Goal: Task Accomplishment & Management: Complete application form

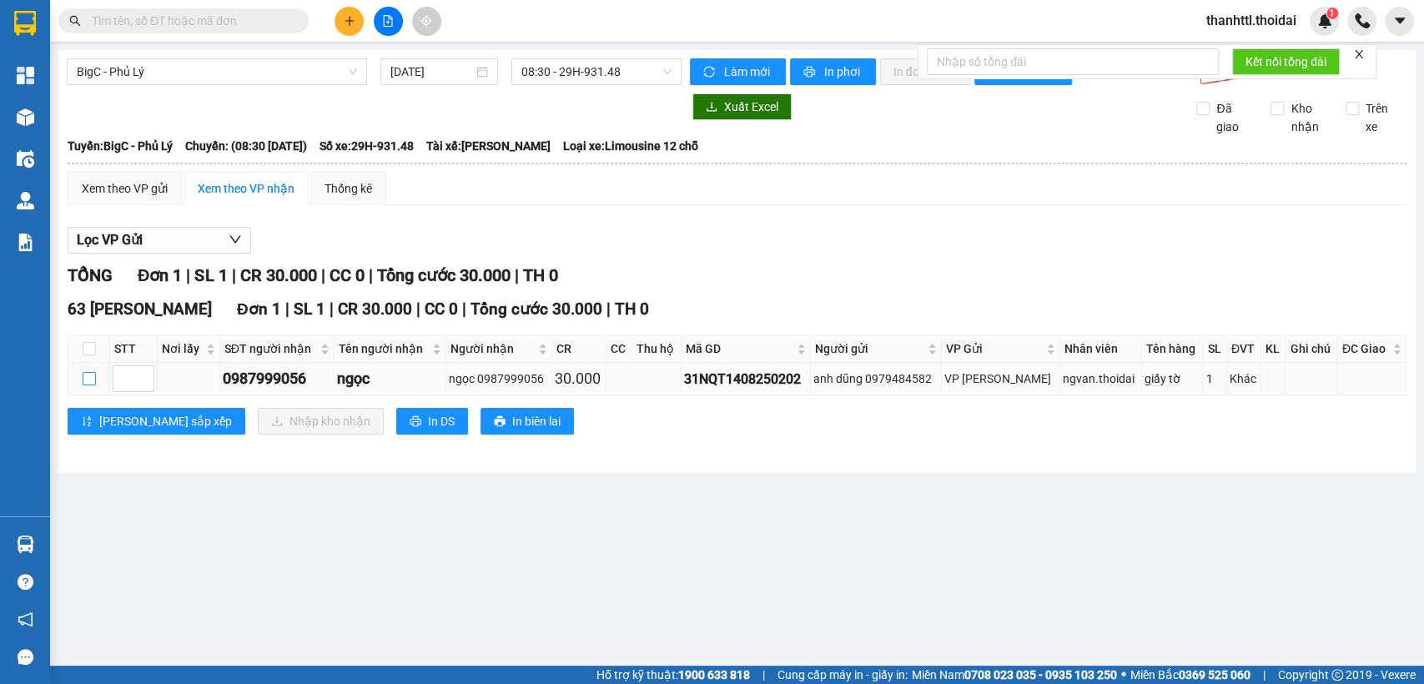
click at [90, 385] on input "checkbox" at bounding box center [89, 378] width 13 height 13
checkbox input "true"
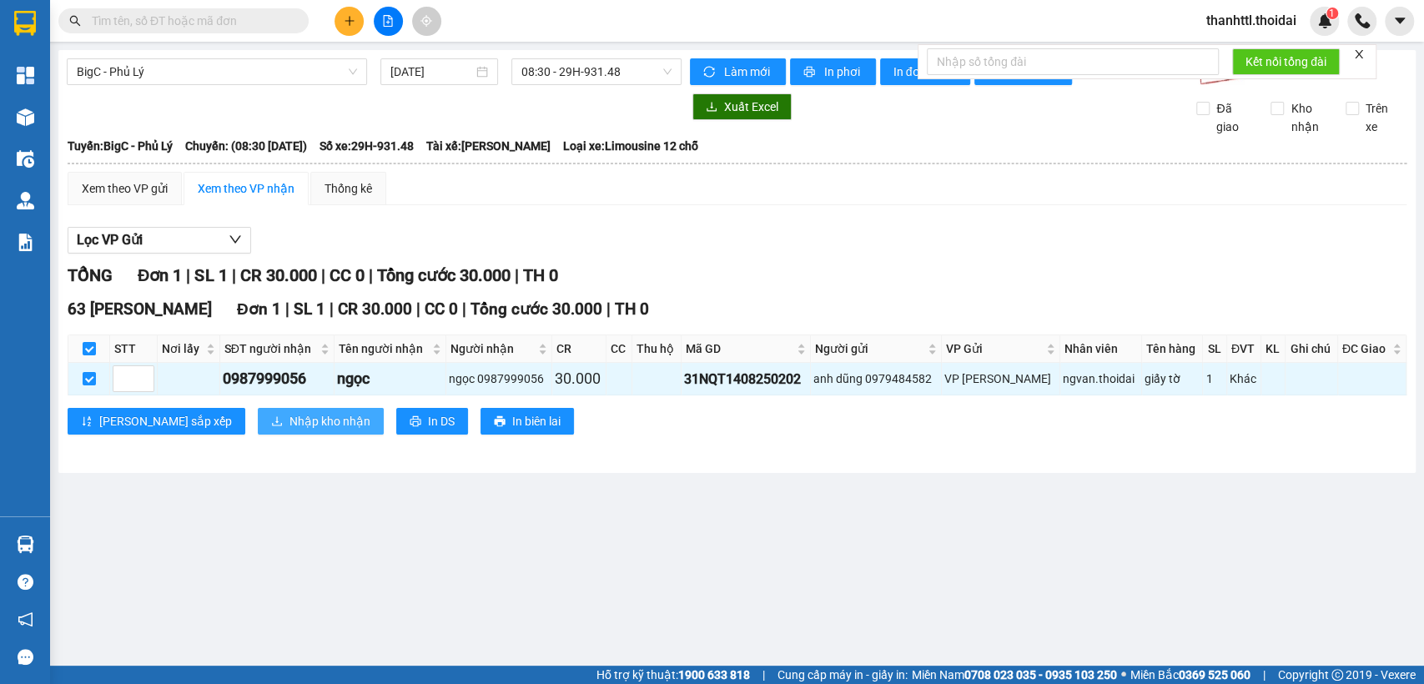
click at [289, 430] on span "Nhập kho nhận" at bounding box center [329, 421] width 81 height 18
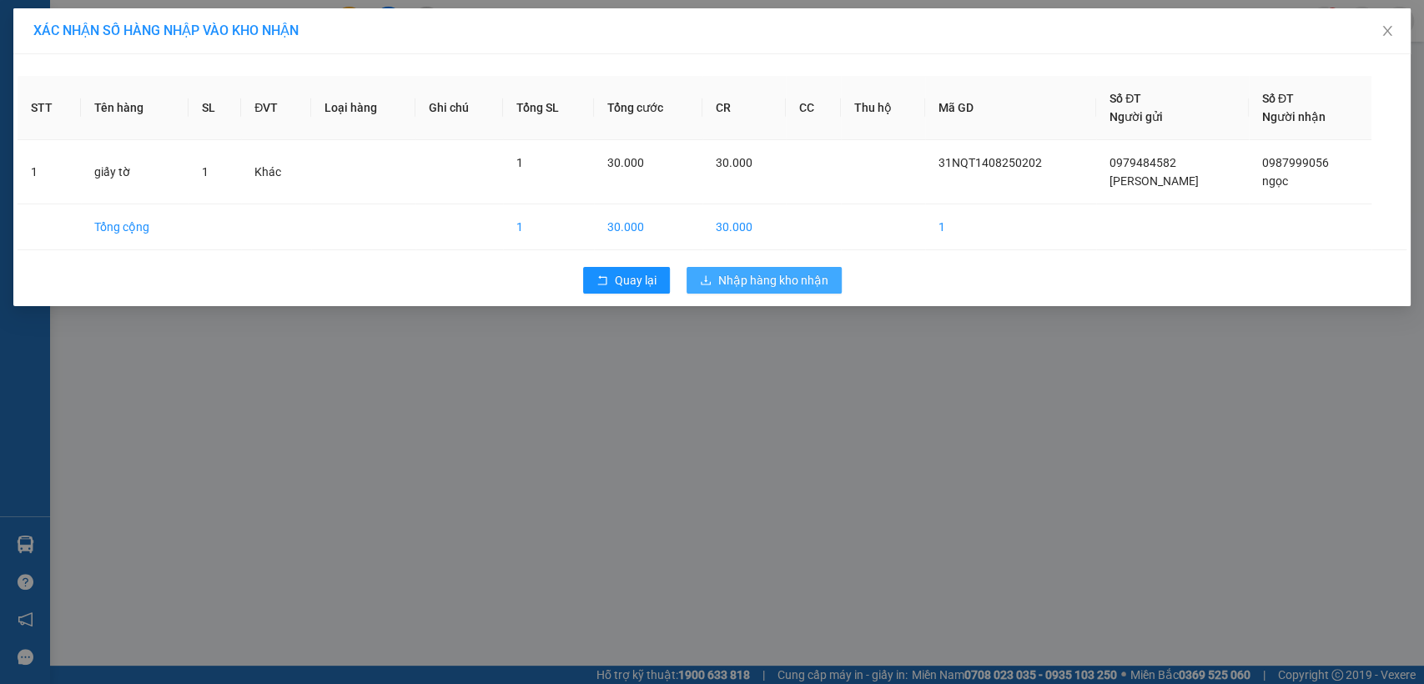
click at [716, 284] on button "Nhập hàng kho nhận" at bounding box center [763, 280] width 155 height 27
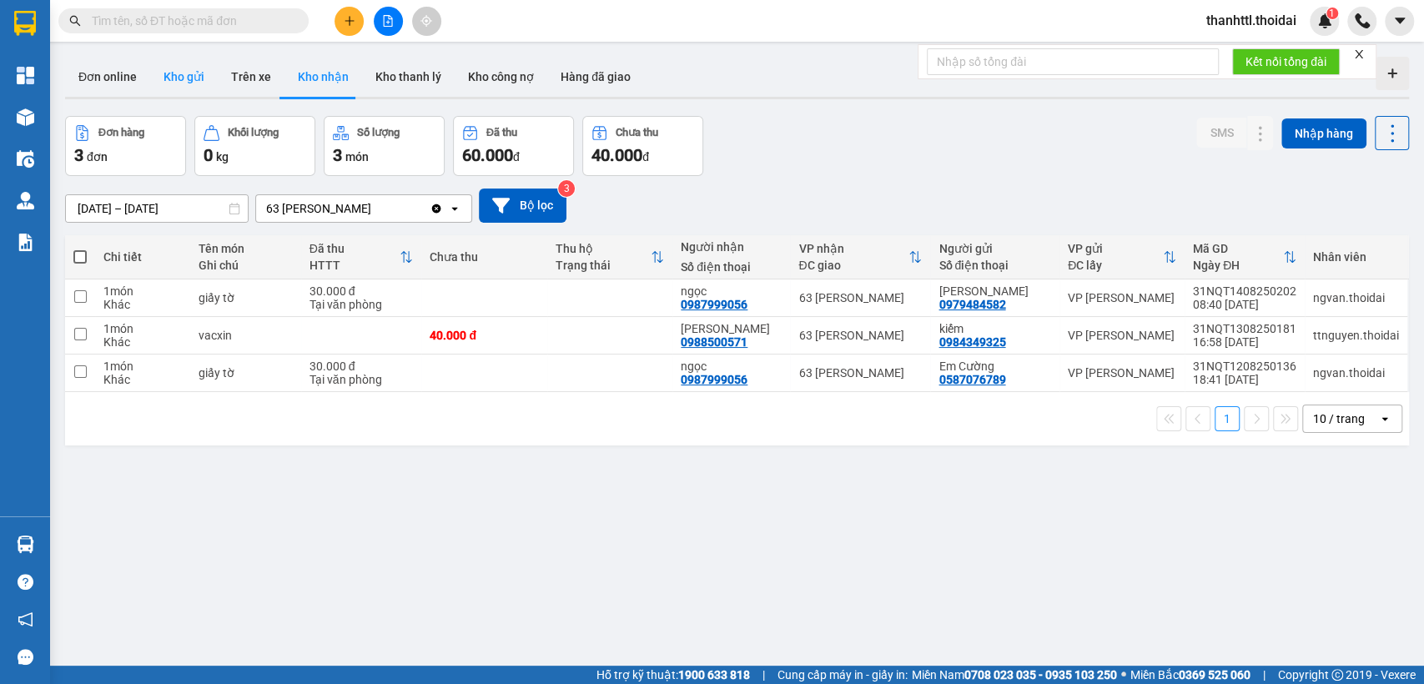
click at [178, 75] on button "Kho gửi" at bounding box center [184, 77] width 68 height 40
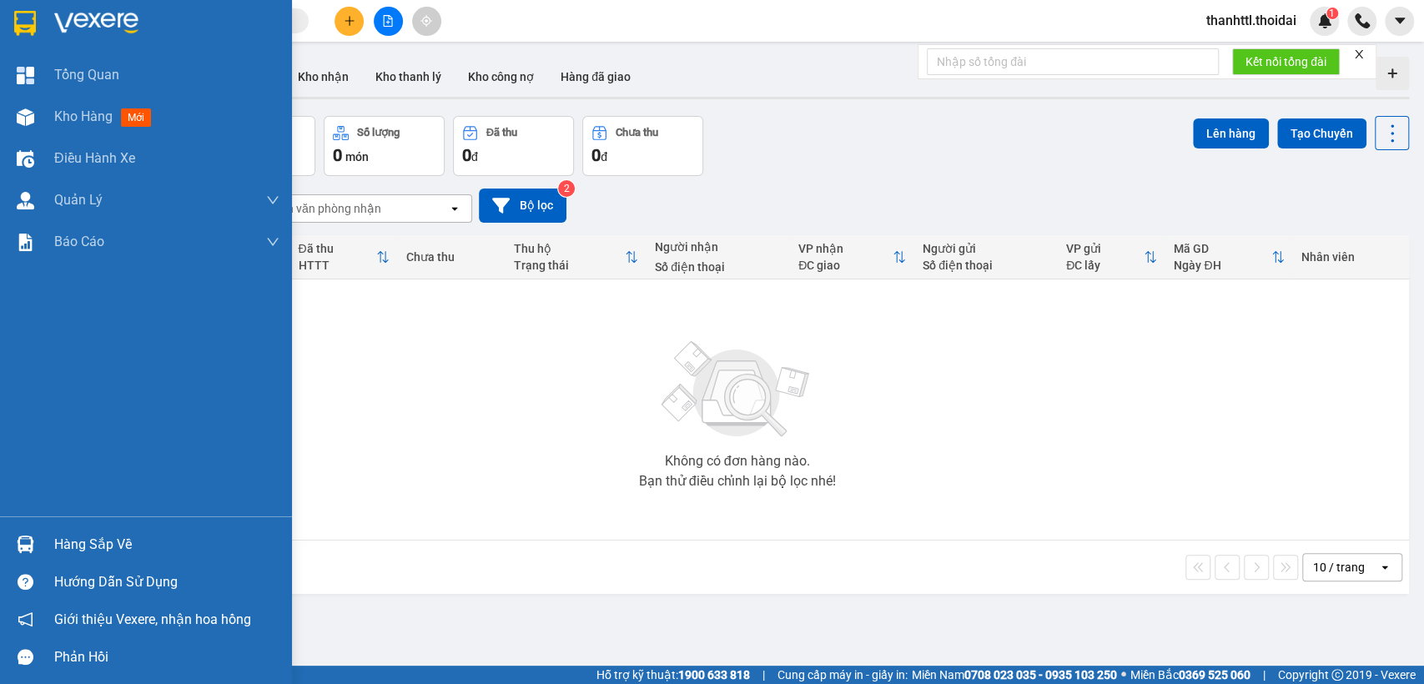
click at [67, 547] on div "Hàng sắp về" at bounding box center [166, 544] width 225 height 25
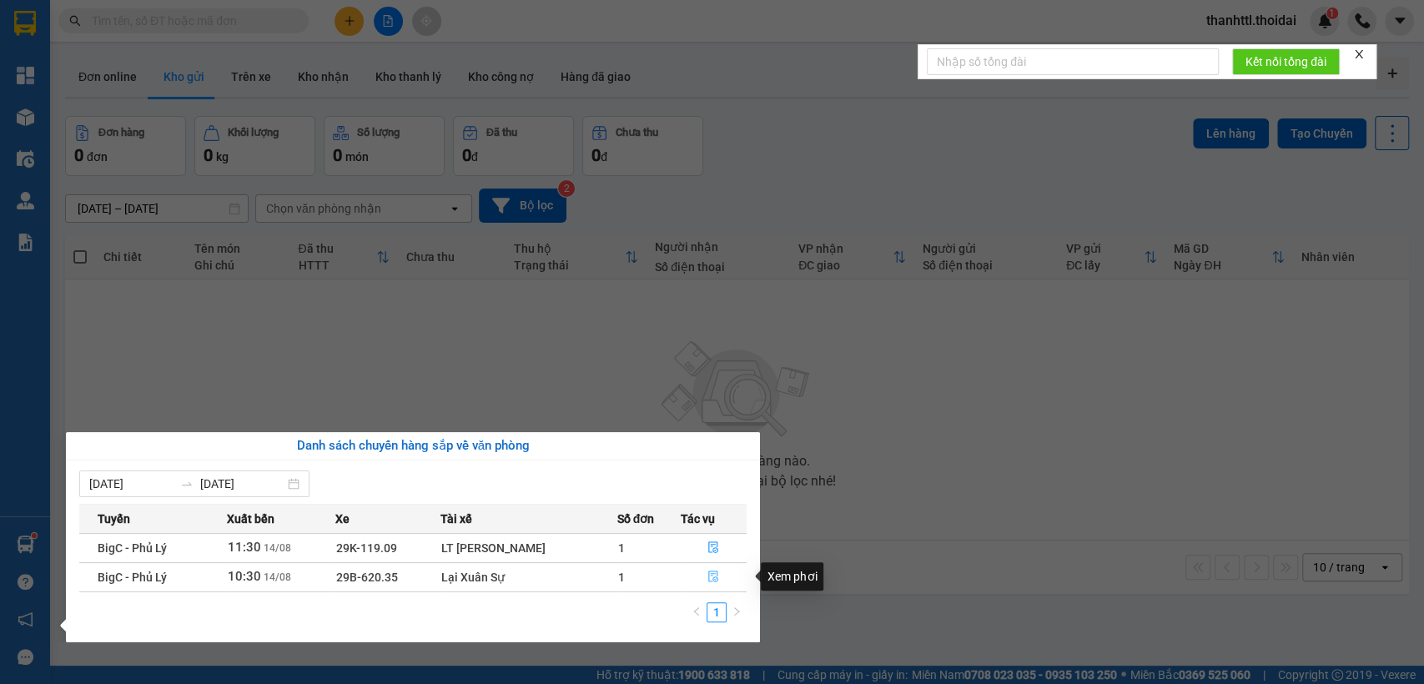
click at [714, 575] on icon "file-done" at bounding box center [713, 576] width 12 height 12
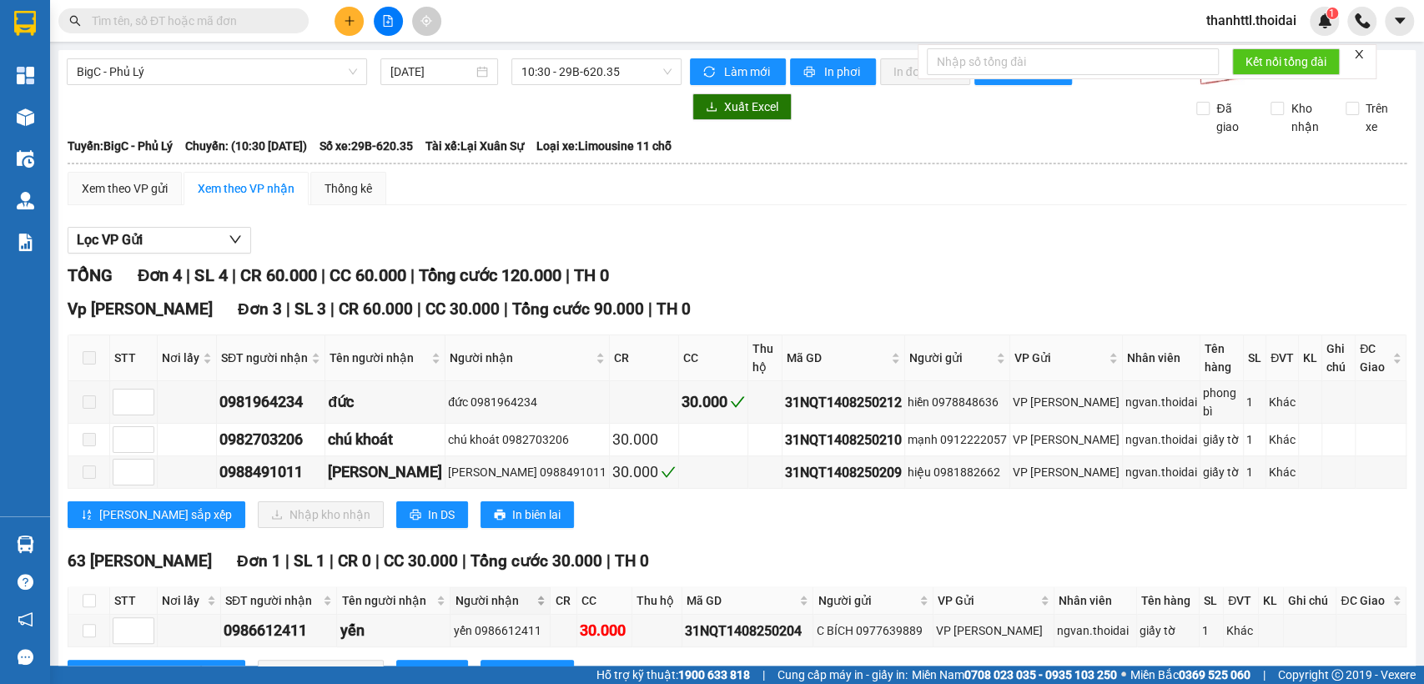
scroll to position [70, 0]
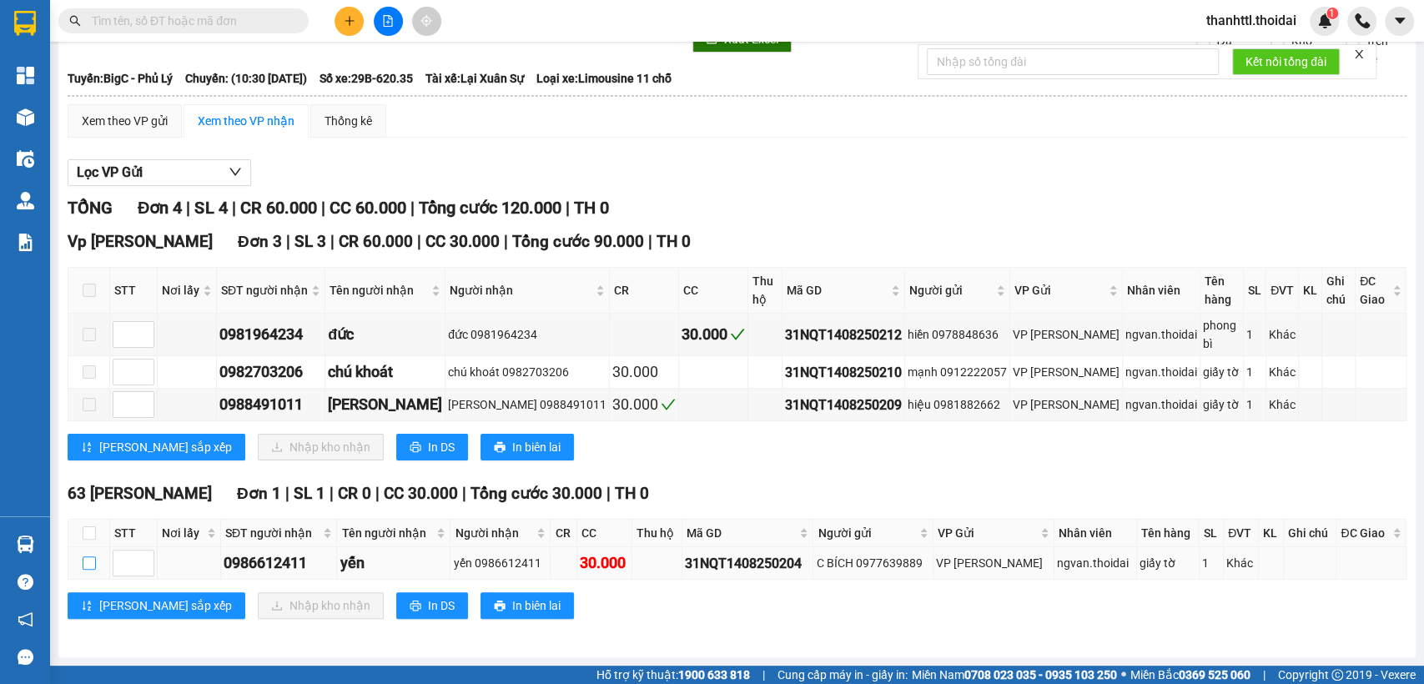
click at [91, 564] on input "checkbox" at bounding box center [89, 562] width 13 height 13
checkbox input "true"
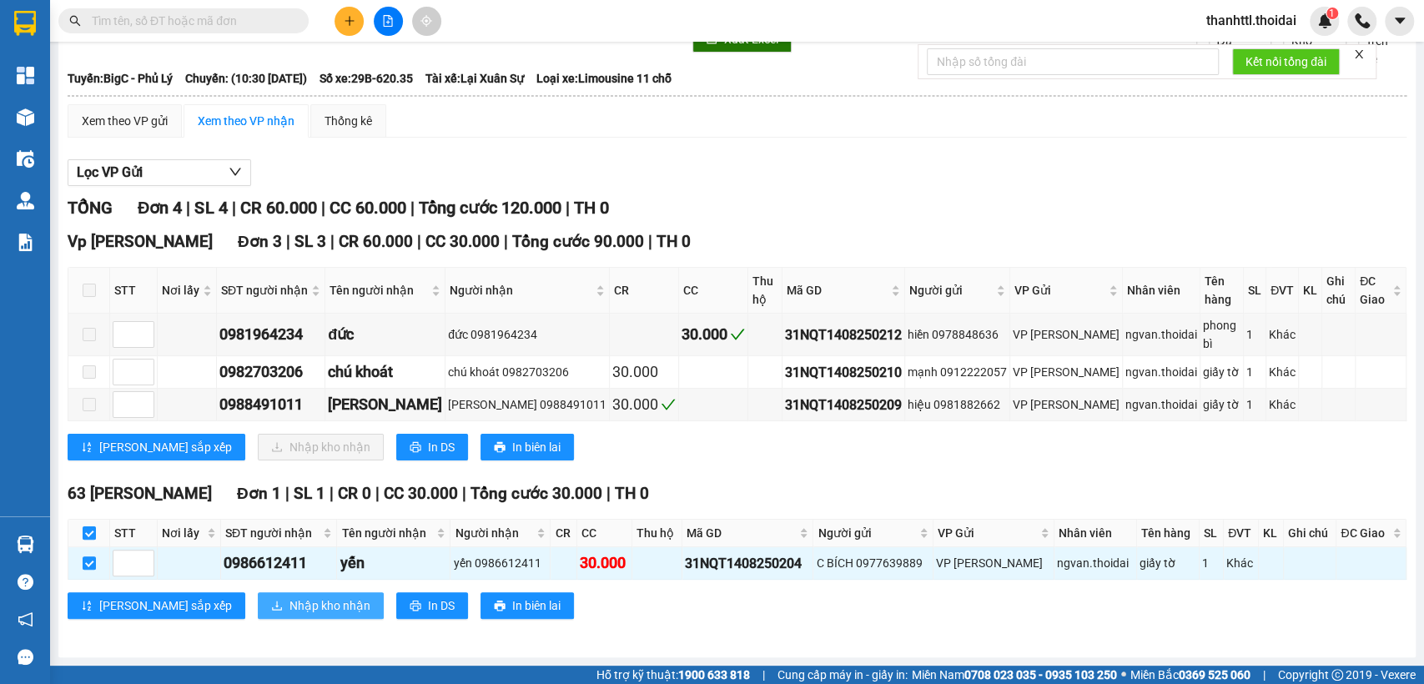
click at [289, 609] on span "Nhập kho nhận" at bounding box center [329, 605] width 81 height 18
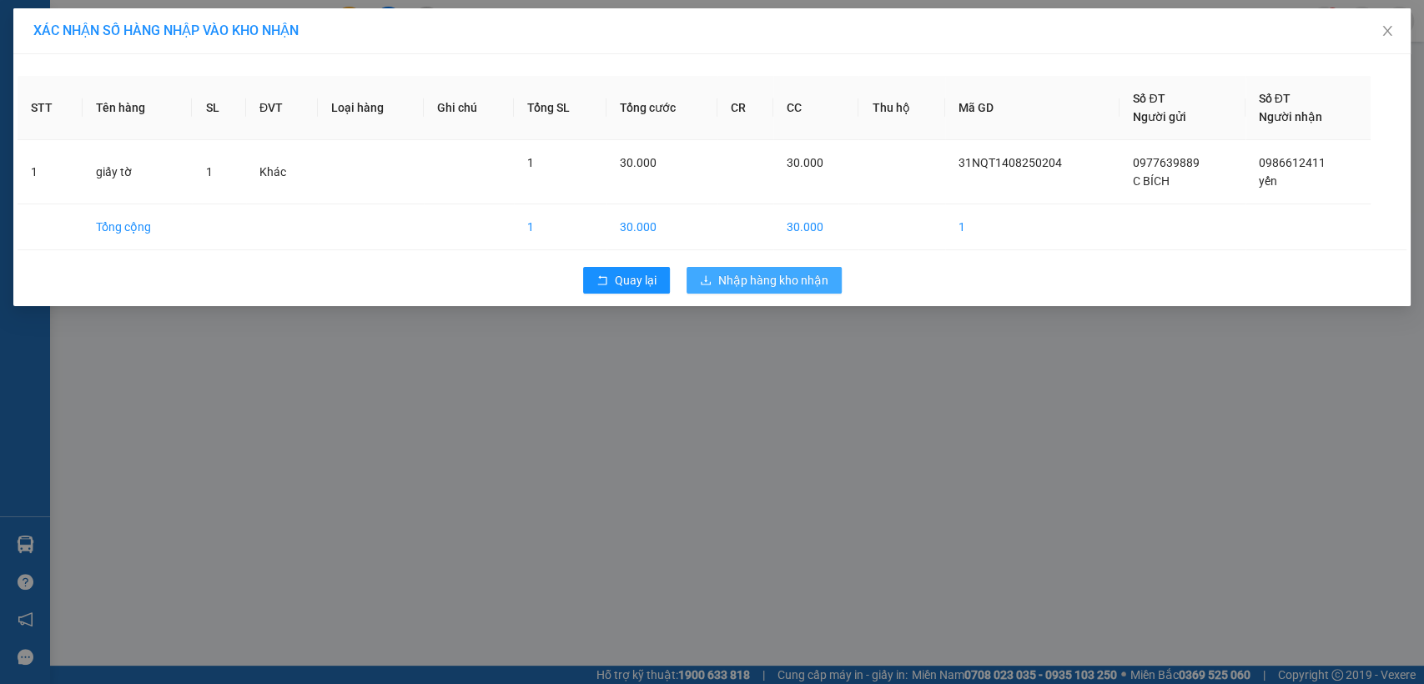
click at [744, 275] on span "Nhập hàng kho nhận" at bounding box center [773, 280] width 110 height 18
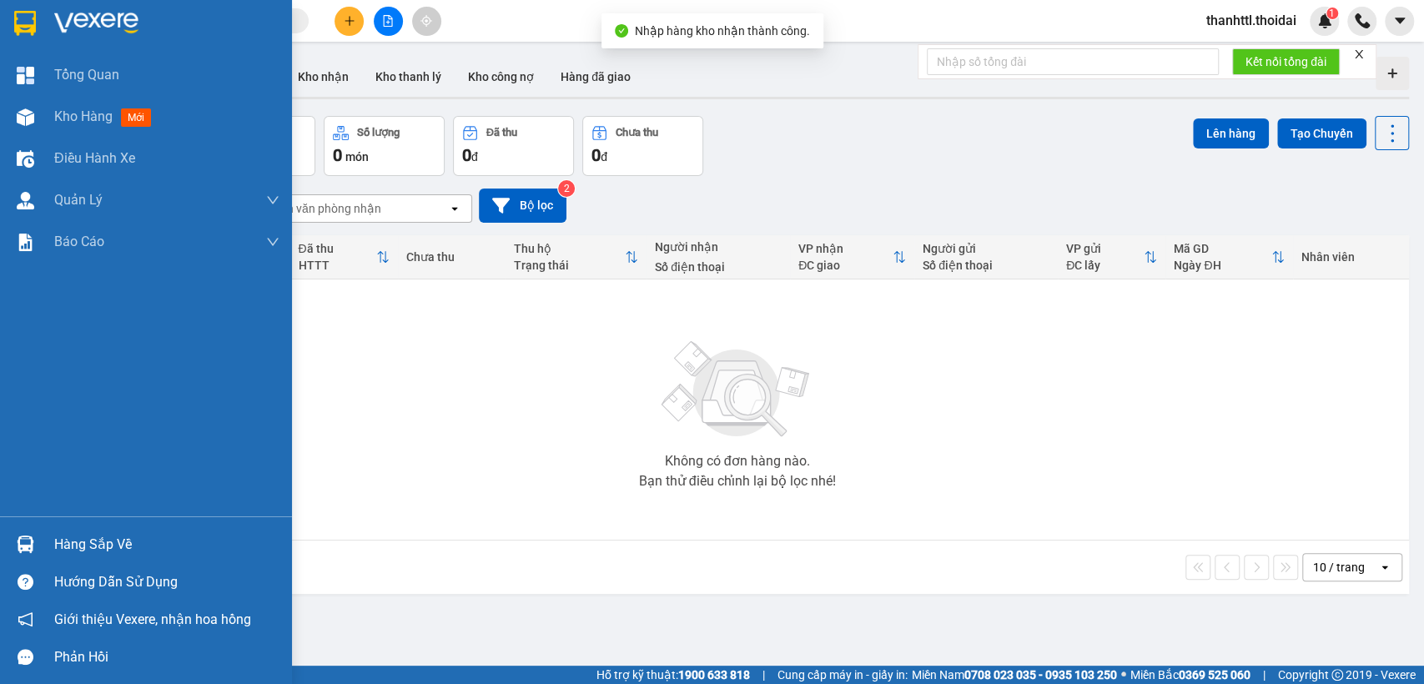
click at [48, 545] on div "Hàng sắp về" at bounding box center [146, 544] width 292 height 38
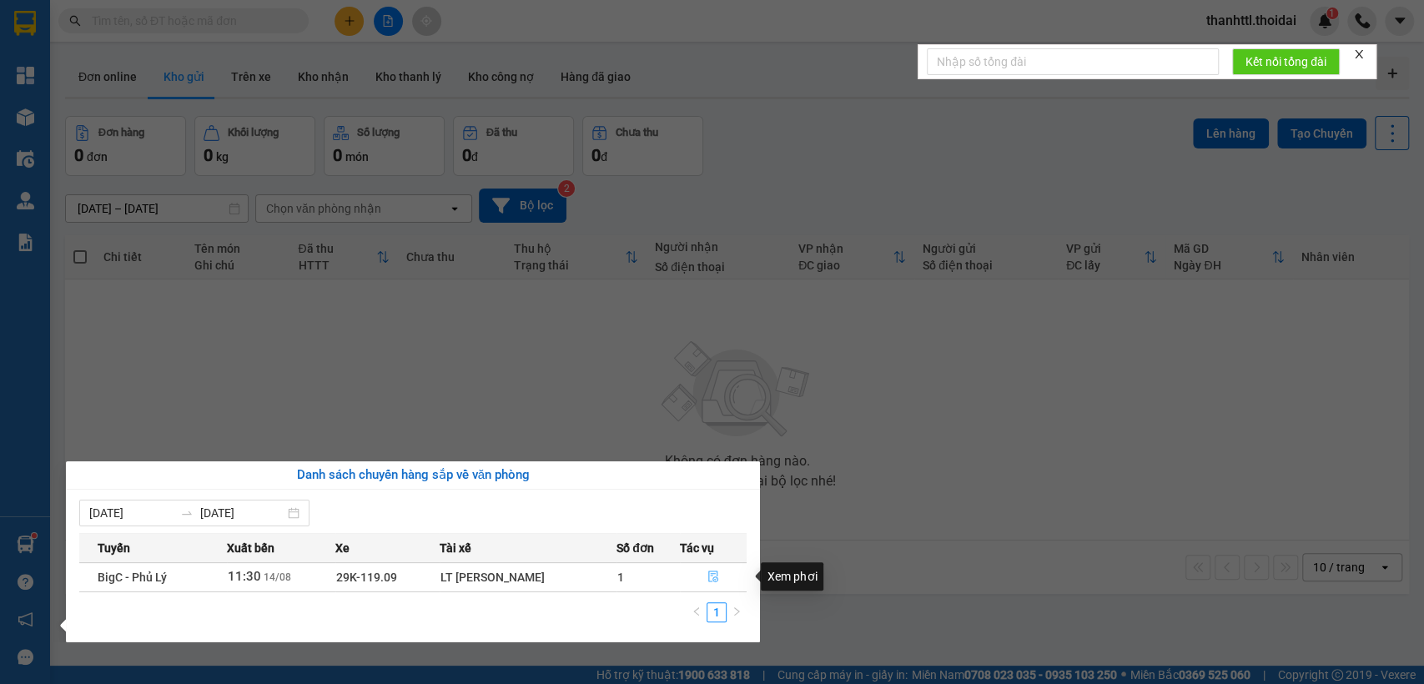
click at [721, 575] on button "button" at bounding box center [713, 577] width 65 height 27
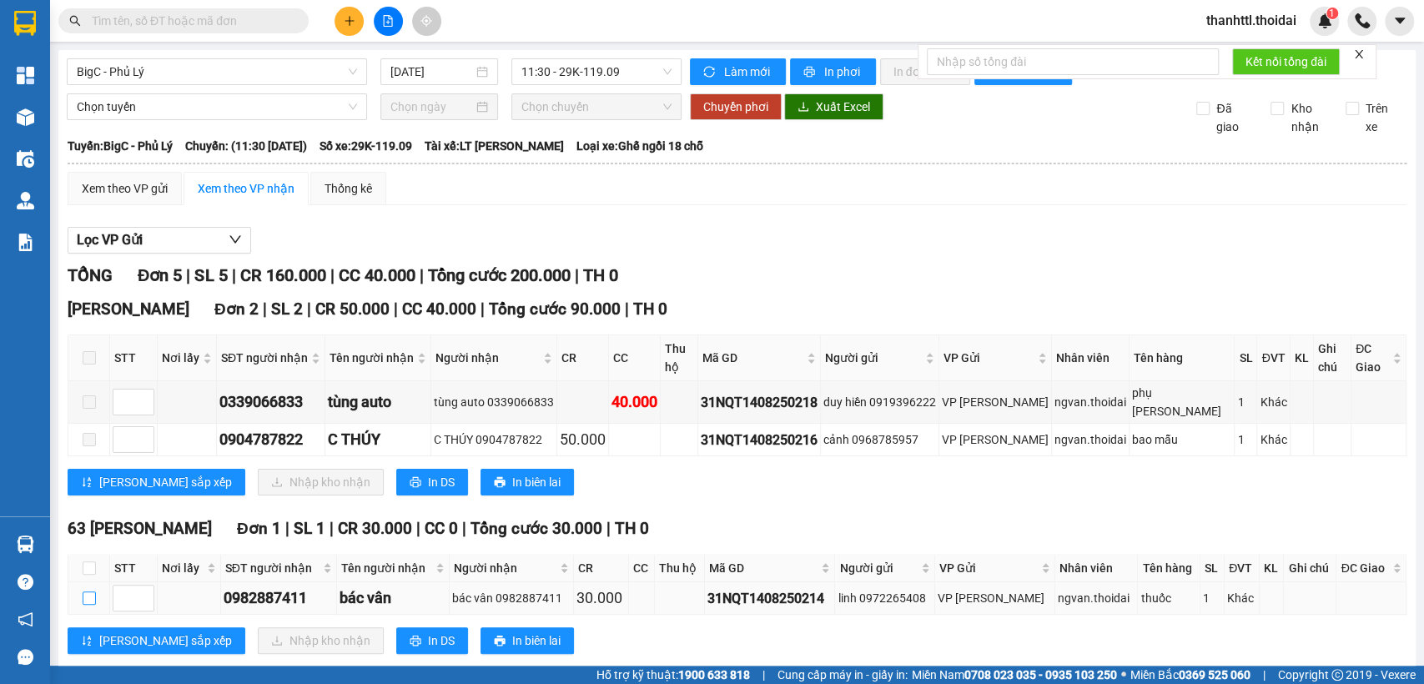
click at [87, 591] on input "checkbox" at bounding box center [89, 597] width 13 height 13
checkbox input "true"
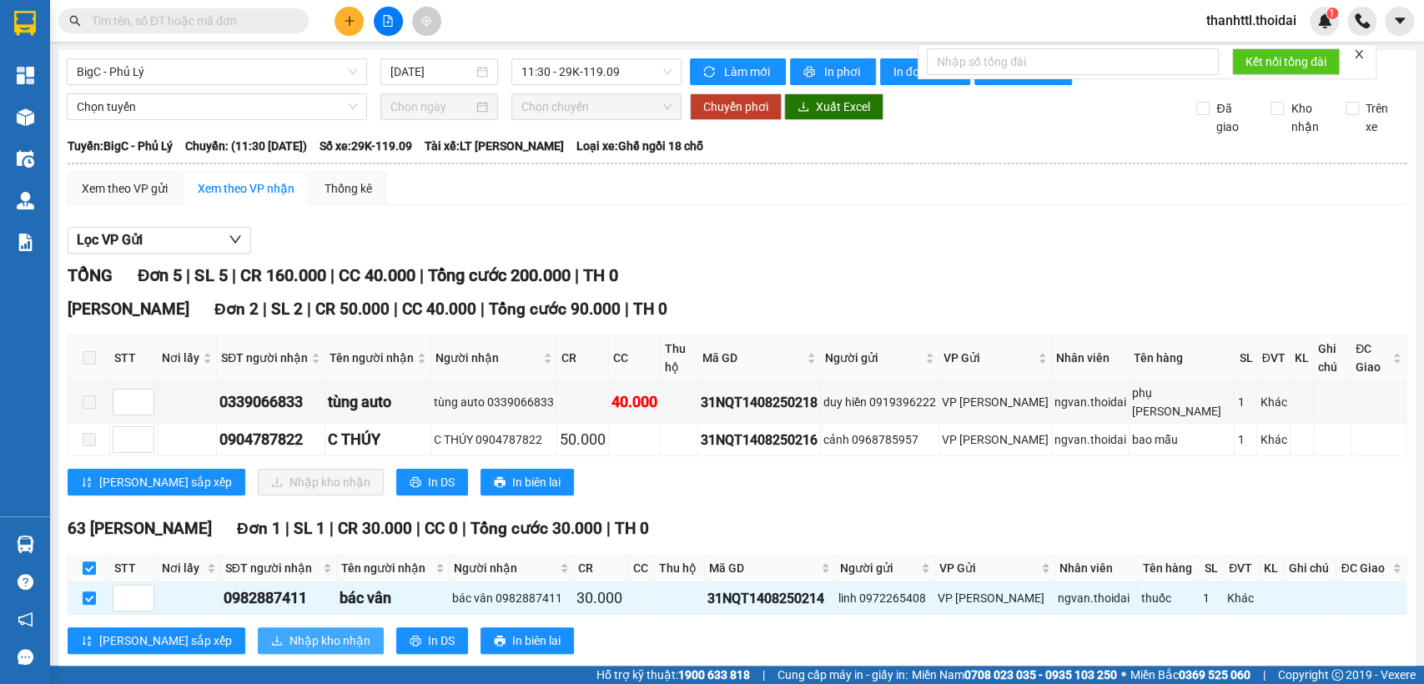
click at [289, 631] on span "Nhập kho nhận" at bounding box center [329, 640] width 81 height 18
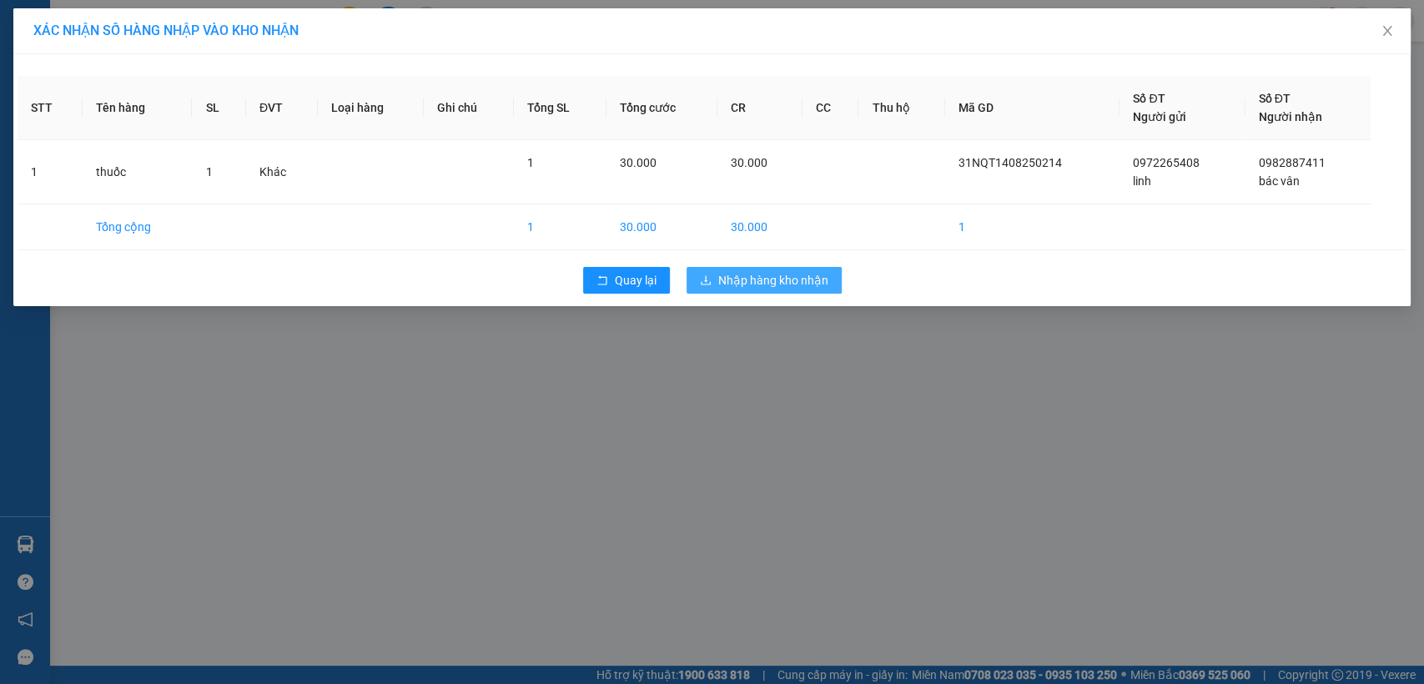
click at [766, 274] on span "Nhập hàng kho nhận" at bounding box center [773, 280] width 110 height 18
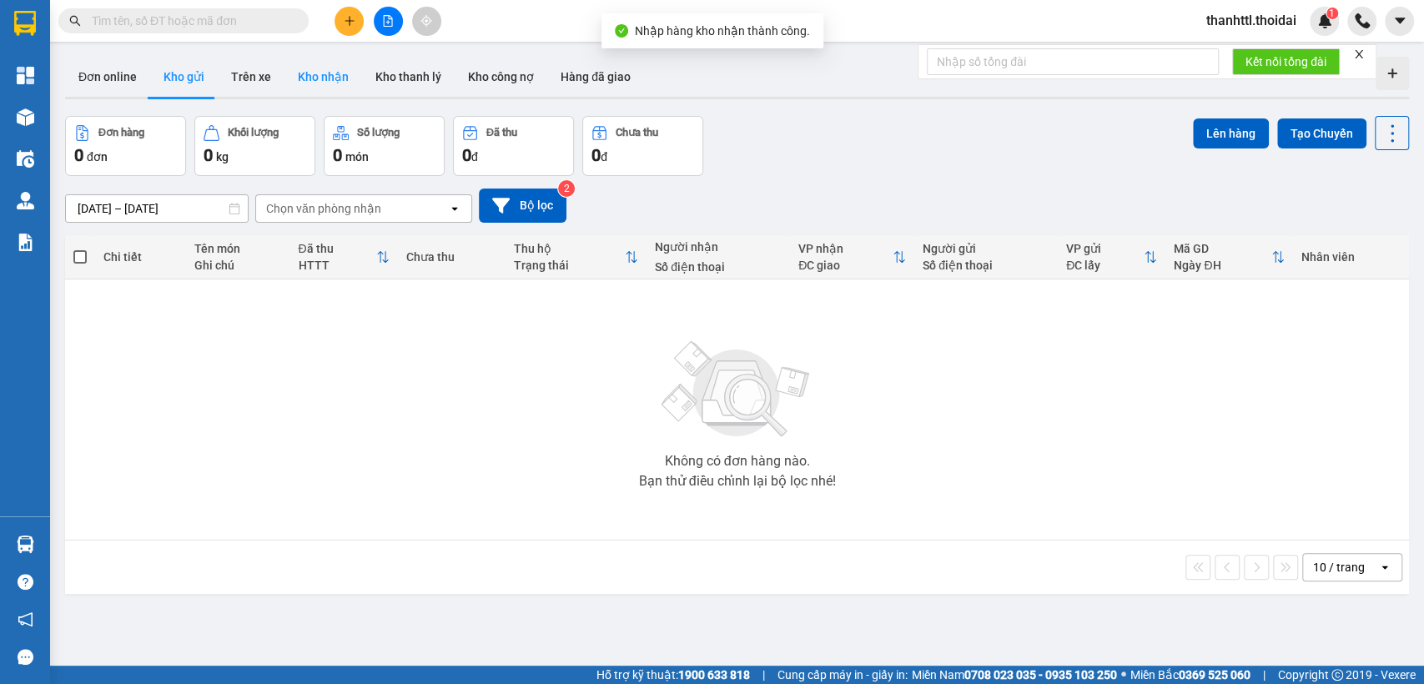
click at [322, 83] on button "Kho nhận" at bounding box center [323, 77] width 78 height 40
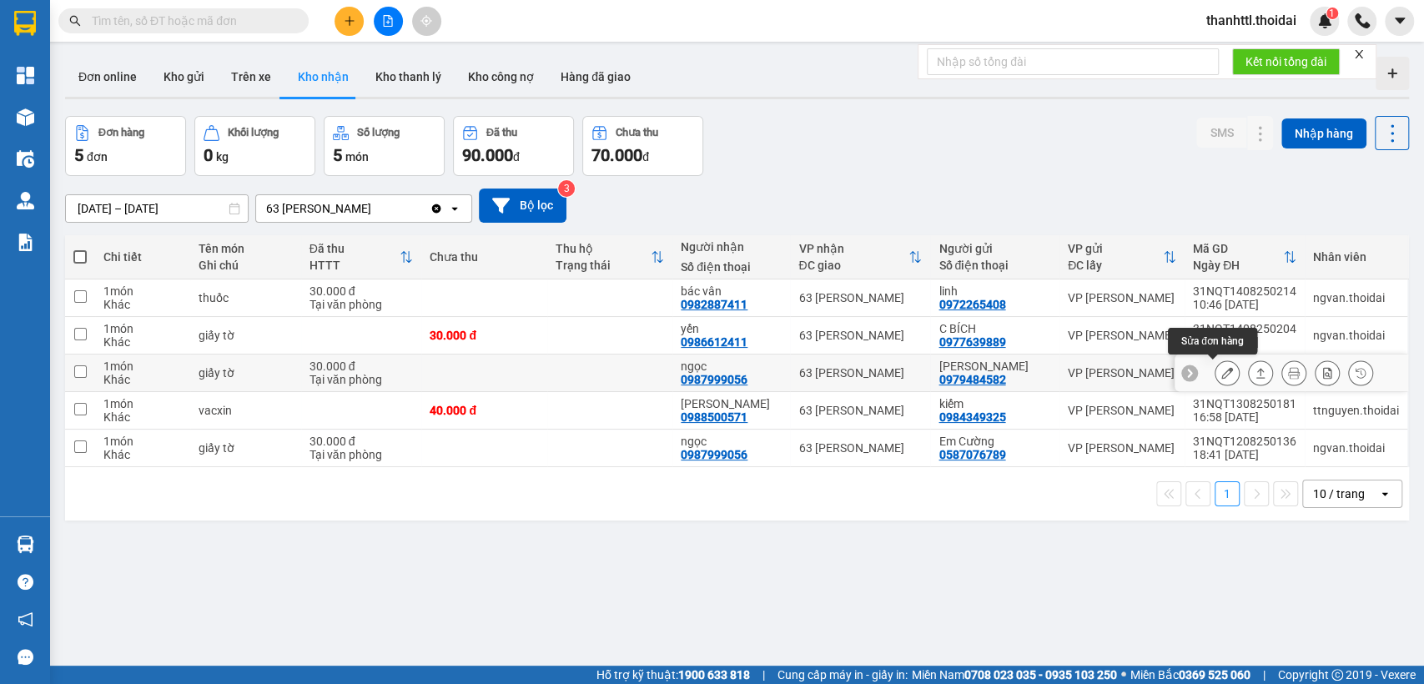
click at [1221, 375] on icon at bounding box center [1227, 373] width 12 height 12
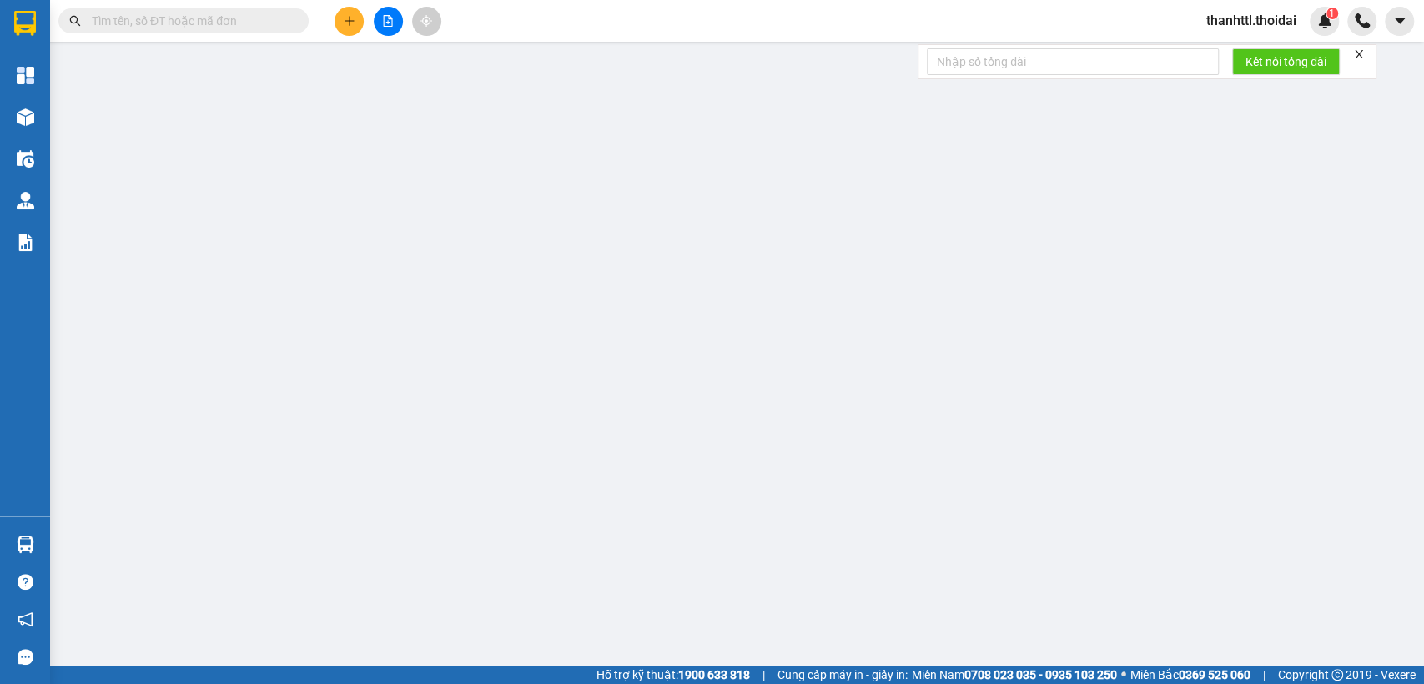
type input "0979484582"
type input "[PERSON_NAME]"
type input "0987999056"
type input "ngọc"
type input "30.000"
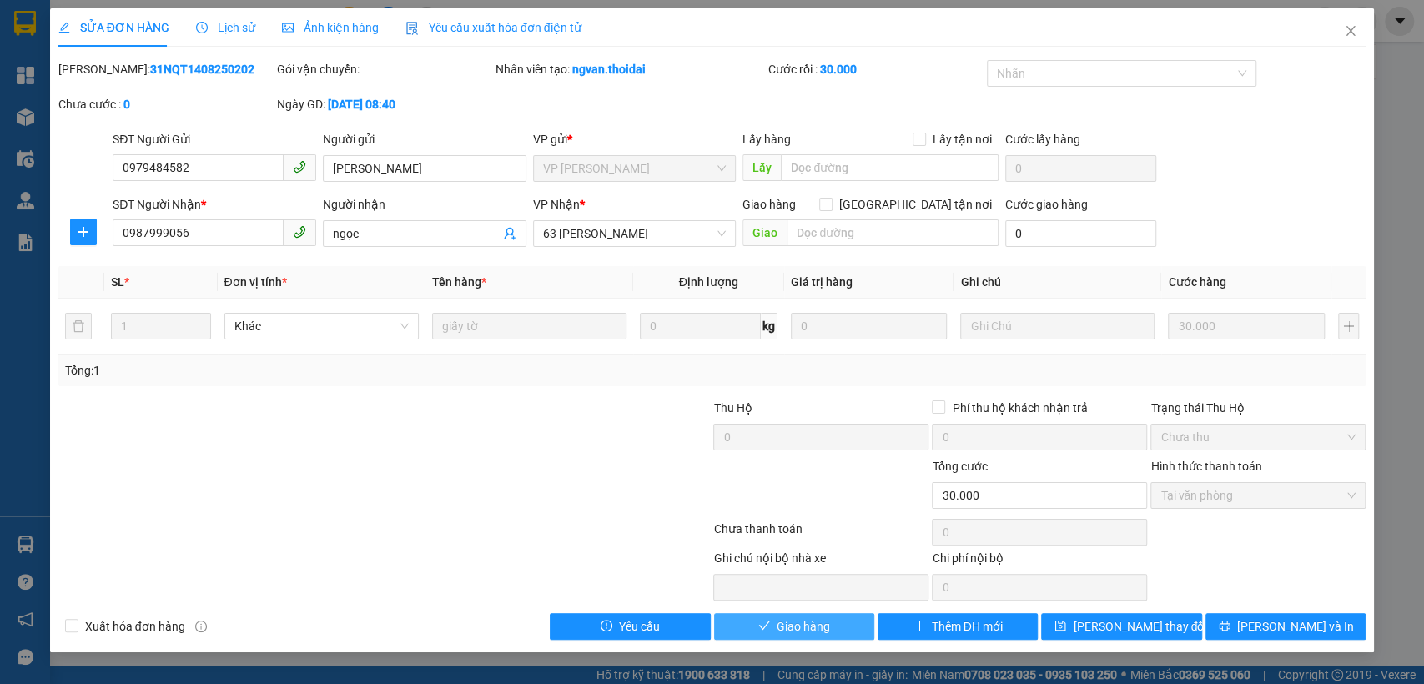
click at [807, 629] on span "Giao hàng" at bounding box center [802, 626] width 53 height 18
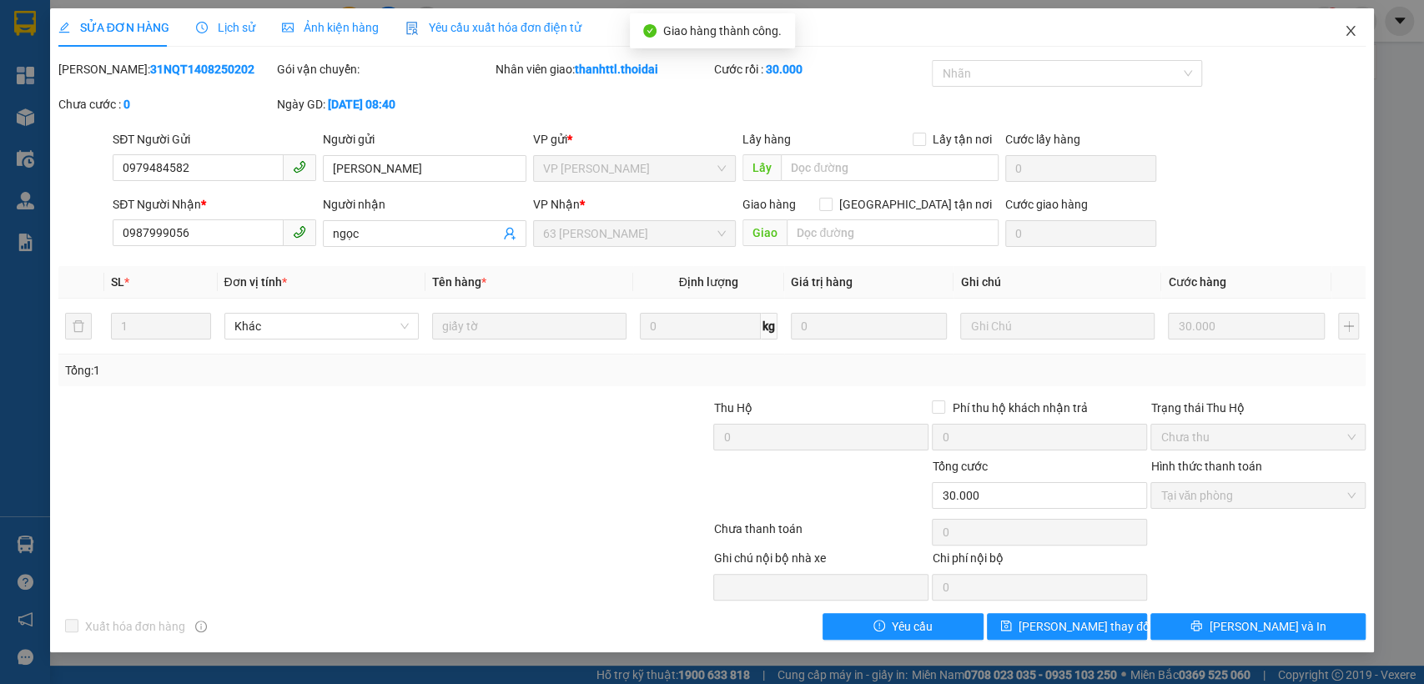
click at [1349, 32] on icon "close" at bounding box center [1350, 31] width 9 height 10
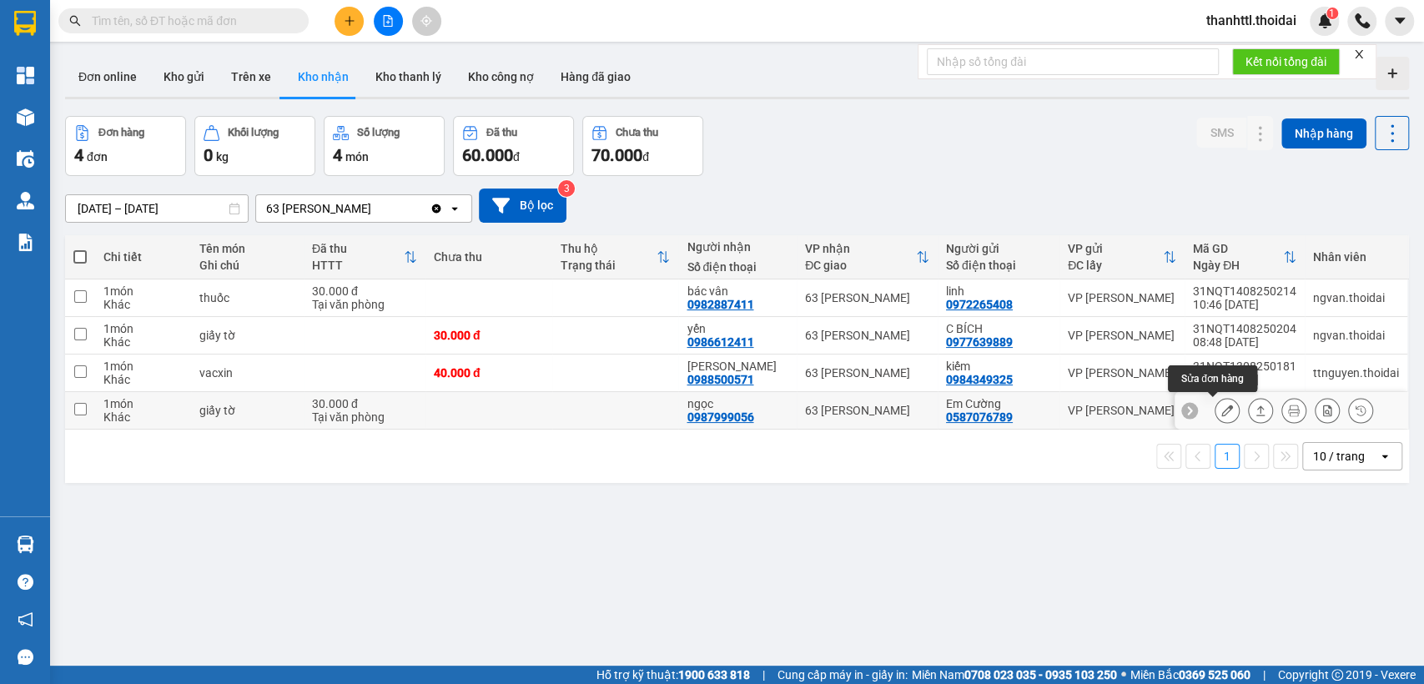
click at [1221, 409] on icon at bounding box center [1227, 410] width 12 height 12
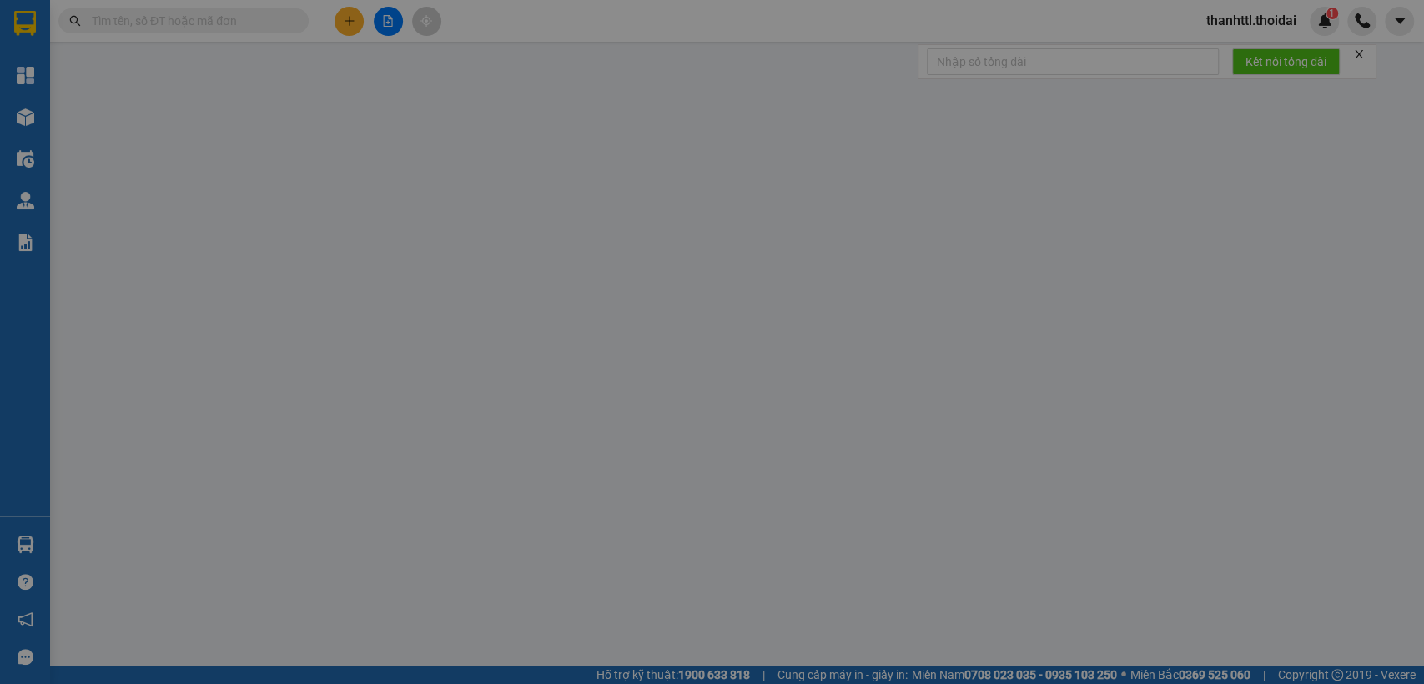
type input "0587076789"
type input "Em Cường"
type input "0987999056"
type input "ngọc"
type input "30.000"
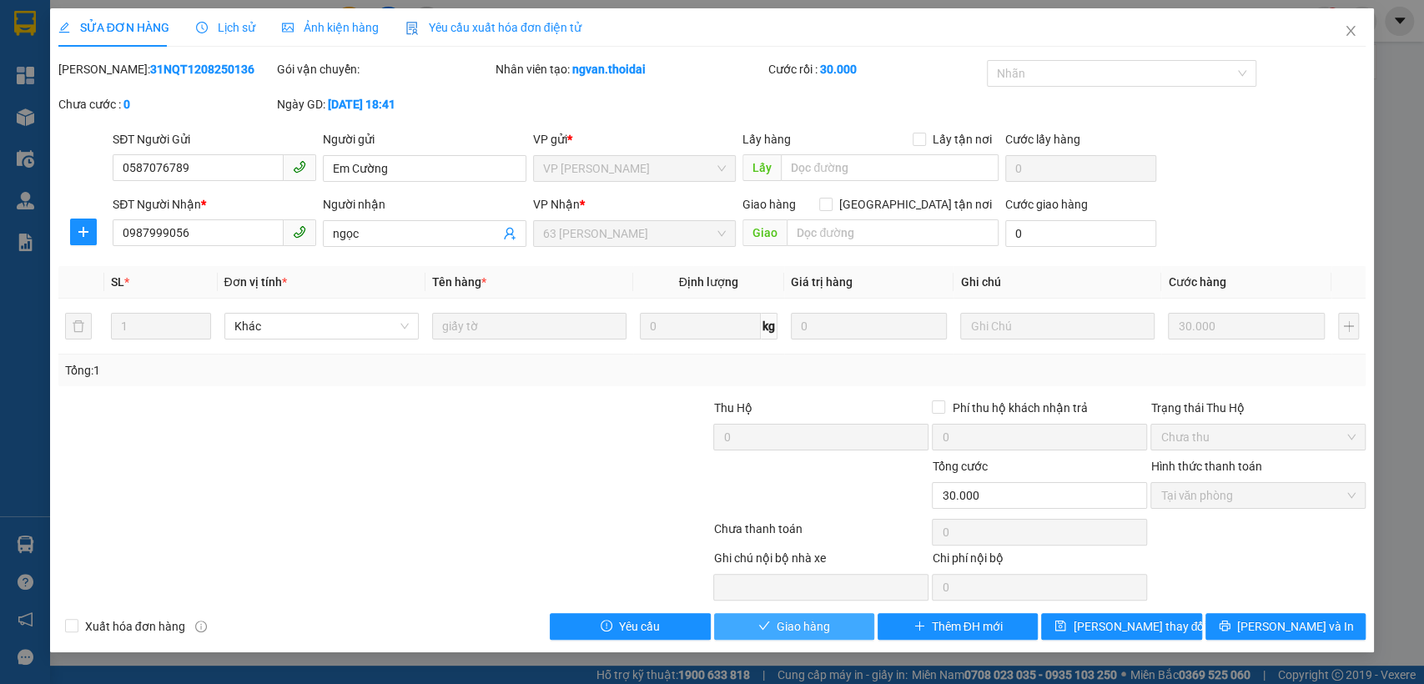
click at [807, 628] on span "Giao hàng" at bounding box center [802, 626] width 53 height 18
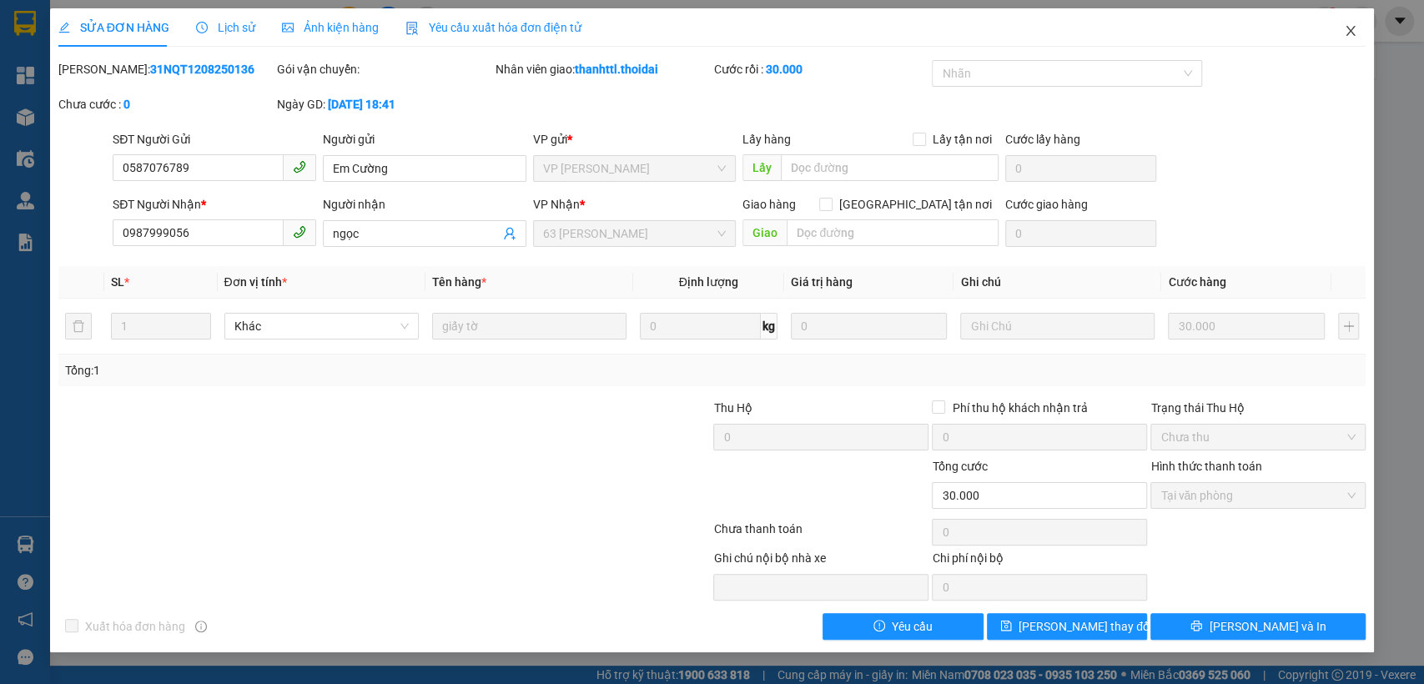
click at [1354, 23] on span "Close" at bounding box center [1350, 31] width 47 height 47
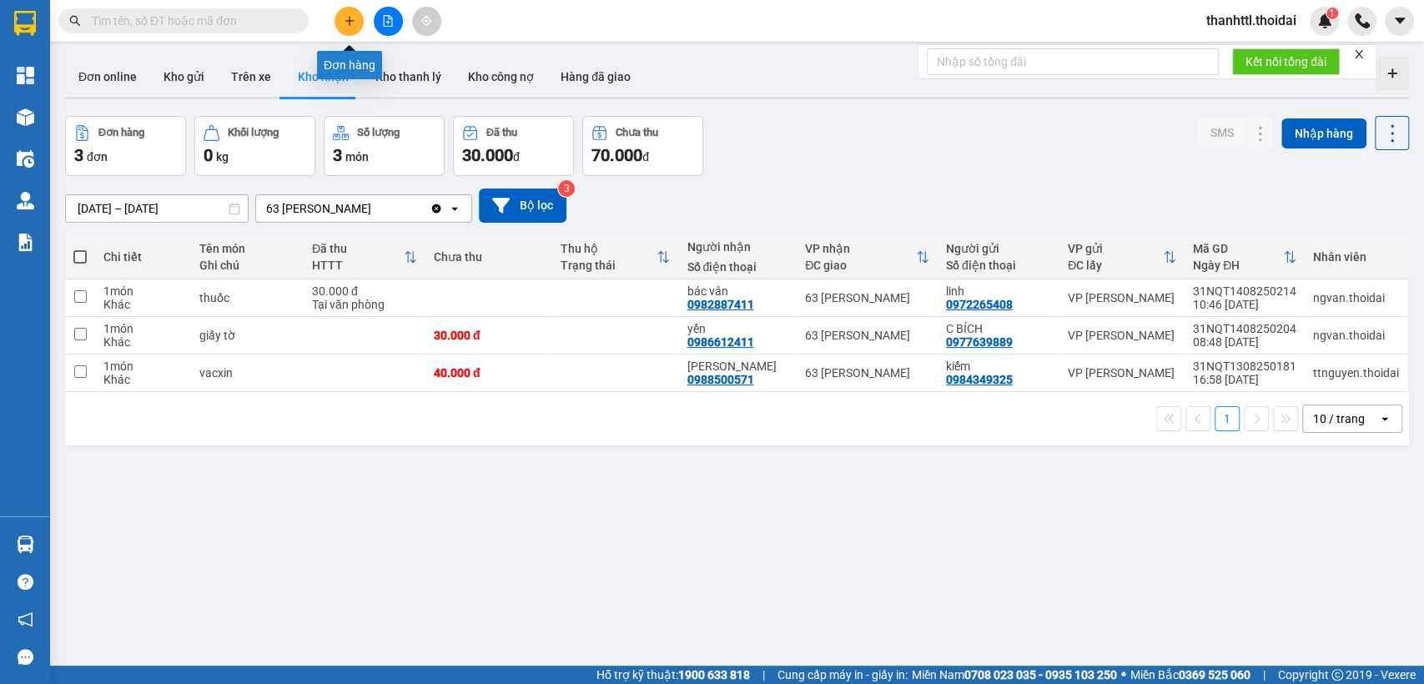
click at [351, 23] on icon "plus" at bounding box center [350, 21] width 12 height 12
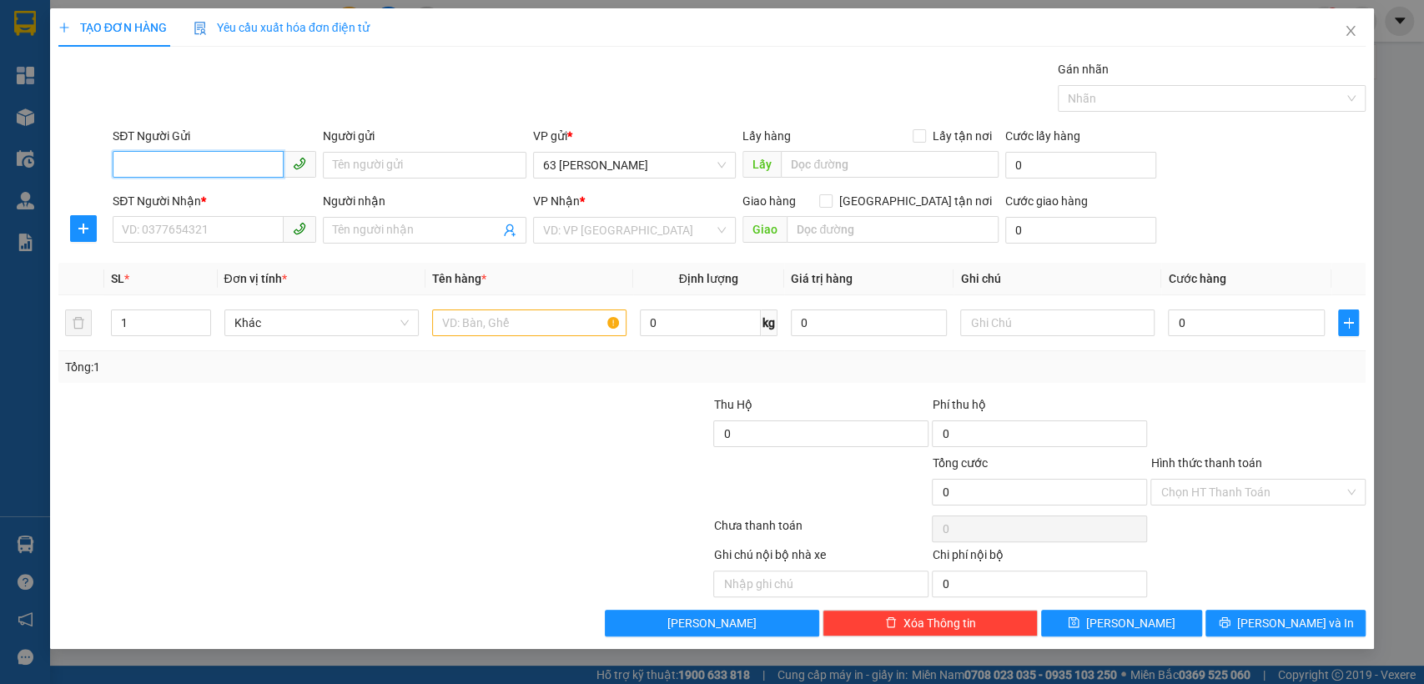
click at [254, 167] on input "SĐT Người Gửi" at bounding box center [198, 164] width 171 height 27
type input "0984828778"
click at [214, 202] on div "0984828778 - hải" at bounding box center [214, 198] width 183 height 18
type input "hải"
type input "0984828778"
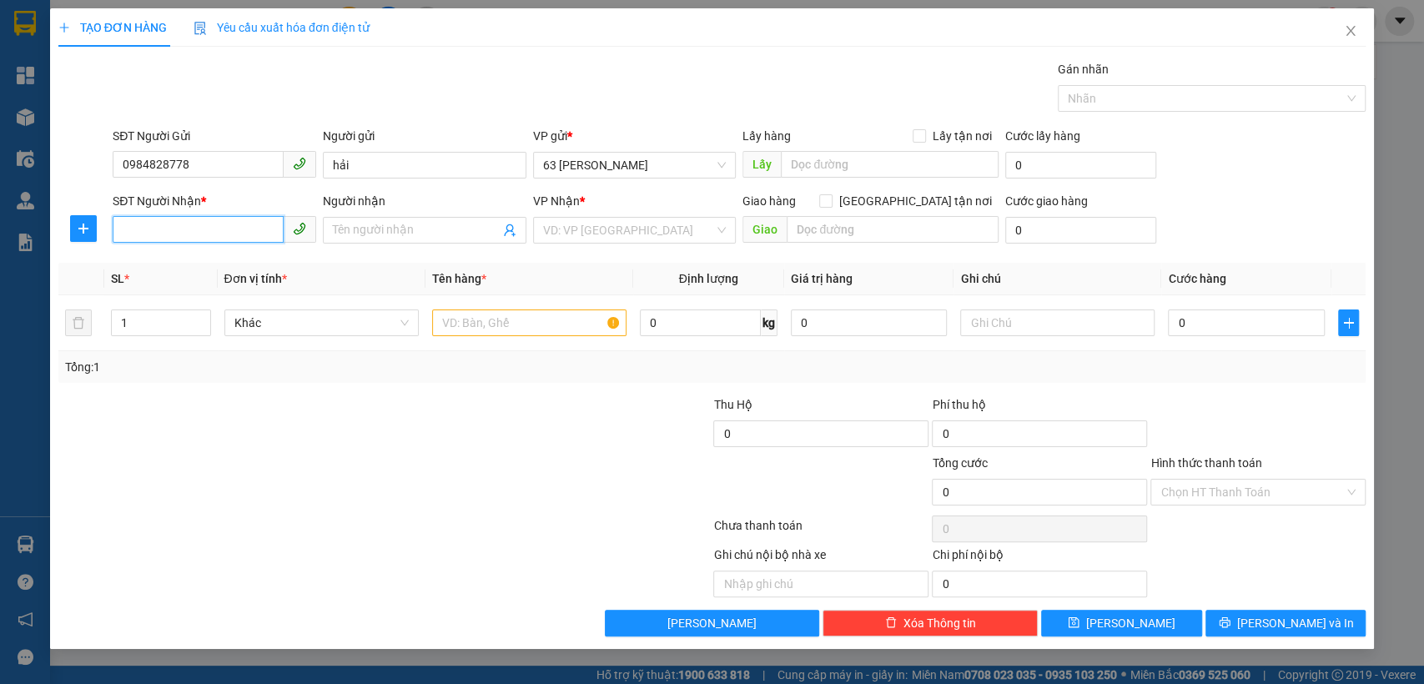
drag, startPoint x: 254, startPoint y: 235, endPoint x: 255, endPoint y: 222, distance: 13.4
click at [254, 227] on input "SĐT Người Nhận *" at bounding box center [198, 229] width 171 height 27
type input "0829793180"
click at [367, 231] on input "Người nhận" at bounding box center [416, 230] width 167 height 18
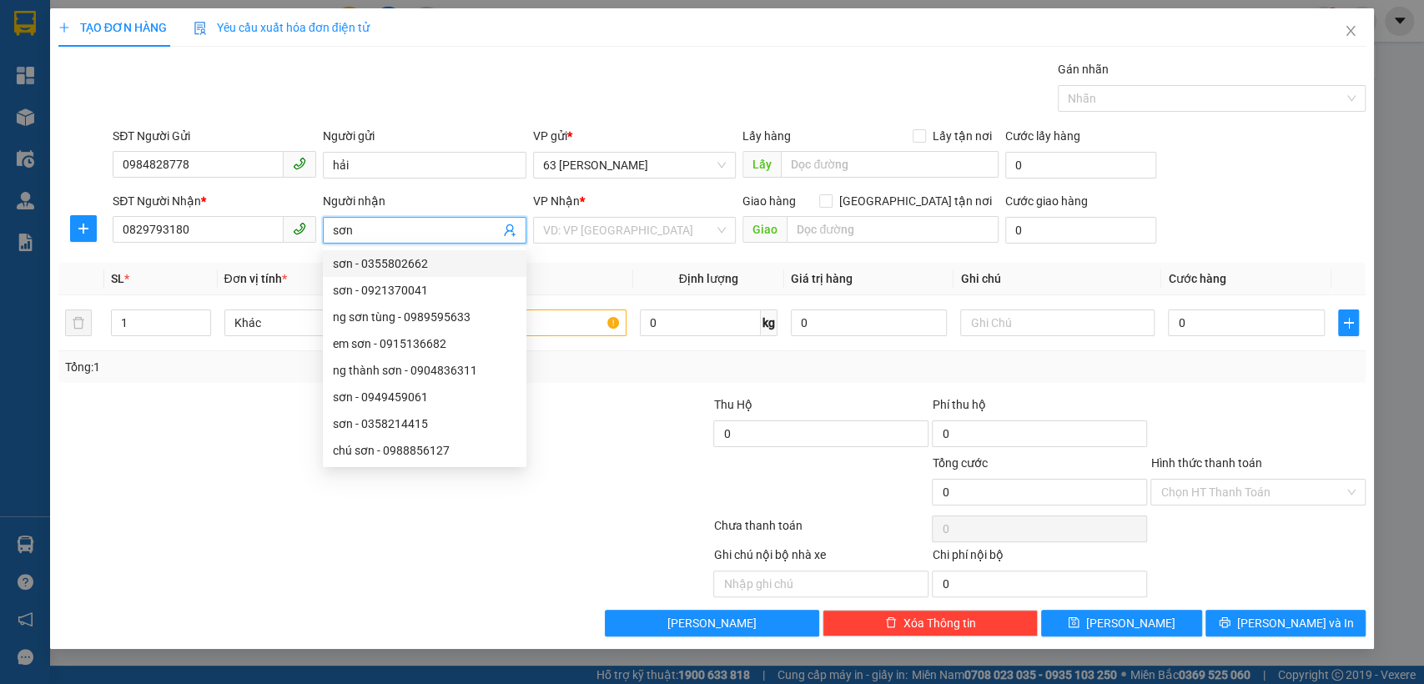
click at [437, 185] on form "SĐT Người Gửi 0984828778 Người gửi hải VP gửi * 63 [PERSON_NAME] Lấy hàng Lấy t…" at bounding box center [712, 188] width 1308 height 123
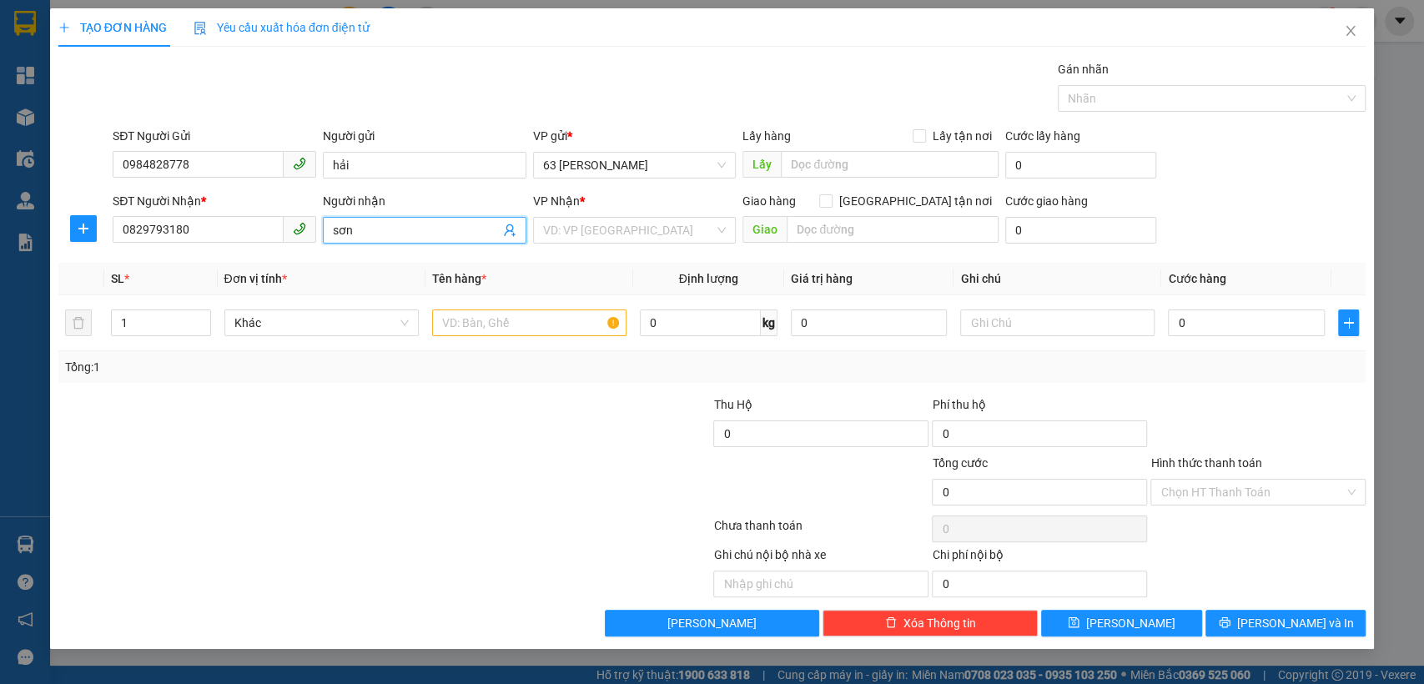
click at [367, 230] on input "sơn" at bounding box center [416, 230] width 167 height 18
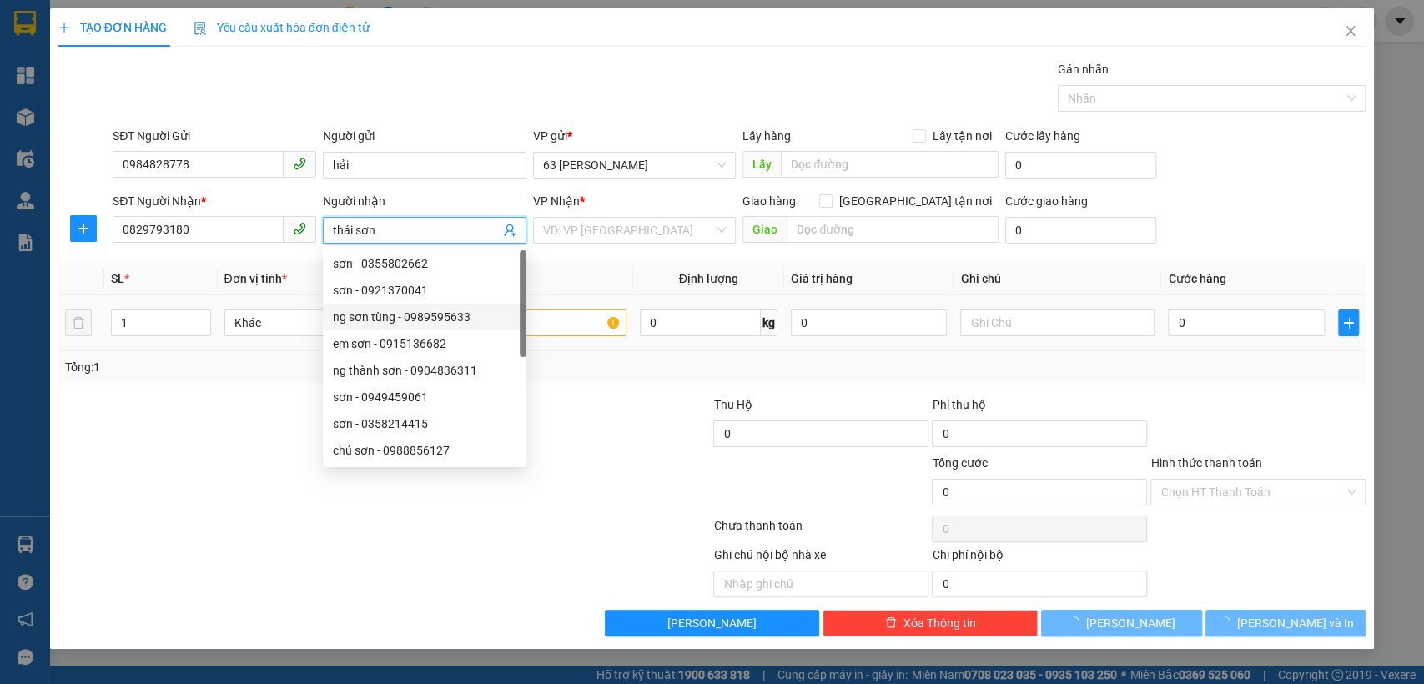
type input "thái sơn"
click at [577, 330] on input "text" at bounding box center [529, 322] width 194 height 27
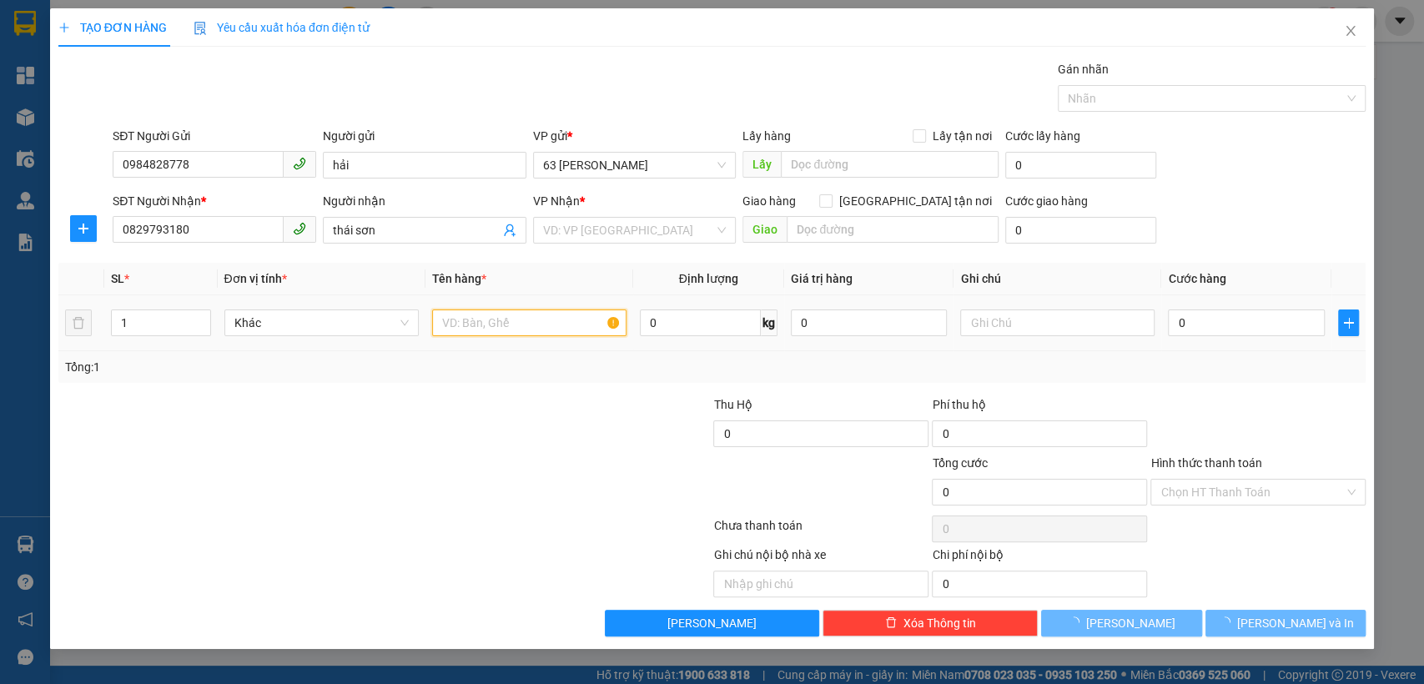
click at [580, 324] on input "text" at bounding box center [529, 322] width 194 height 27
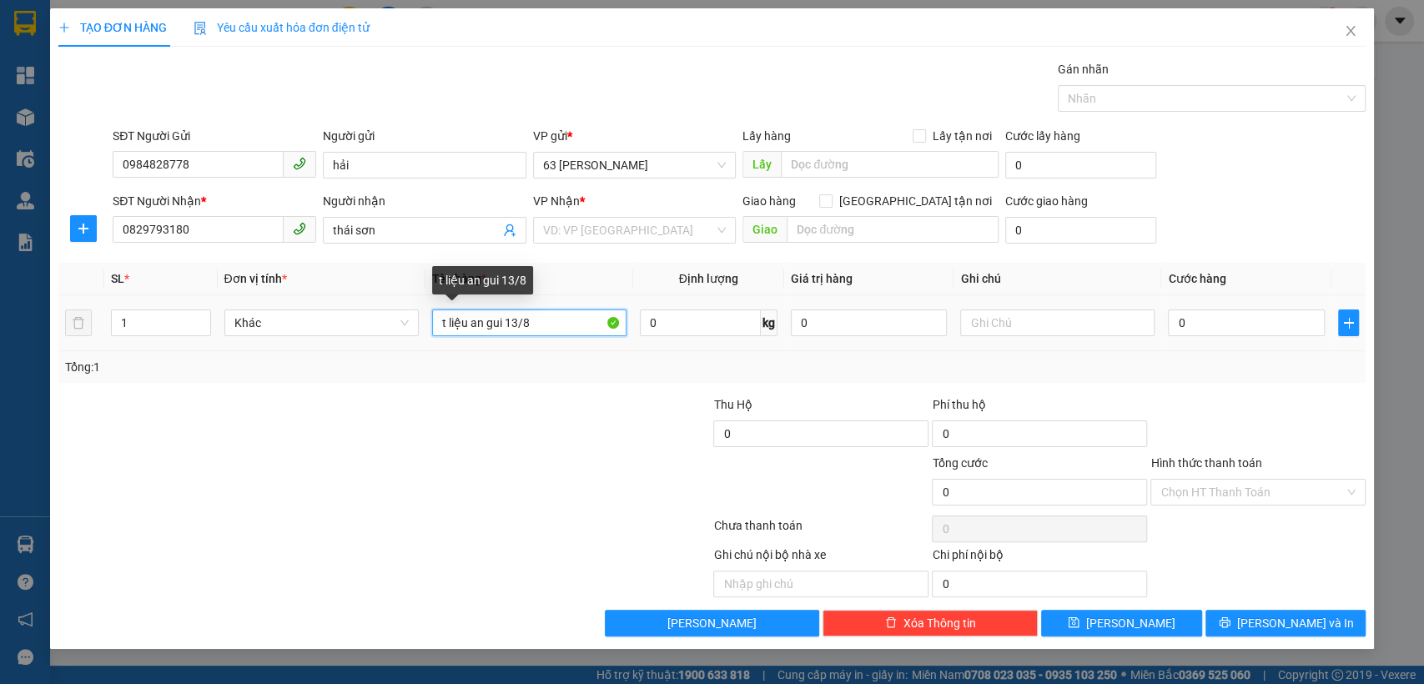
click at [505, 328] on input "t liệu an gui 13/8" at bounding box center [529, 322] width 194 height 27
type input "t liệu an gui chuyển13/8"
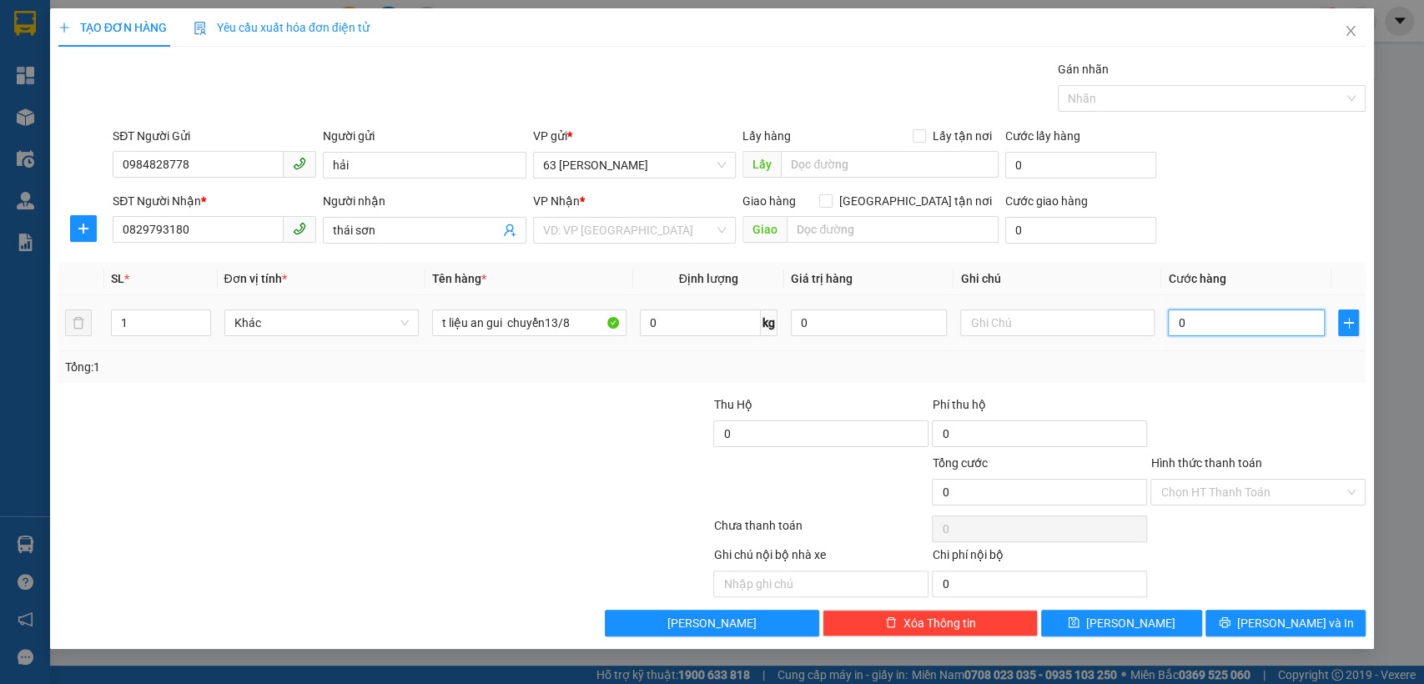
click at [1194, 309] on input "0" at bounding box center [1246, 322] width 157 height 27
type input "3"
type input "30"
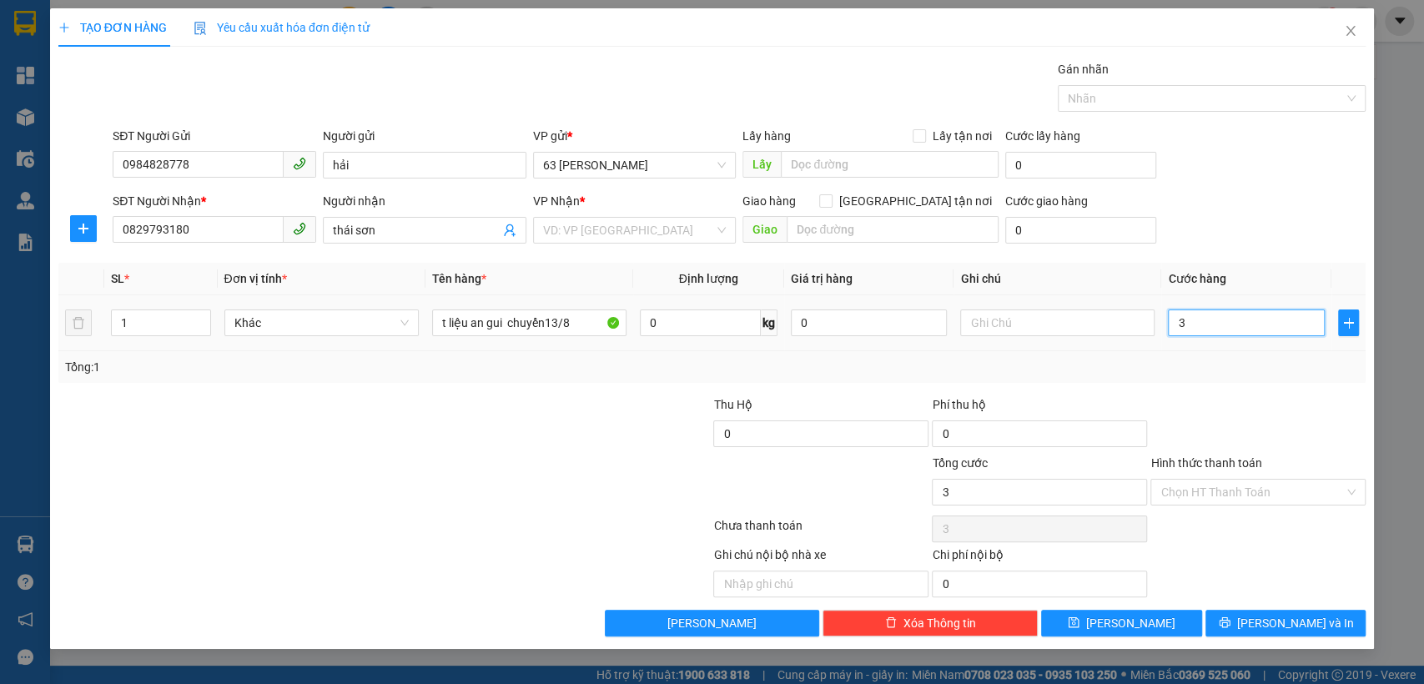
type input "30"
type input "300"
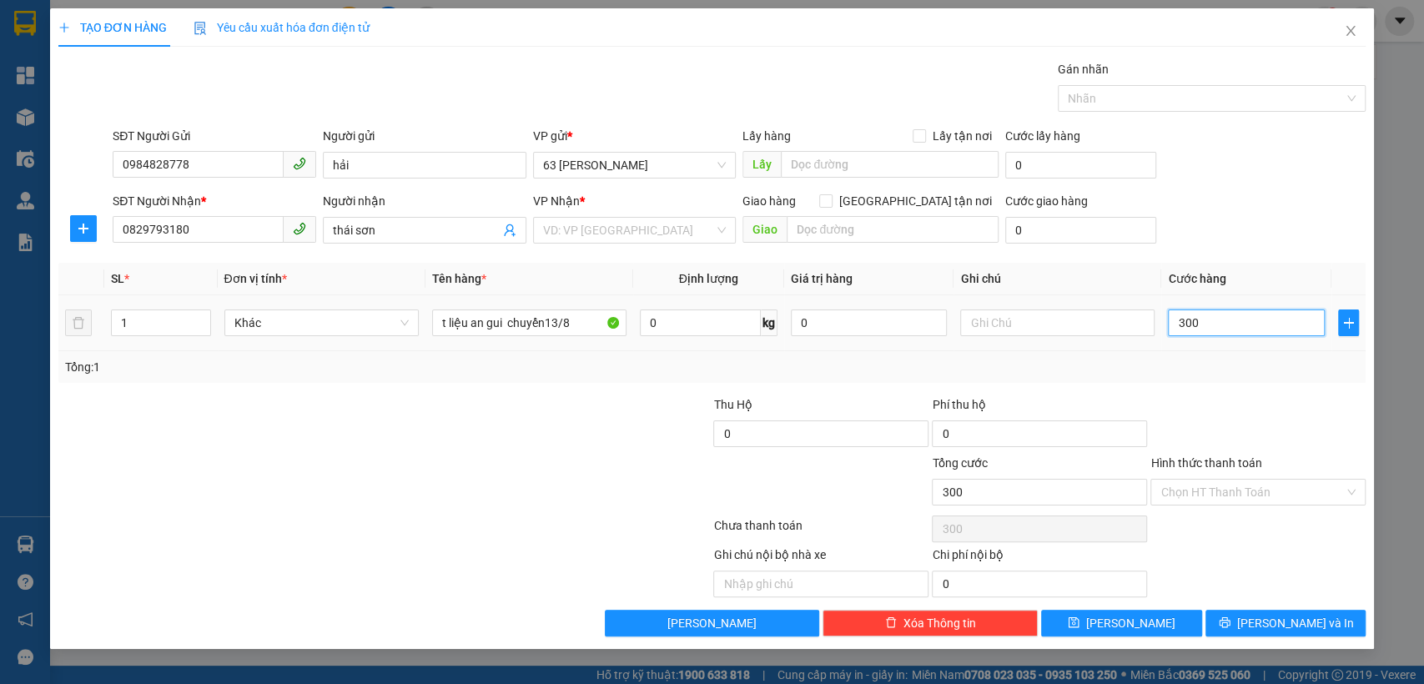
type input "3.000"
type input "30.000"
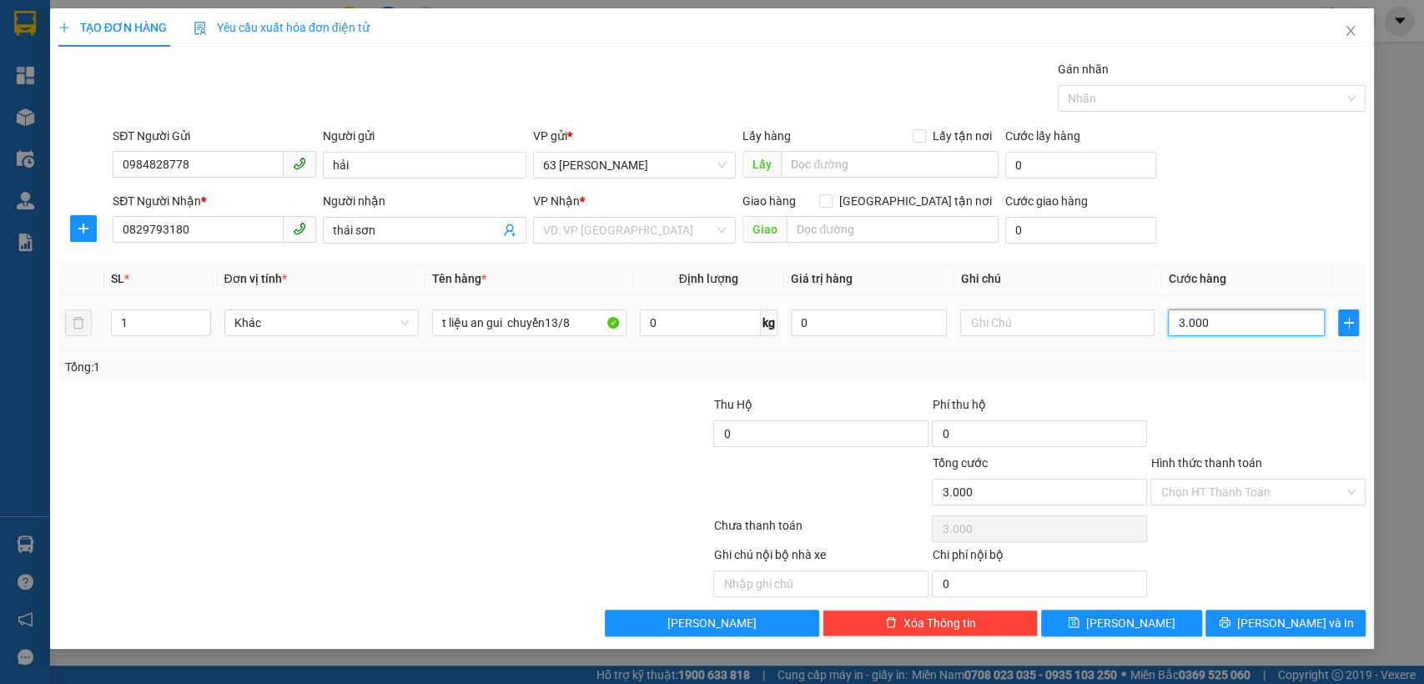
type input "30.000"
click at [676, 226] on input "search" at bounding box center [629, 230] width 172 height 25
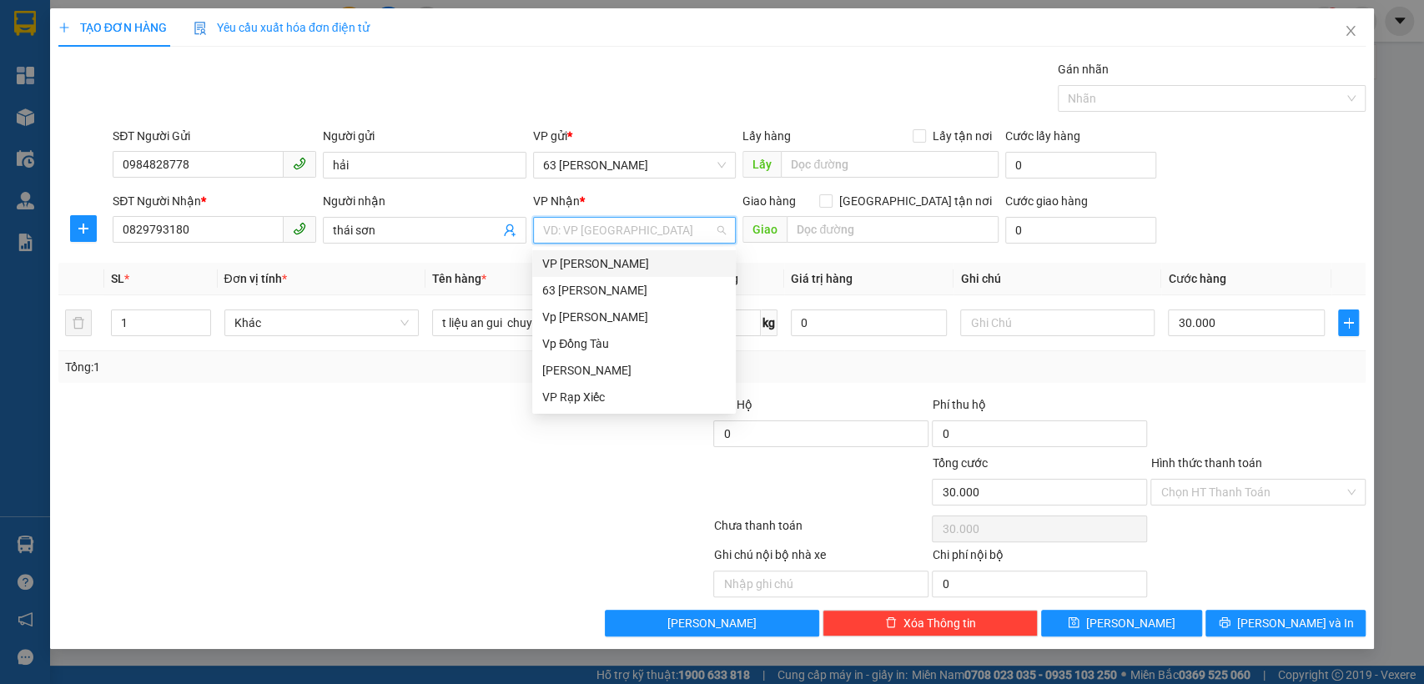
click at [606, 268] on div "VP [PERSON_NAME]" at bounding box center [633, 263] width 183 height 18
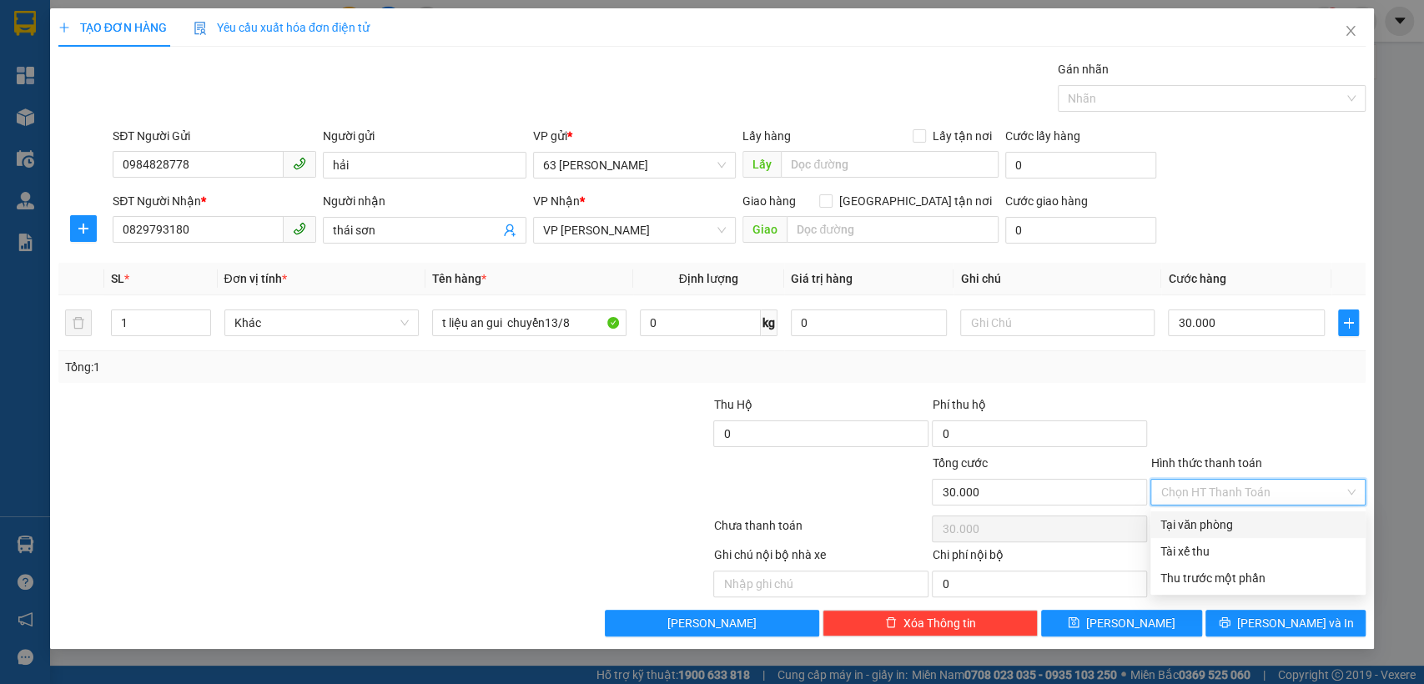
click at [1181, 492] on input "Hình thức thanh toán" at bounding box center [1251, 492] width 183 height 25
click at [1181, 526] on div "Tại văn phòng" at bounding box center [1257, 524] width 195 height 18
type input "0"
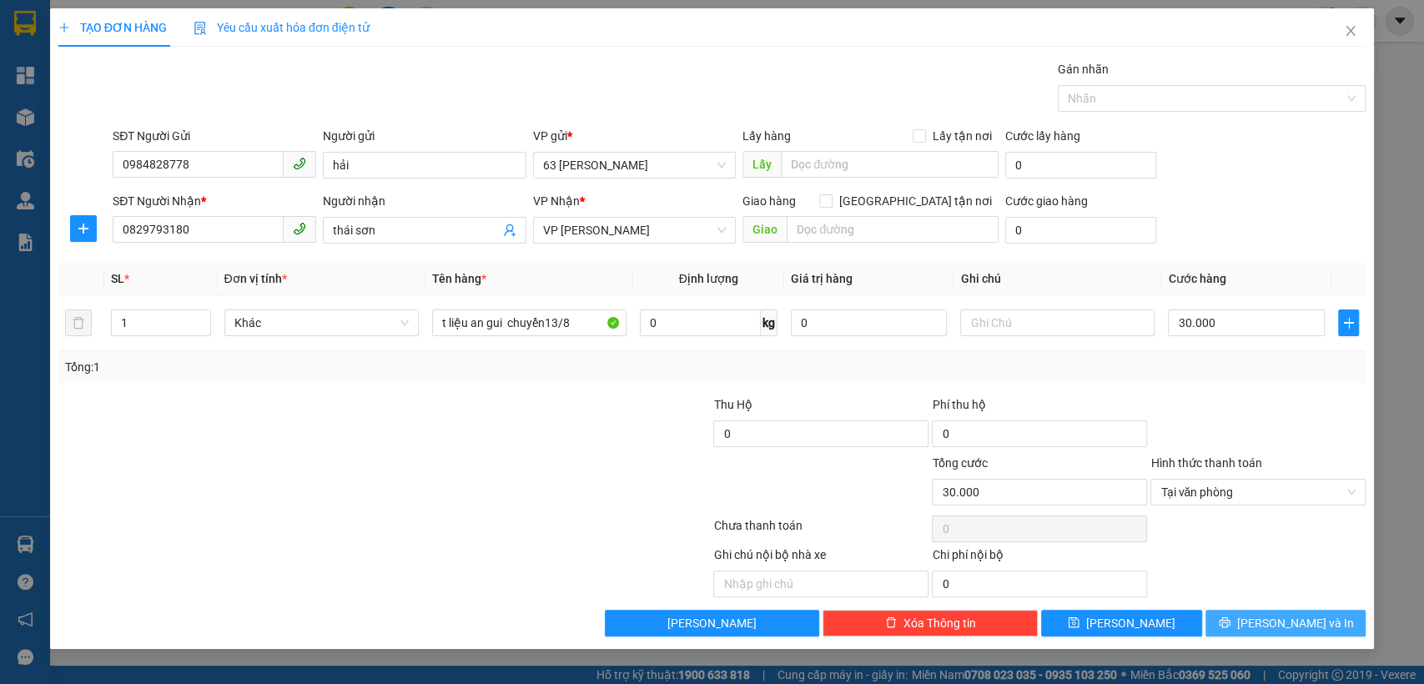
click at [1277, 616] on span "[PERSON_NAME] và In" at bounding box center [1295, 623] width 117 height 18
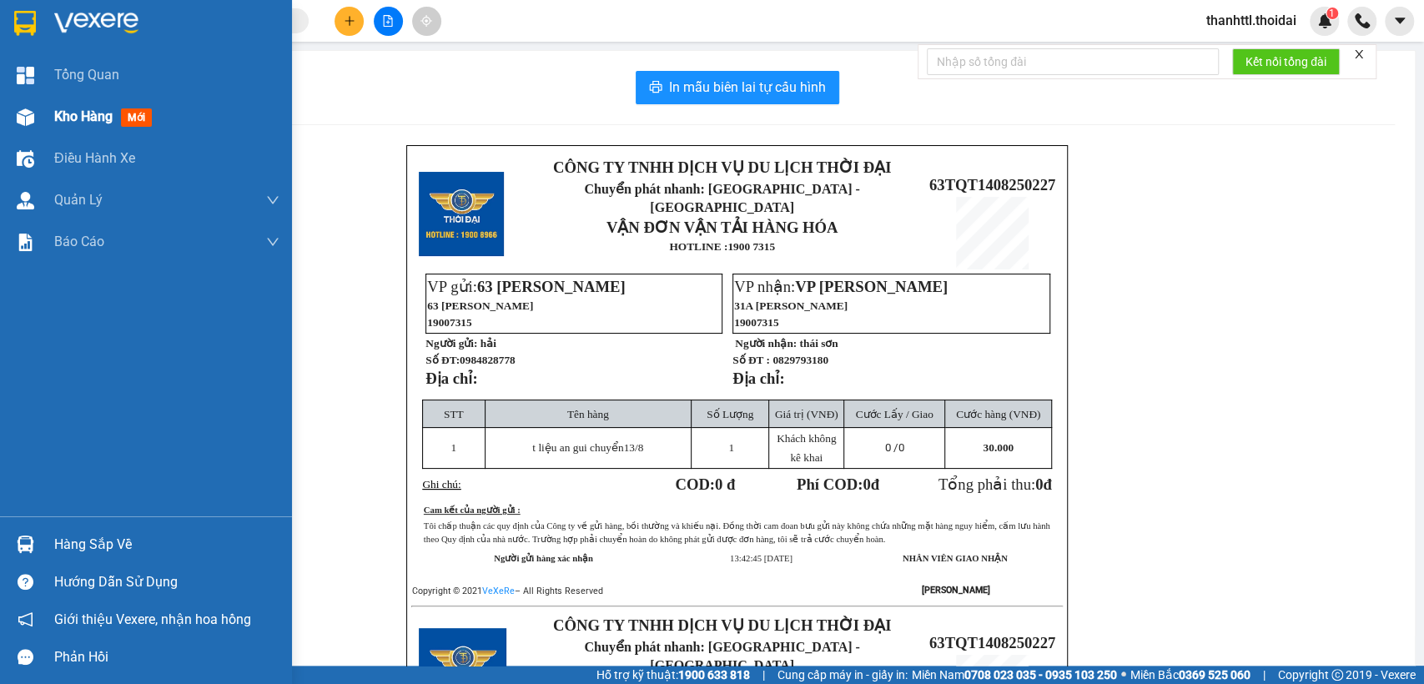
click at [60, 115] on span "Kho hàng" at bounding box center [83, 116] width 58 height 16
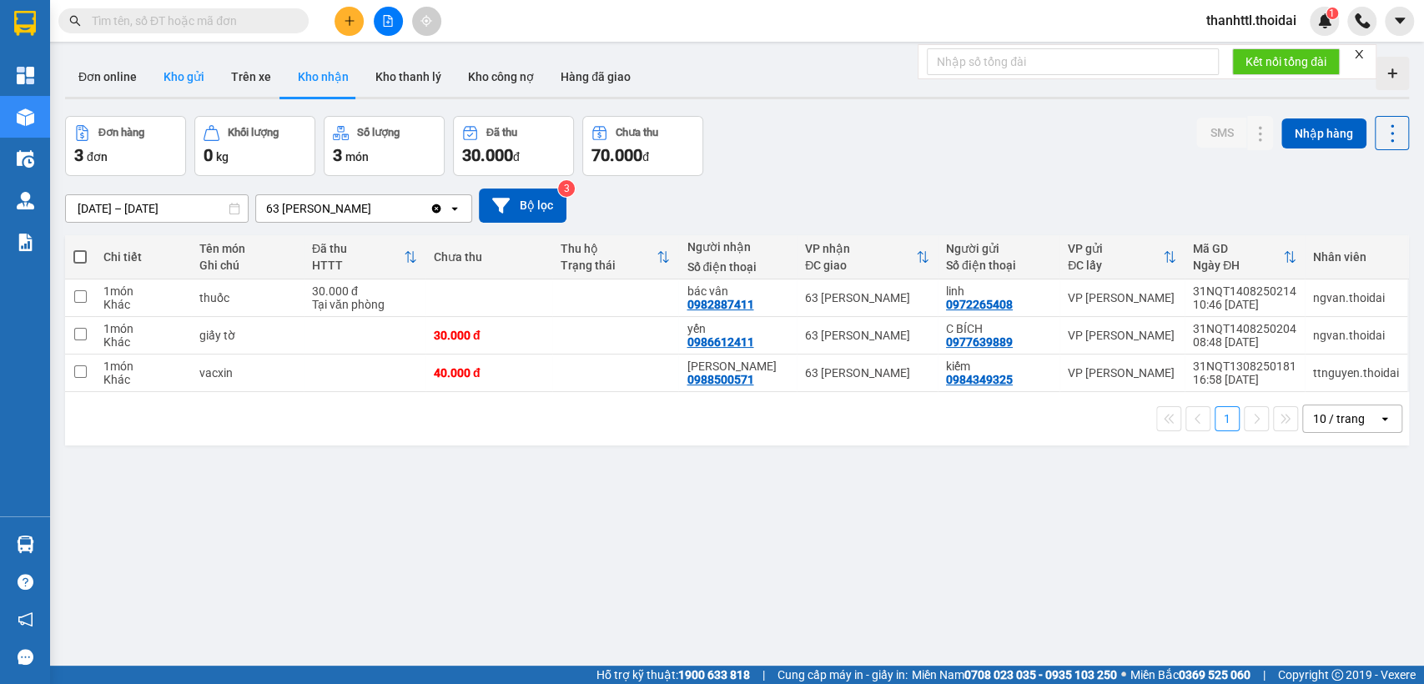
click at [190, 78] on button "Kho gửi" at bounding box center [184, 77] width 68 height 40
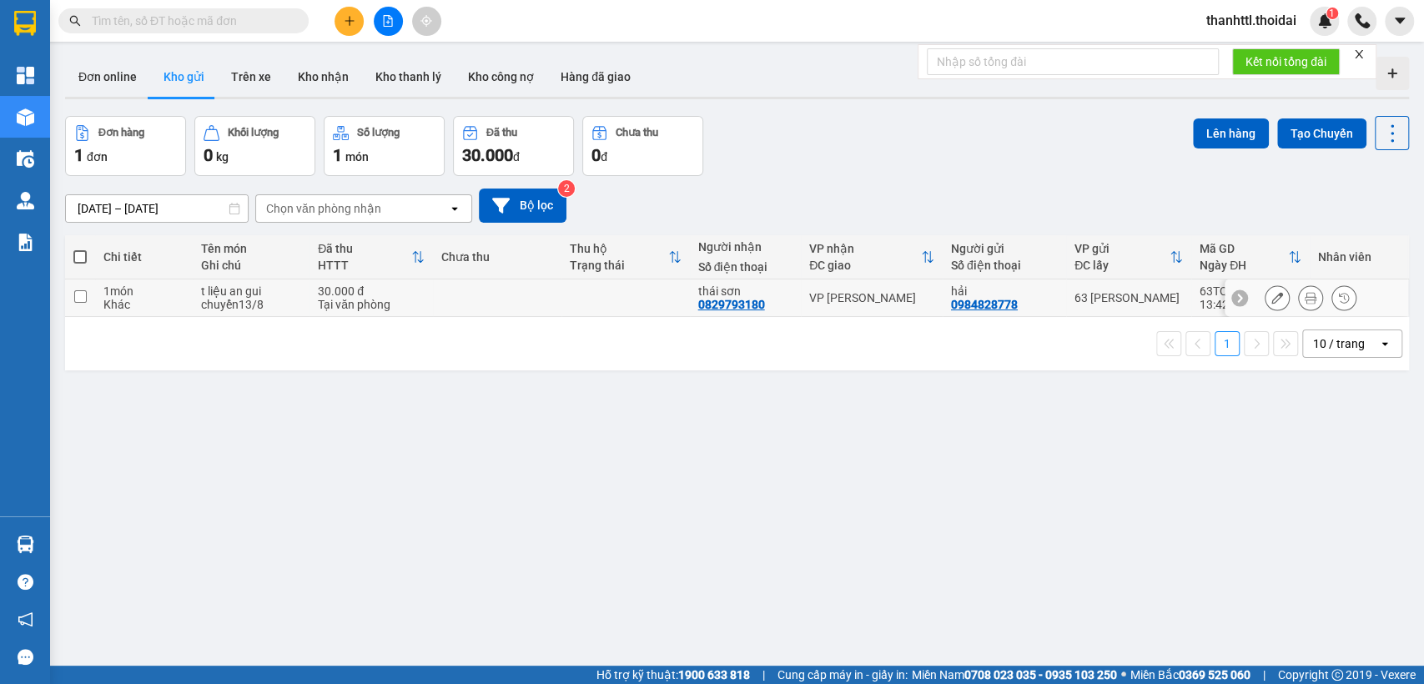
click at [84, 296] on input "checkbox" at bounding box center [80, 296] width 13 height 13
checkbox input "true"
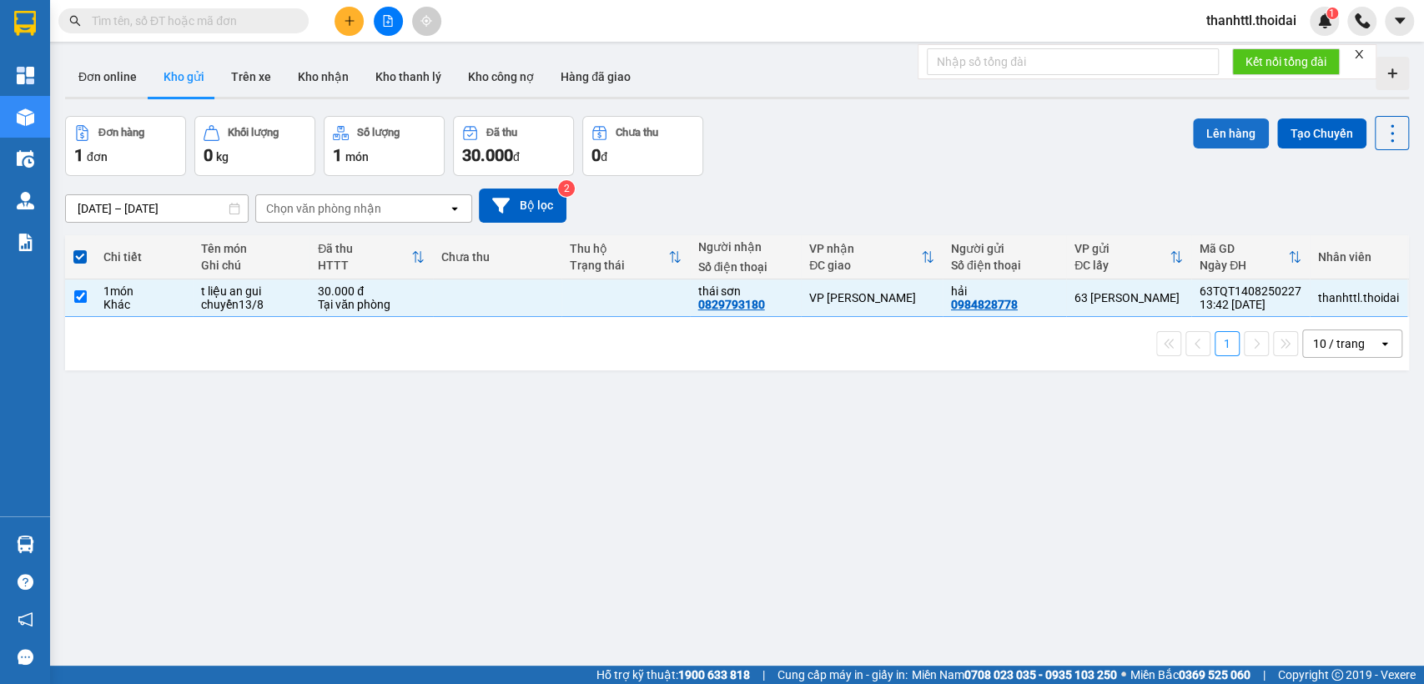
click at [1218, 137] on button "Lên hàng" at bounding box center [1231, 133] width 76 height 30
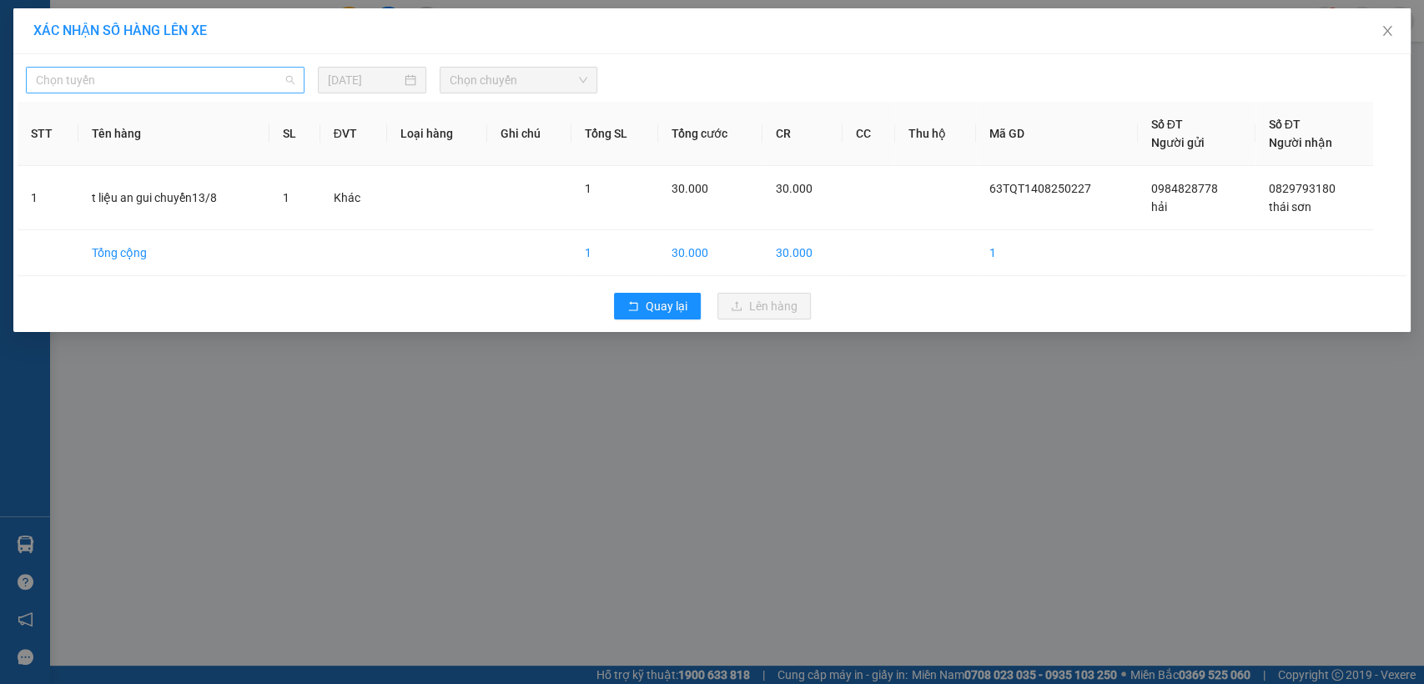
click at [295, 82] on div "Chọn tuyến" at bounding box center [165, 80] width 279 height 27
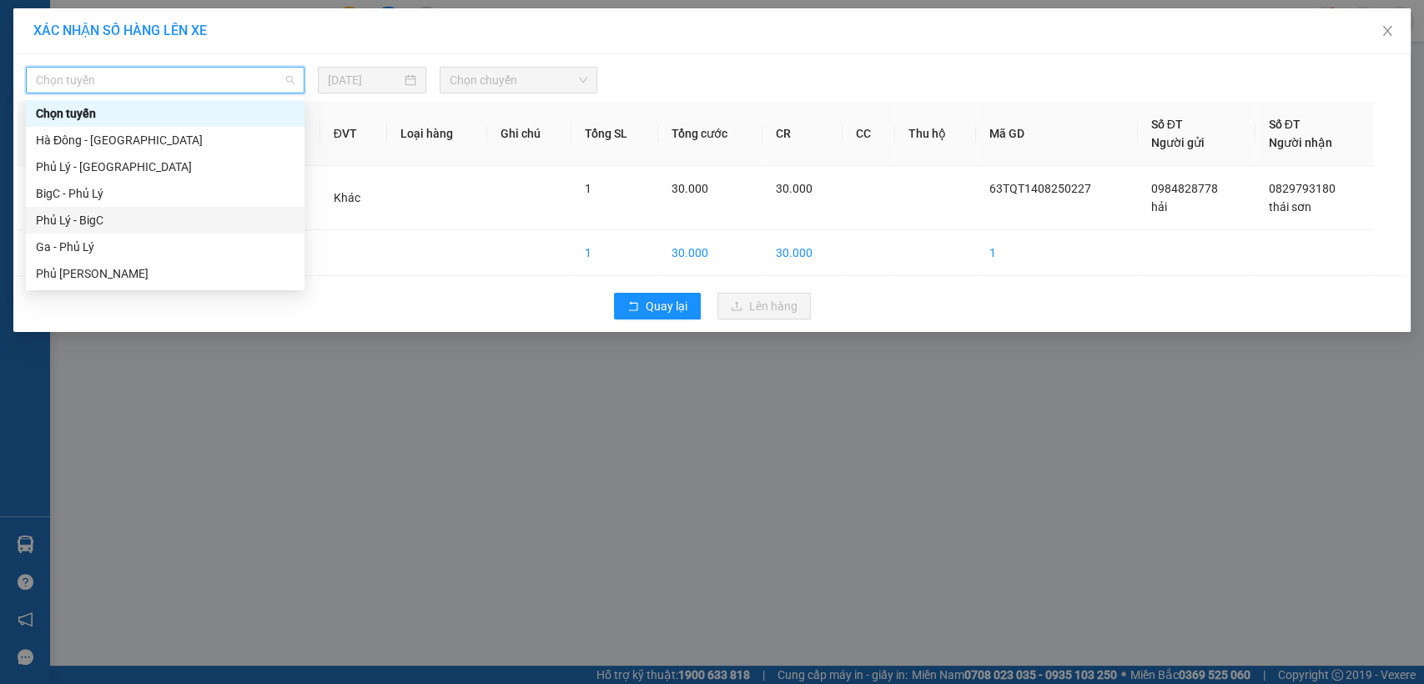
click at [168, 229] on div "Phủ Lý - BigC" at bounding box center [165, 220] width 259 height 18
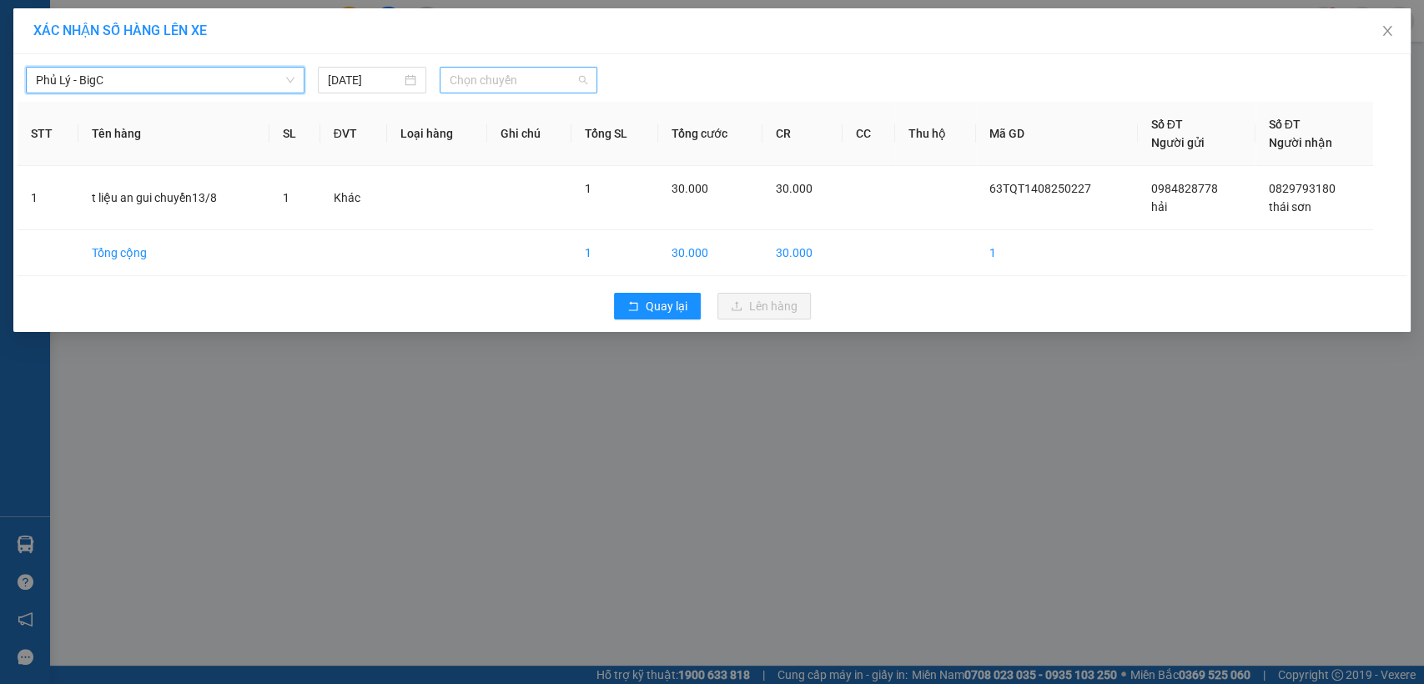
click at [580, 83] on span "Chọn chuyến" at bounding box center [518, 80] width 137 height 25
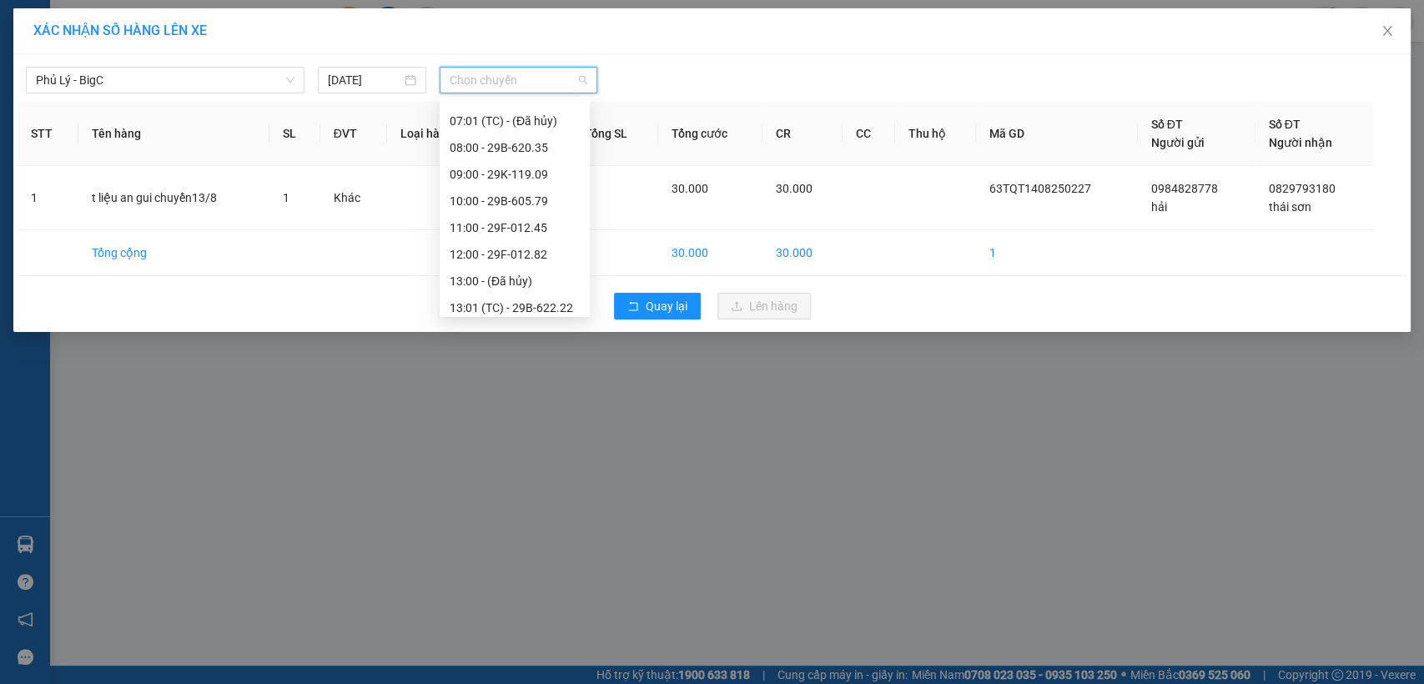
scroll to position [200, 0]
click at [410, 82] on div "[DATE]" at bounding box center [372, 80] width 88 height 18
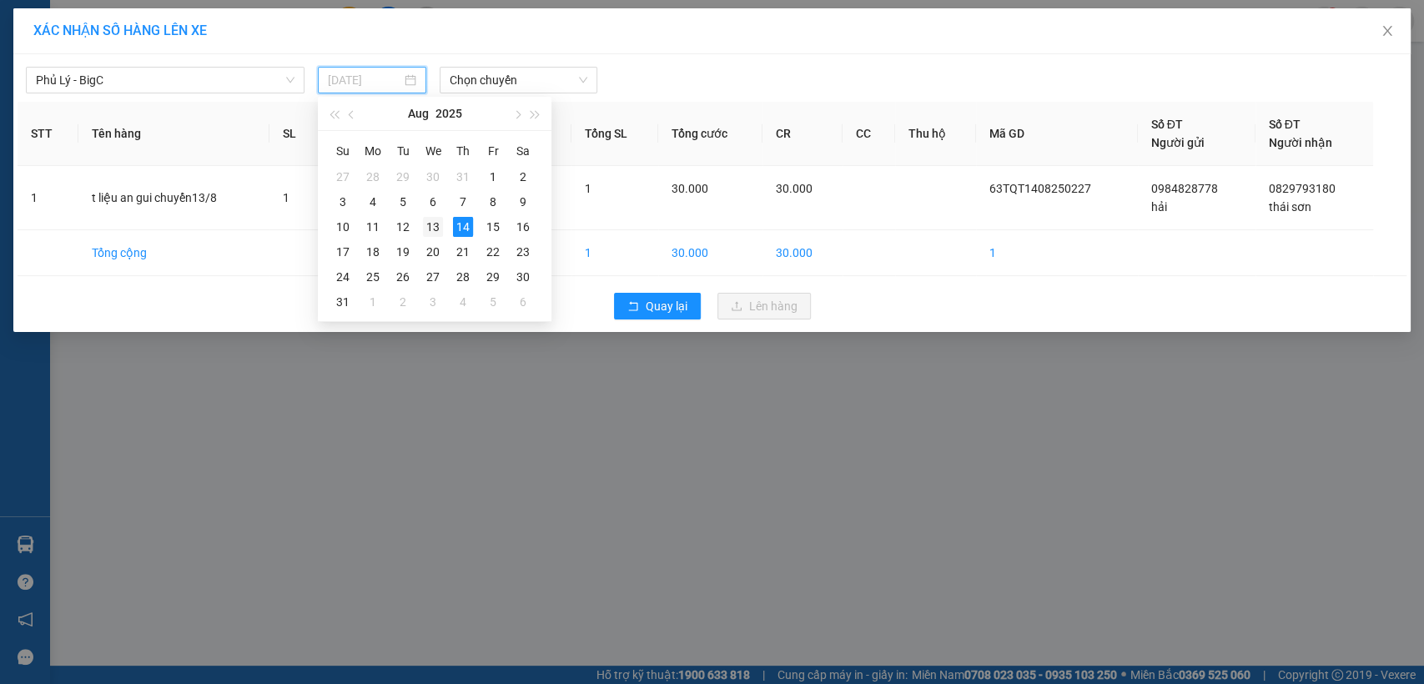
click at [438, 224] on div "13" at bounding box center [433, 227] width 20 height 20
type input "[DATE]"
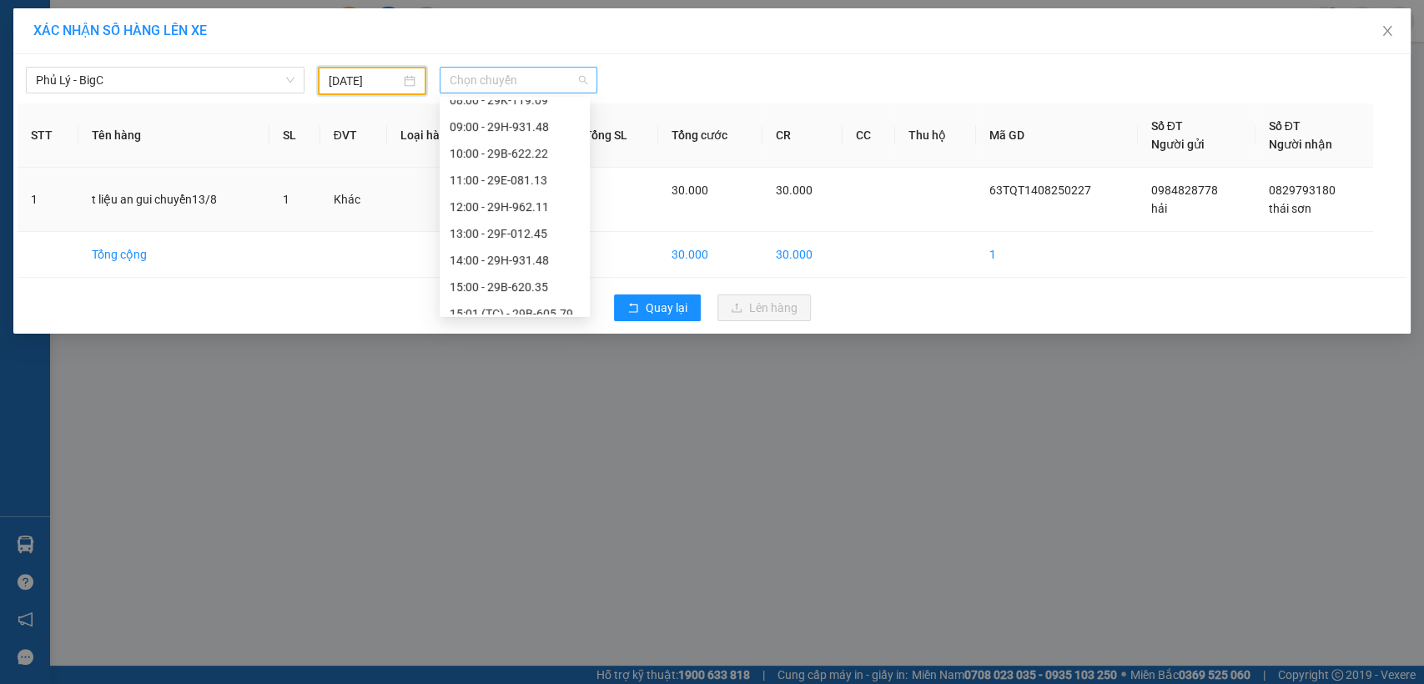
click at [580, 79] on span "Chọn chuyến" at bounding box center [518, 80] width 137 height 25
click at [537, 274] on div "15:00 - 29B-620.35" at bounding box center [515, 279] width 130 height 18
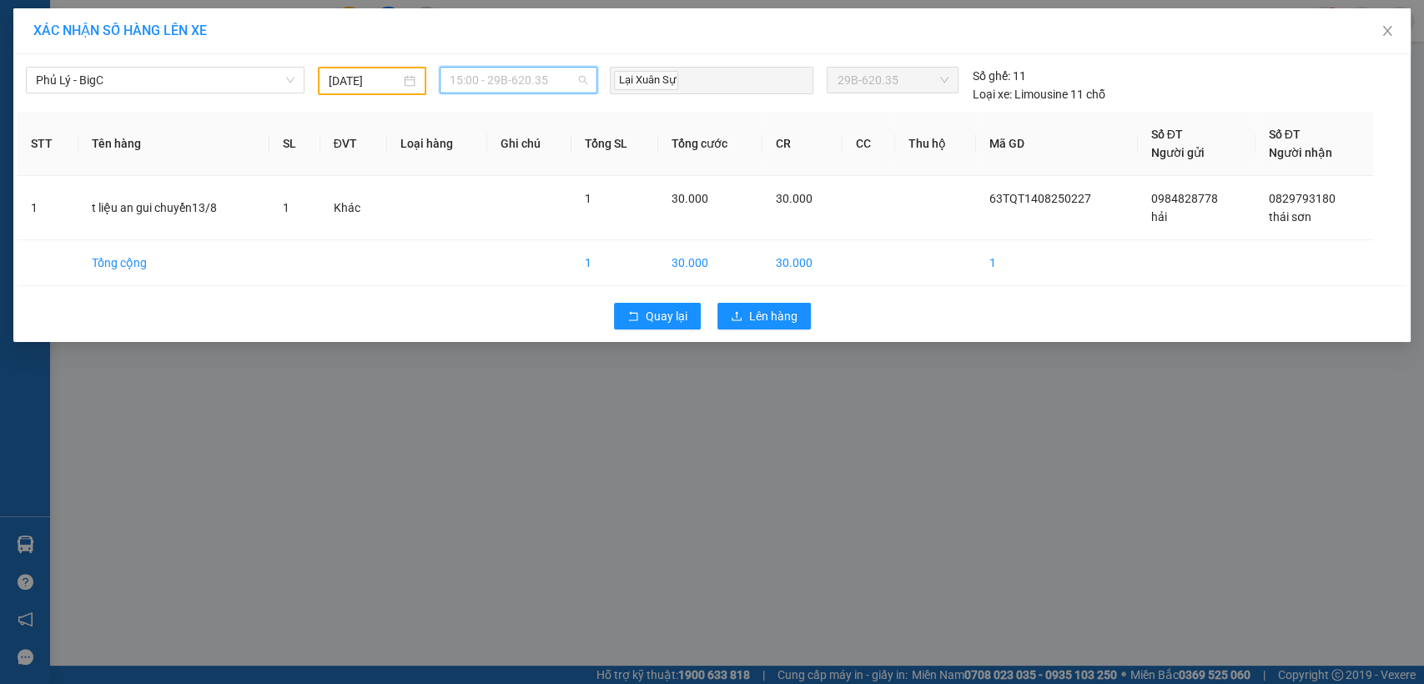
click at [585, 82] on span "15:00 - 29B-620.35" at bounding box center [518, 80] width 137 height 25
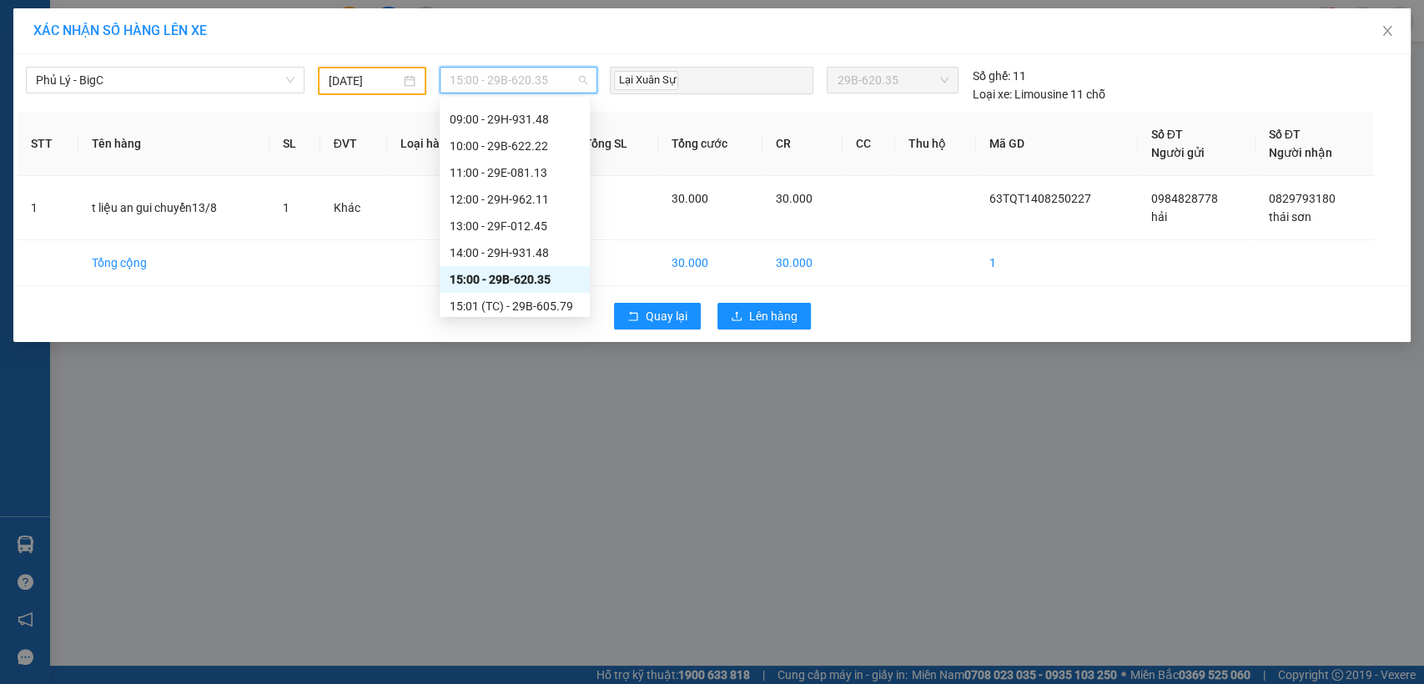
scroll to position [300, 0]
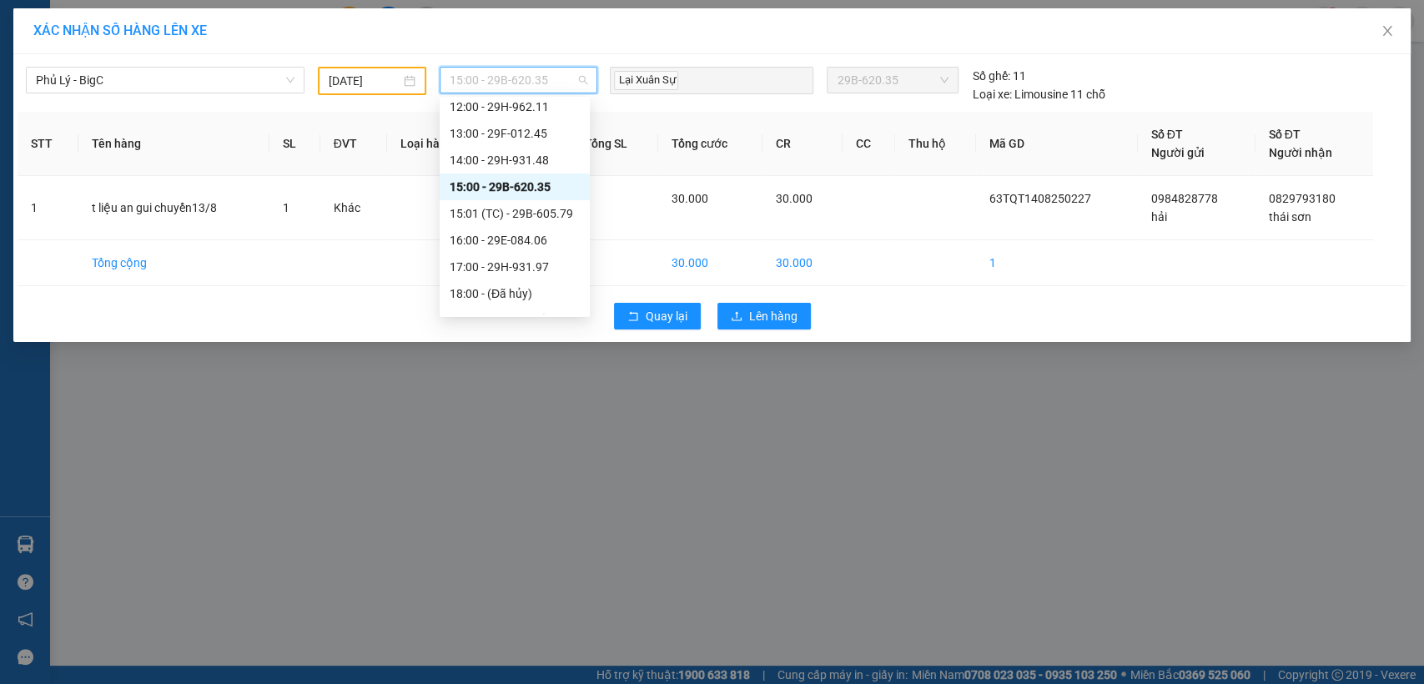
click at [545, 188] on div "15:00 - 29B-620.35" at bounding box center [515, 187] width 130 height 18
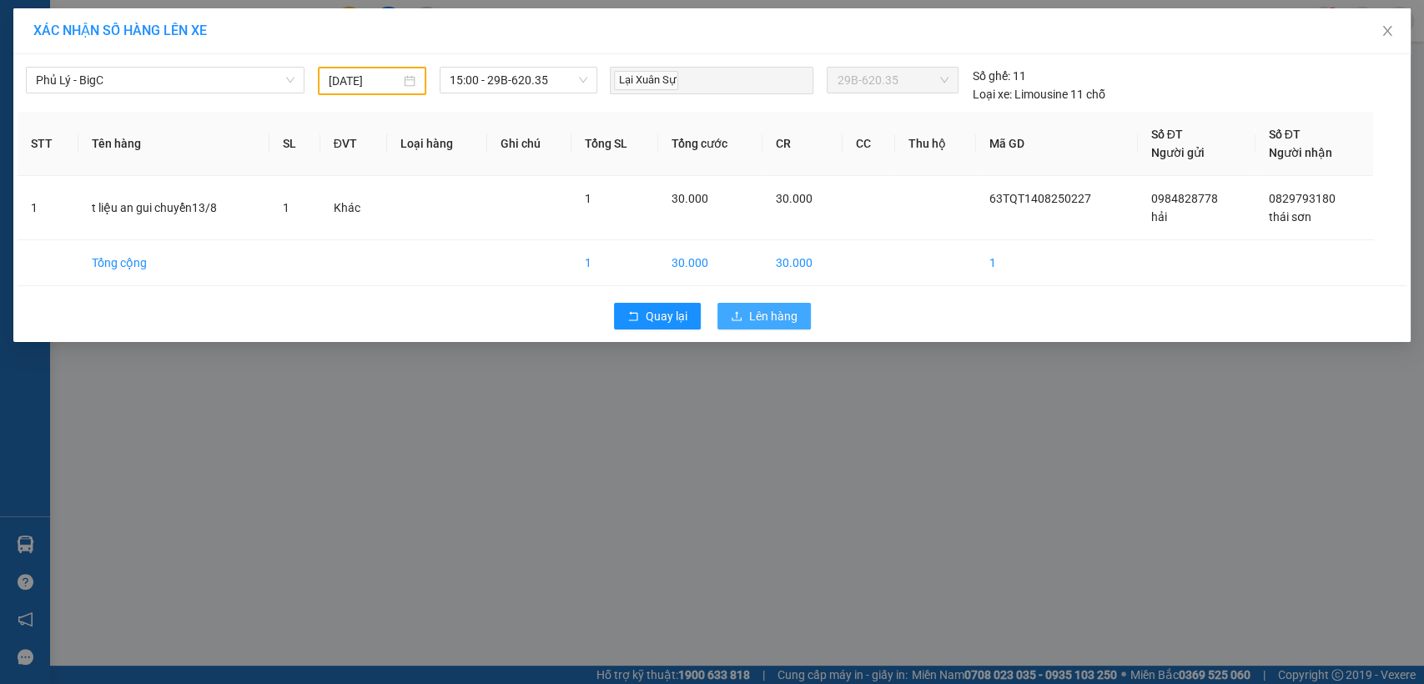
click at [755, 320] on span "Lên hàng" at bounding box center [773, 316] width 48 height 18
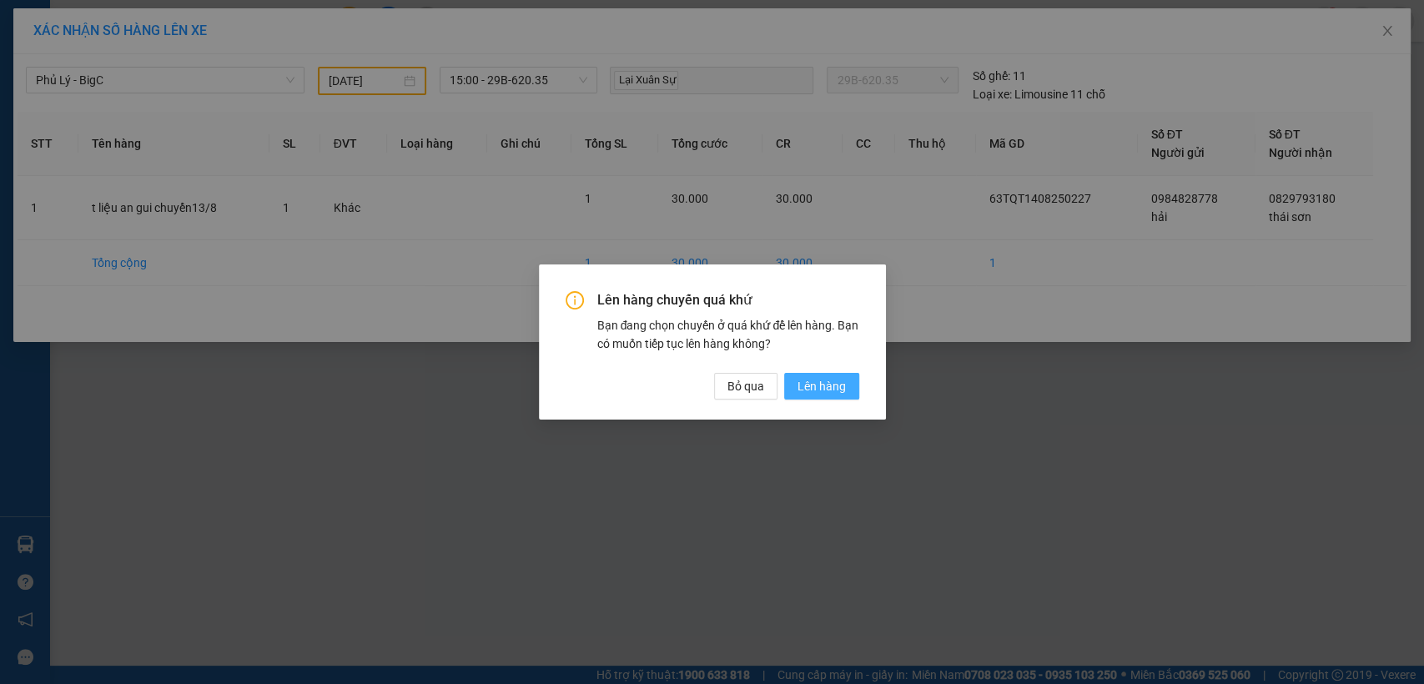
click at [811, 379] on span "Lên hàng" at bounding box center [821, 386] width 48 height 18
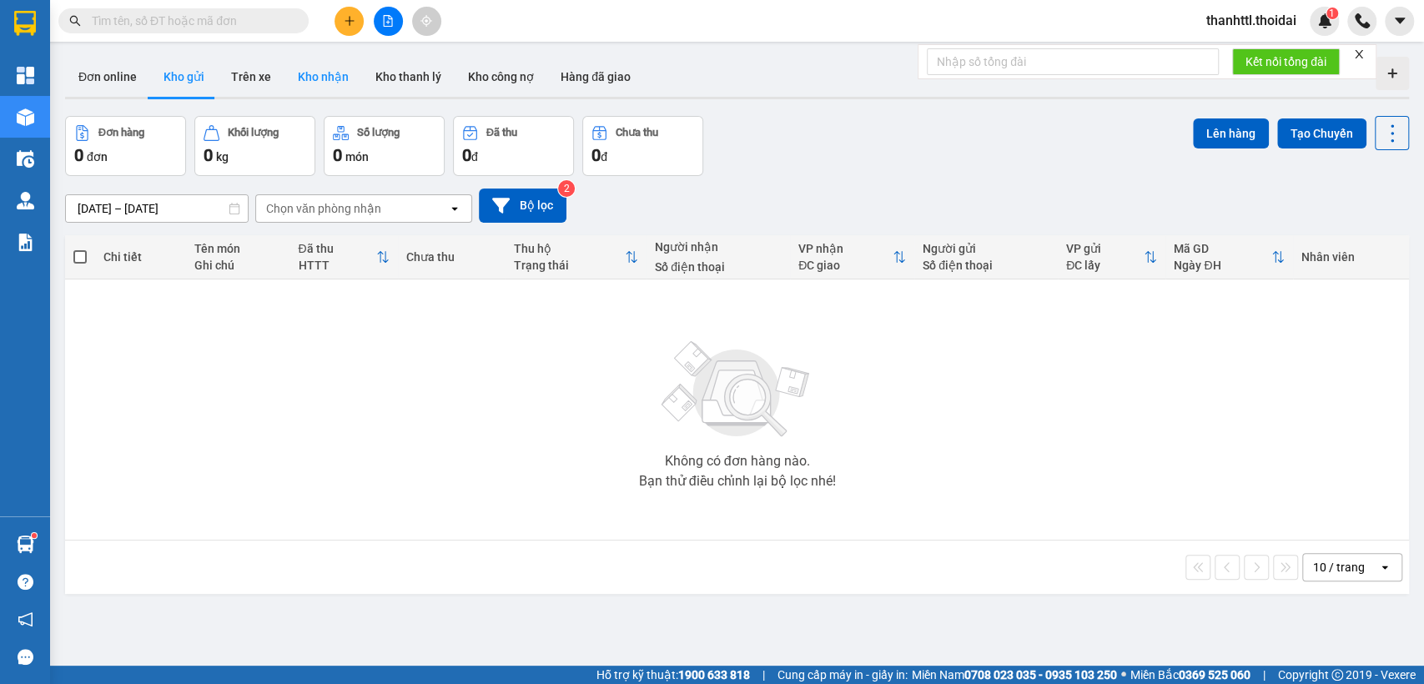
click at [320, 78] on button "Kho nhận" at bounding box center [323, 77] width 78 height 40
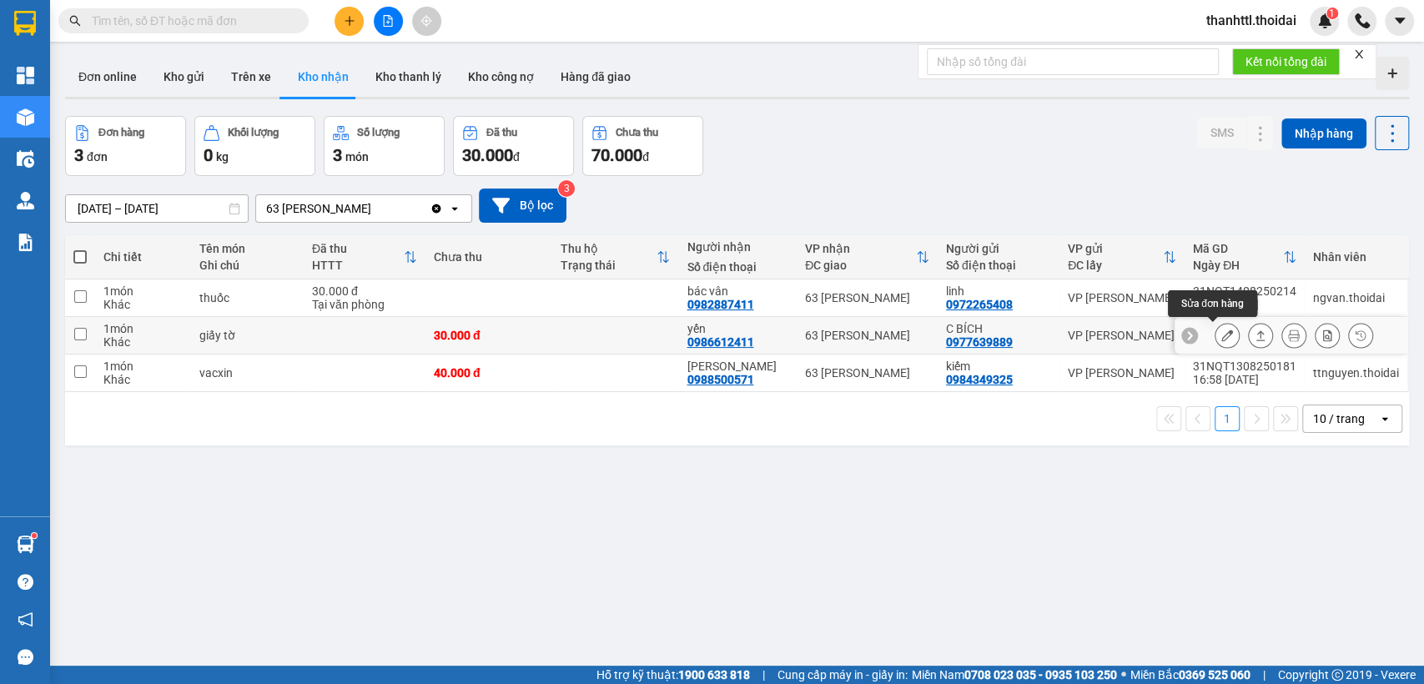
click at [1221, 333] on icon at bounding box center [1227, 335] width 12 height 12
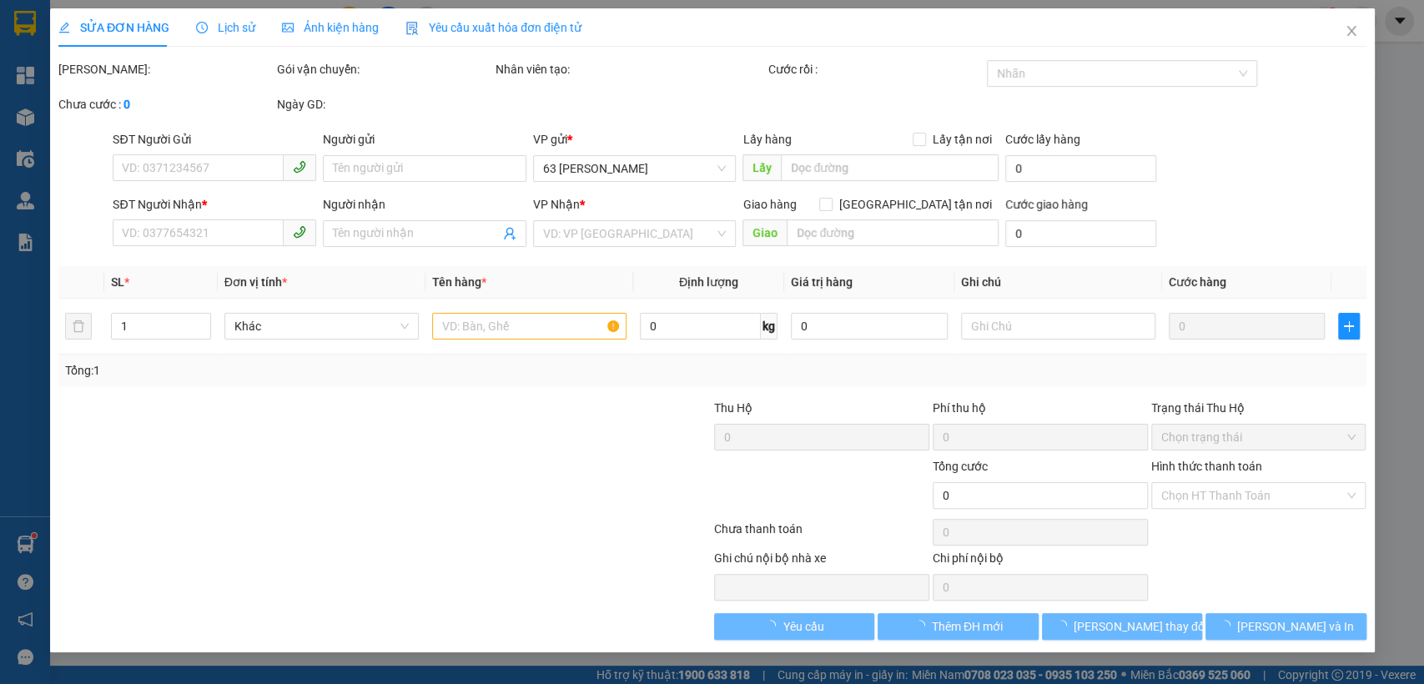
type input "0977639889"
type input "C BÍCH"
type input "0986612411"
type input "yến"
type input "30.000"
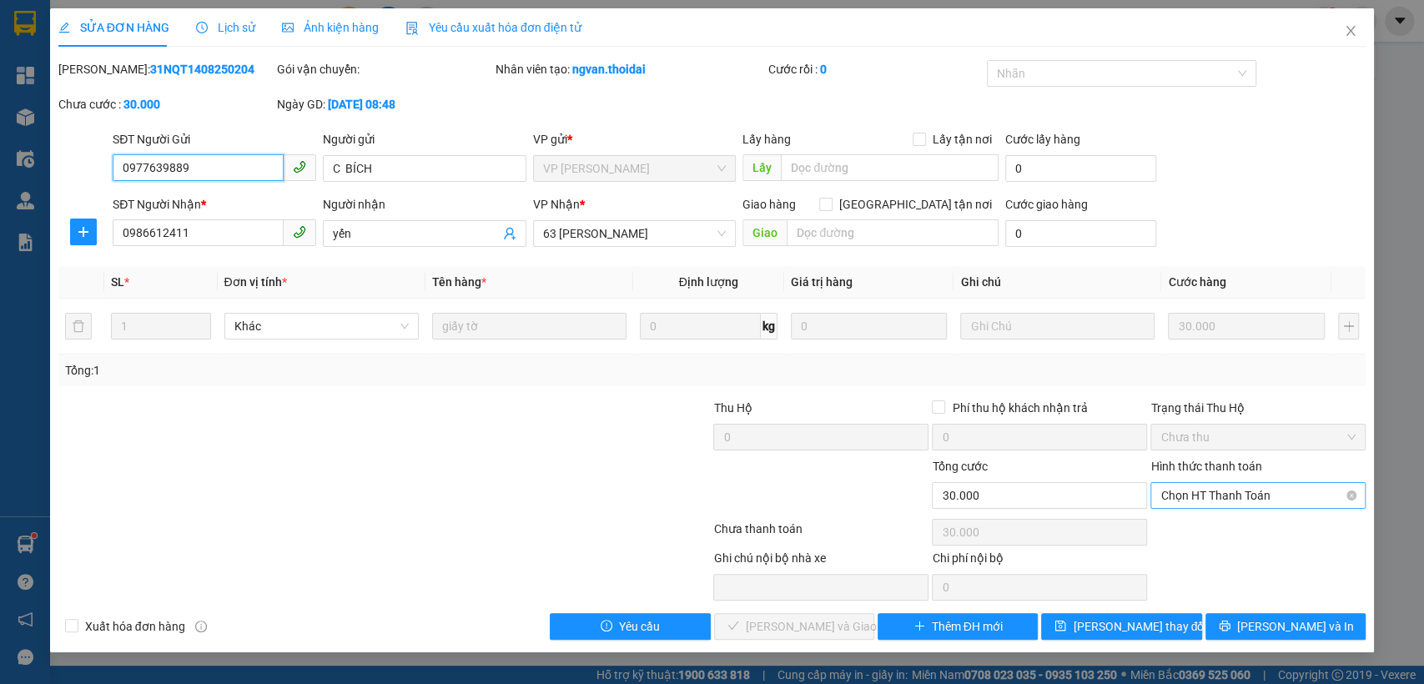
click at [1180, 495] on span "Chọn HT Thanh Toán" at bounding box center [1257, 495] width 195 height 25
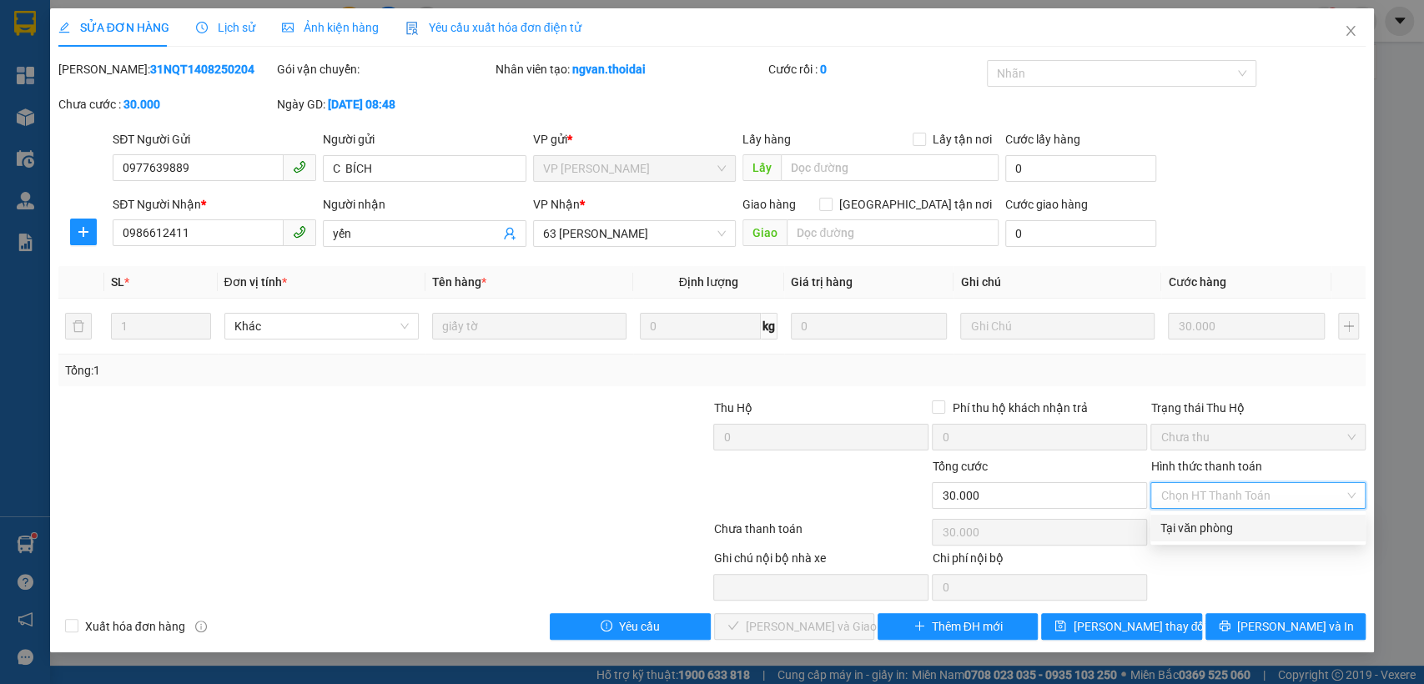
click at [1183, 527] on div "Tại văn phòng" at bounding box center [1257, 528] width 195 height 18
type input "0"
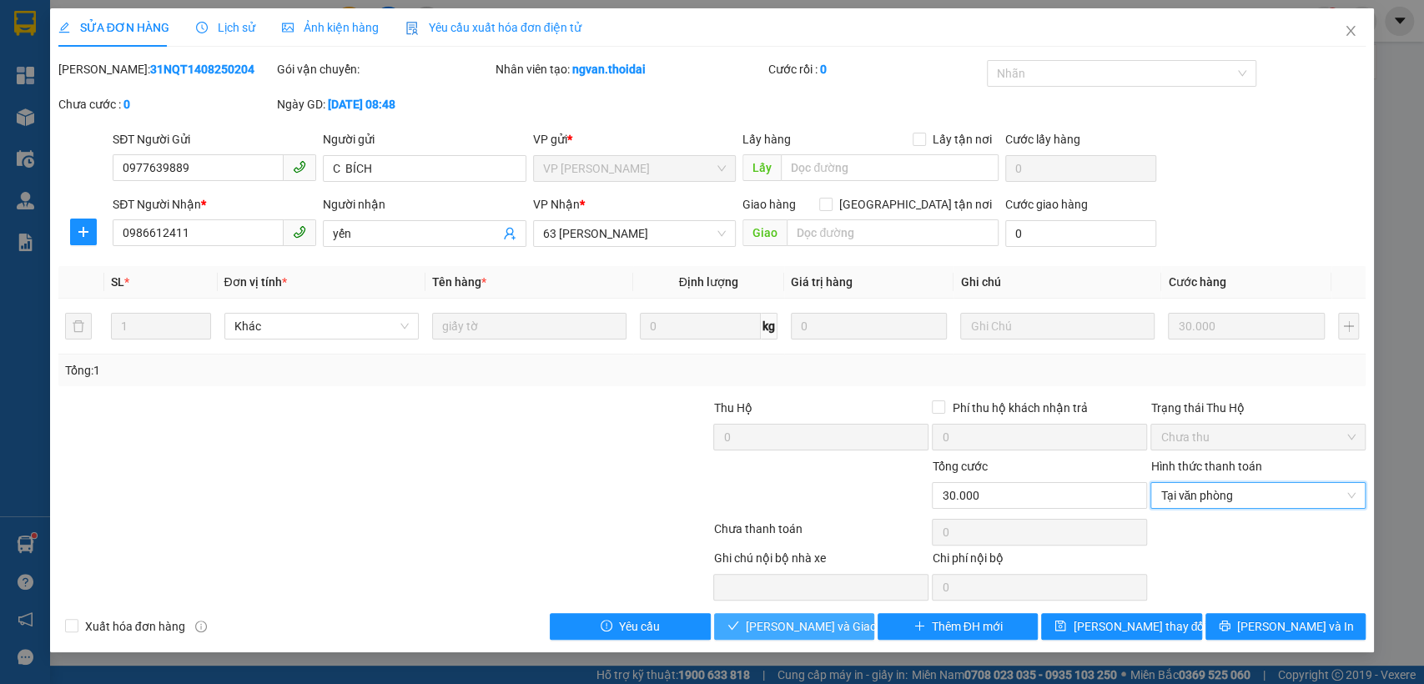
click at [813, 623] on span "[PERSON_NAME] và Giao hàng" at bounding box center [826, 626] width 160 height 18
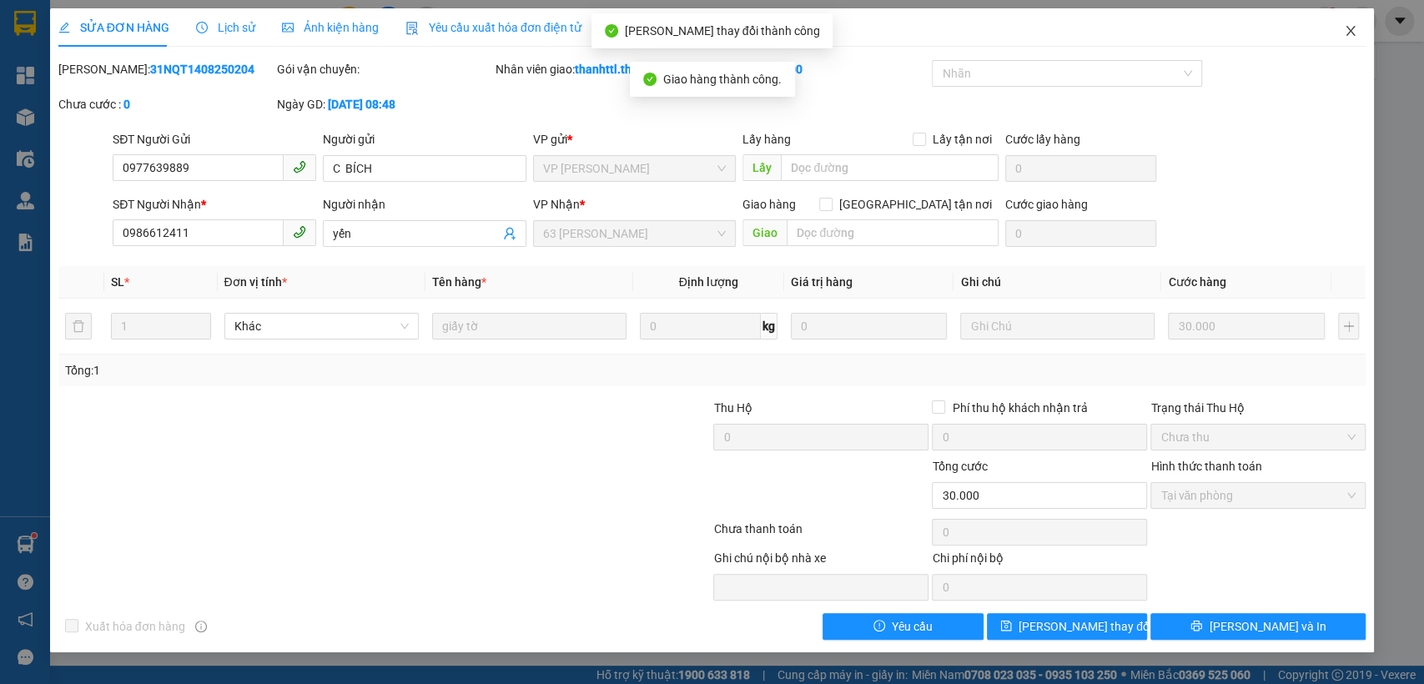
click at [1354, 32] on icon "close" at bounding box center [1350, 30] width 13 height 13
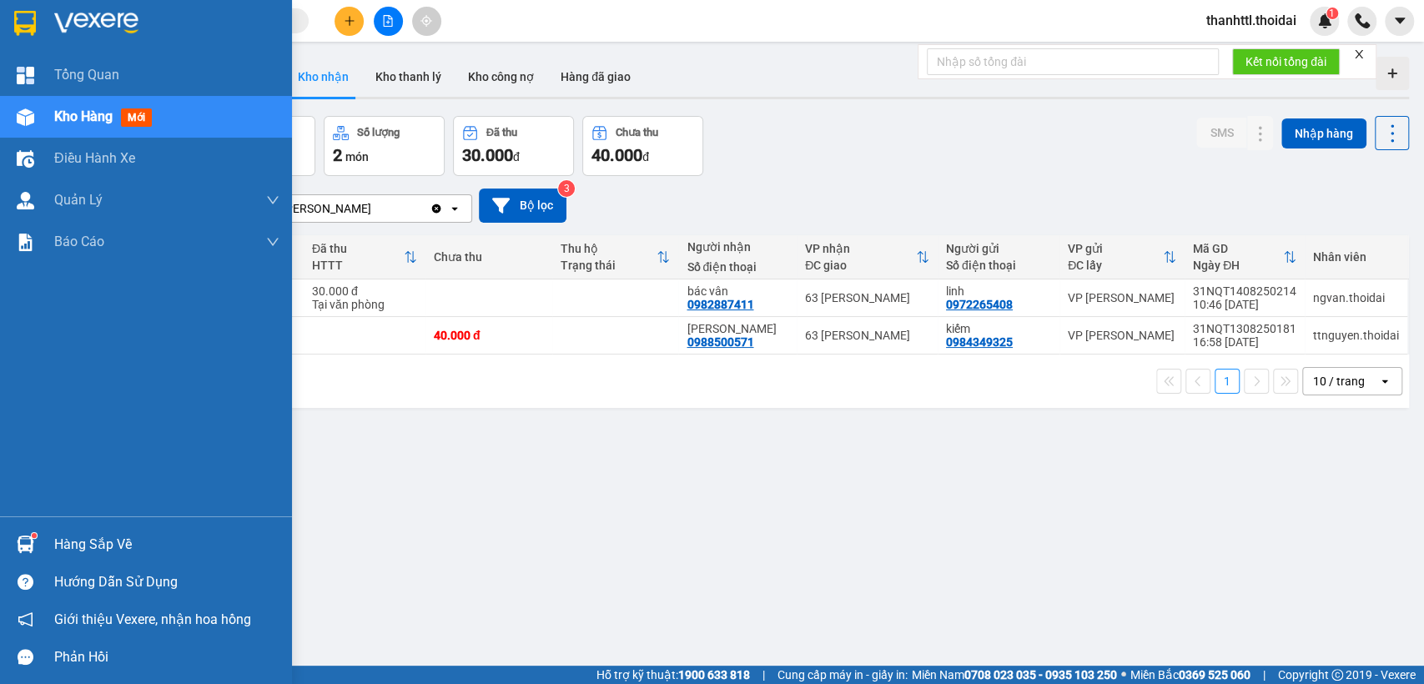
click at [43, 545] on div "Hàng sắp về" at bounding box center [146, 544] width 292 height 38
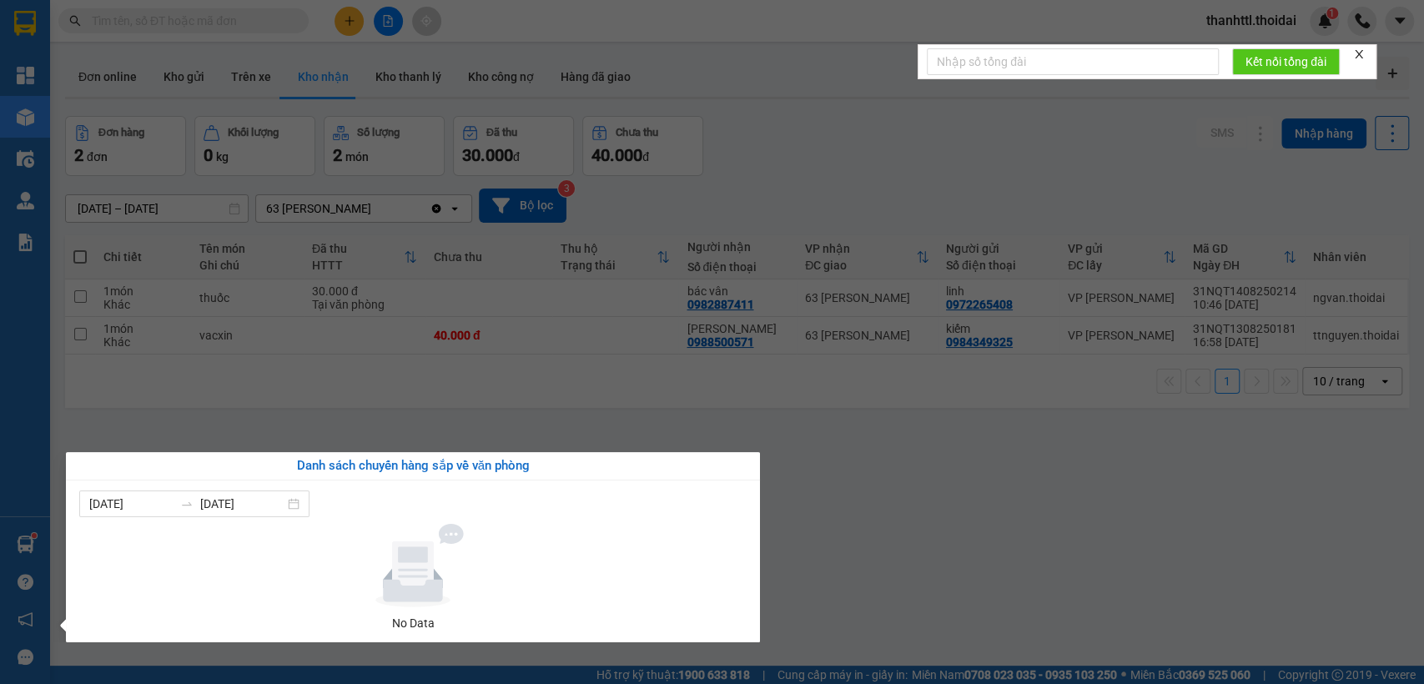
click at [247, 78] on section "Kết quả tìm kiếm ( 0 ) Bộ lọc No Data thanhttl.thoidai 1 Tổng Quan Kho hàng mới…" at bounding box center [712, 342] width 1424 height 684
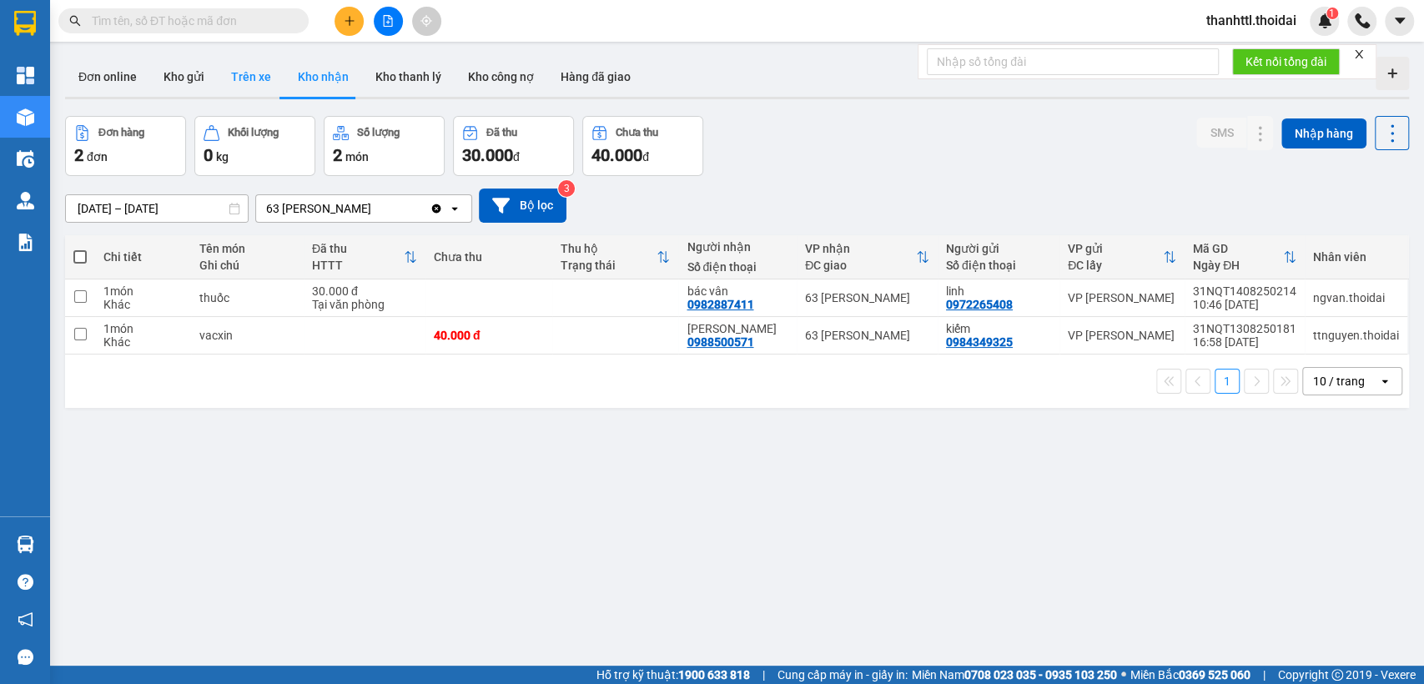
click at [247, 72] on button "Trên xe" at bounding box center [251, 77] width 67 height 40
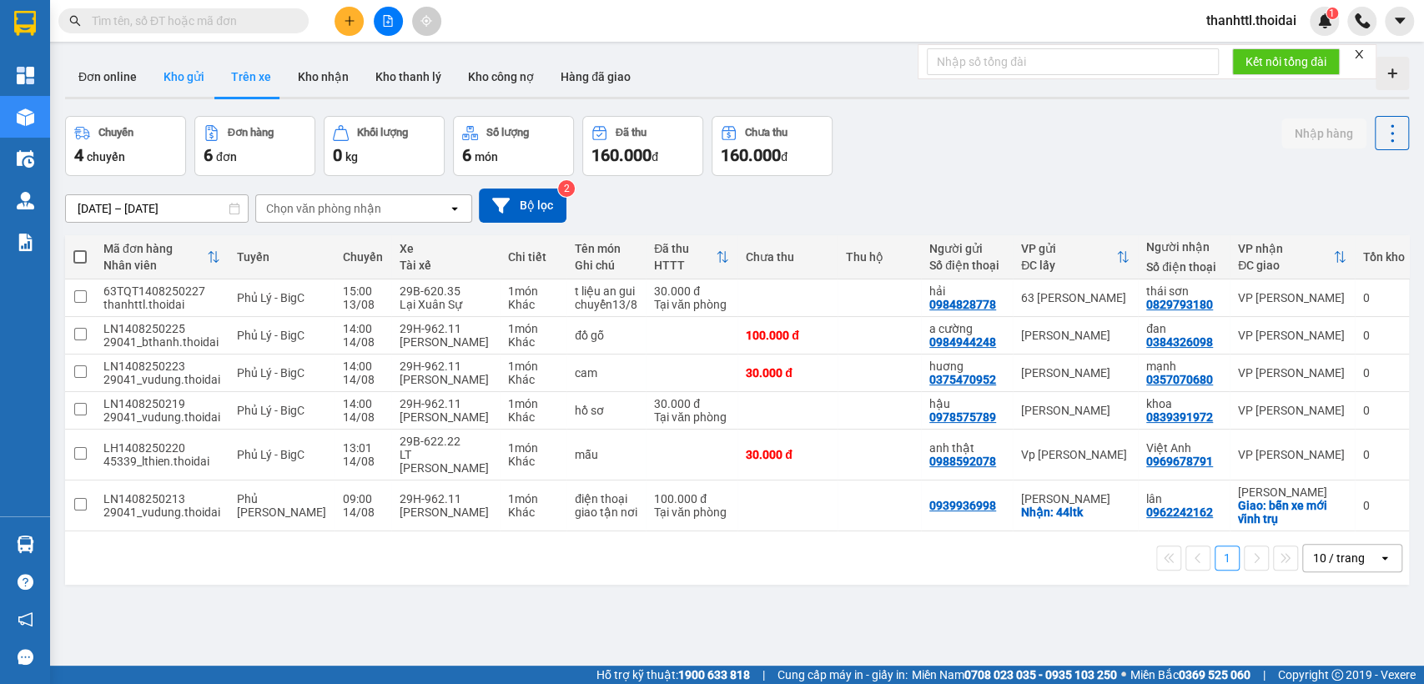
click at [175, 81] on button "Kho gửi" at bounding box center [184, 77] width 68 height 40
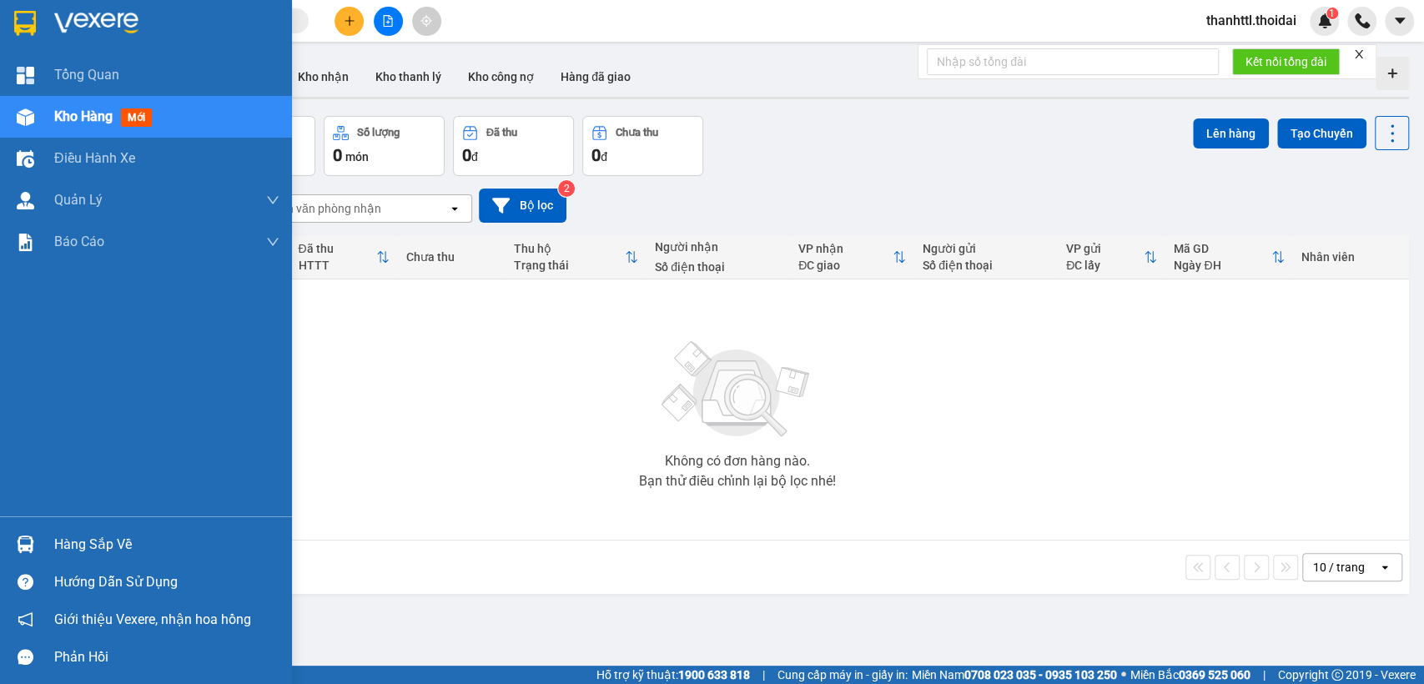
click at [70, 544] on div "Hàng sắp về" at bounding box center [166, 544] width 225 height 25
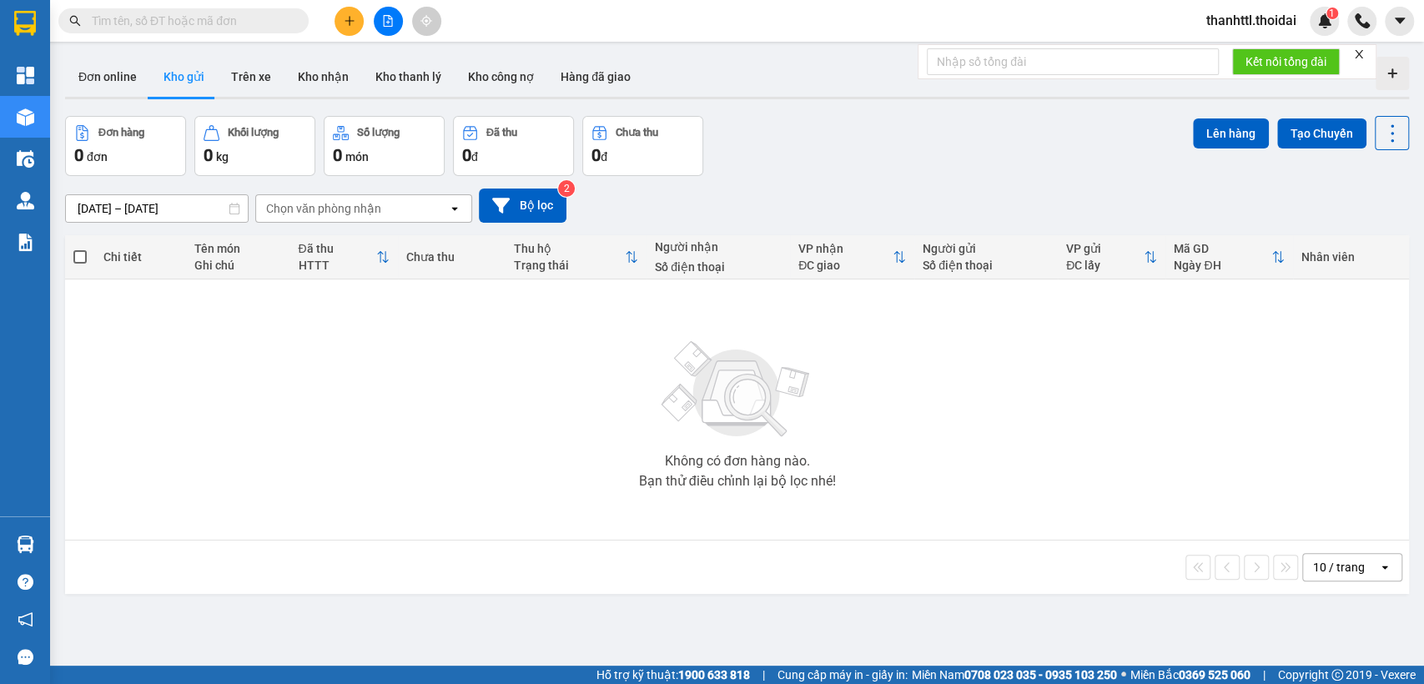
click at [265, 423] on section "Kết quả tìm kiếm ( 0 ) Bộ lọc No Data thanhttl.thoidai 1 Tổng Quan Kho hàng mới…" at bounding box center [712, 342] width 1424 height 684
click at [245, 73] on button "Trên xe" at bounding box center [251, 77] width 67 height 40
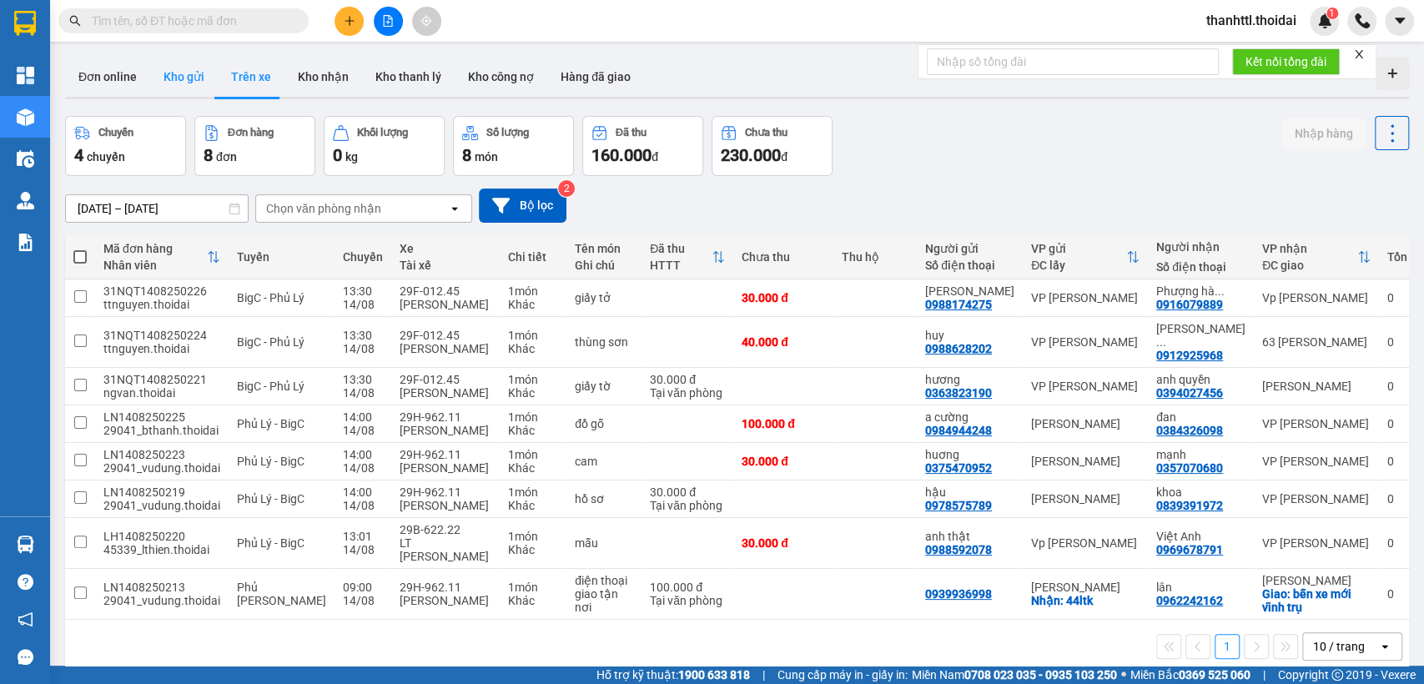
click at [190, 83] on button "Kho gửi" at bounding box center [184, 77] width 68 height 40
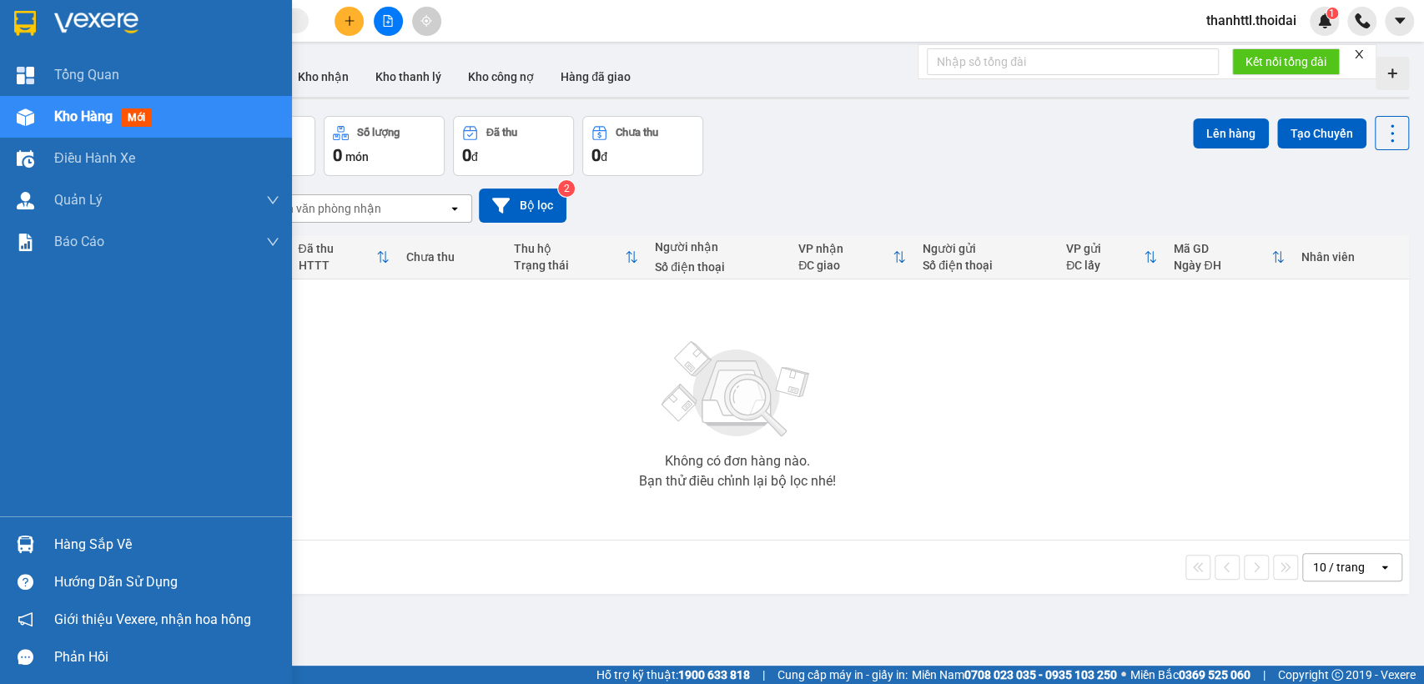
click at [73, 535] on div "Hàng sắp về" at bounding box center [166, 544] width 225 height 25
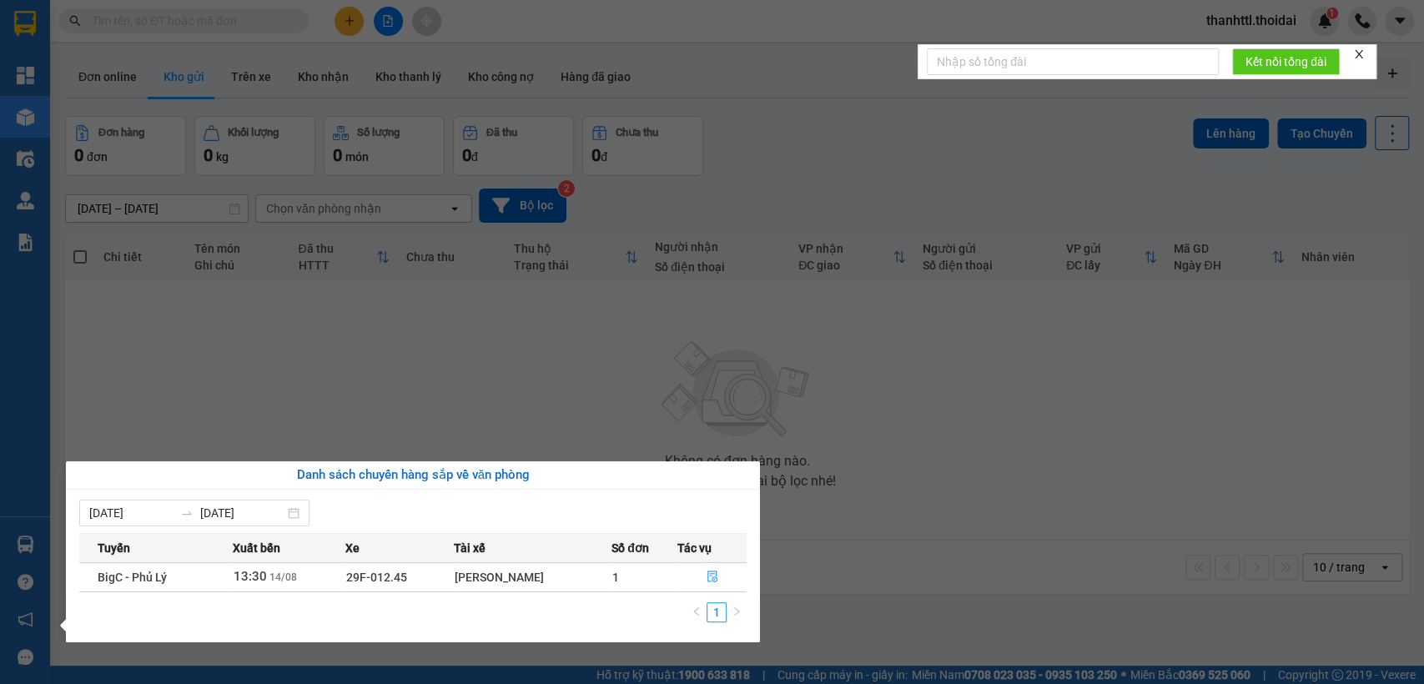
click at [541, 393] on section "Kết quả tìm kiếm ( 0 ) Bộ lọc No Data thanhttl.thoidai 1 Tổng Quan Kho hàng mới…" at bounding box center [712, 342] width 1424 height 684
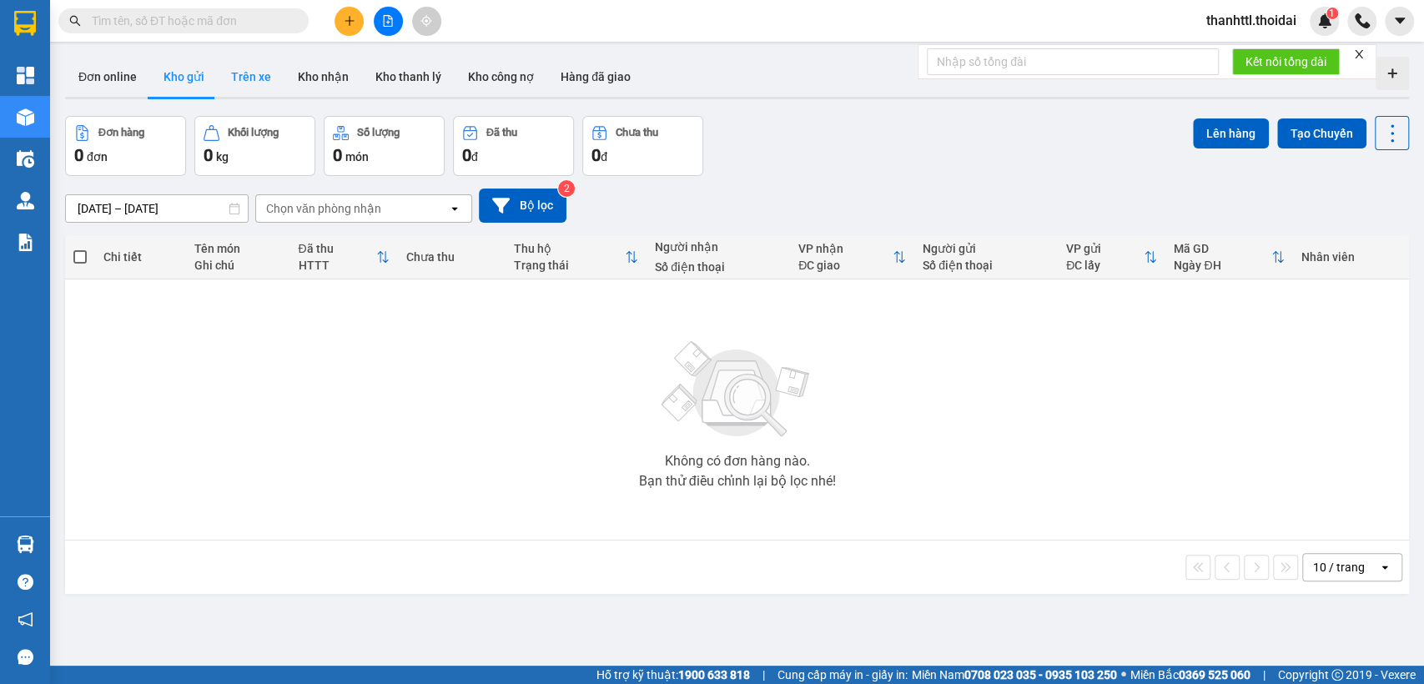
click at [238, 84] on button "Trên xe" at bounding box center [251, 77] width 67 height 40
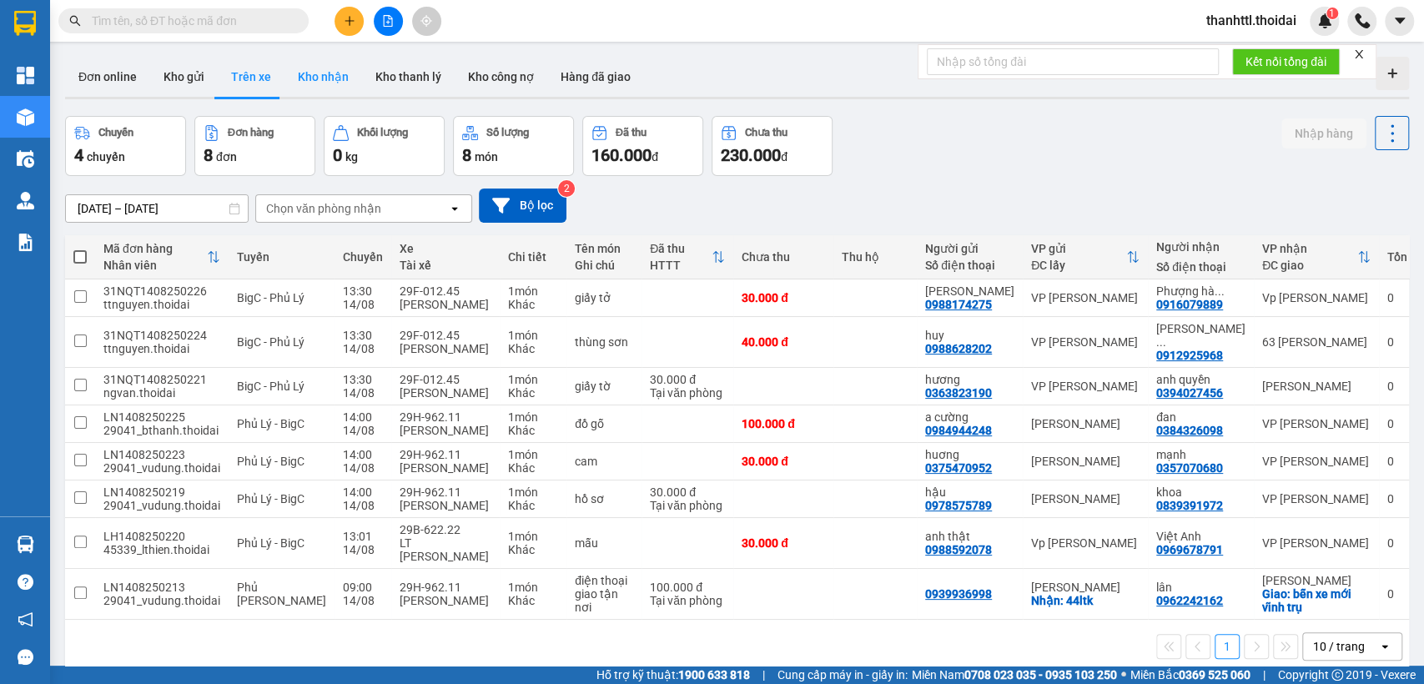
click at [318, 79] on button "Kho nhận" at bounding box center [323, 77] width 78 height 40
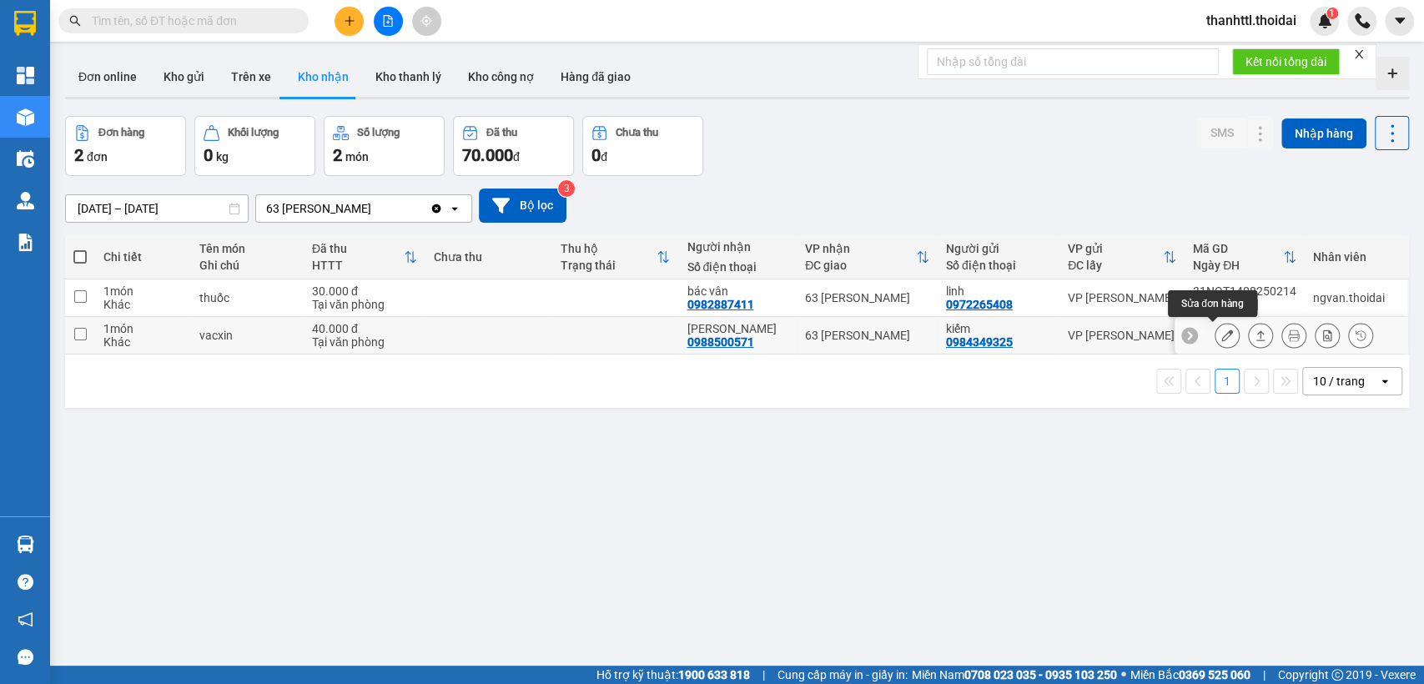
click at [1221, 338] on icon at bounding box center [1227, 335] width 12 height 12
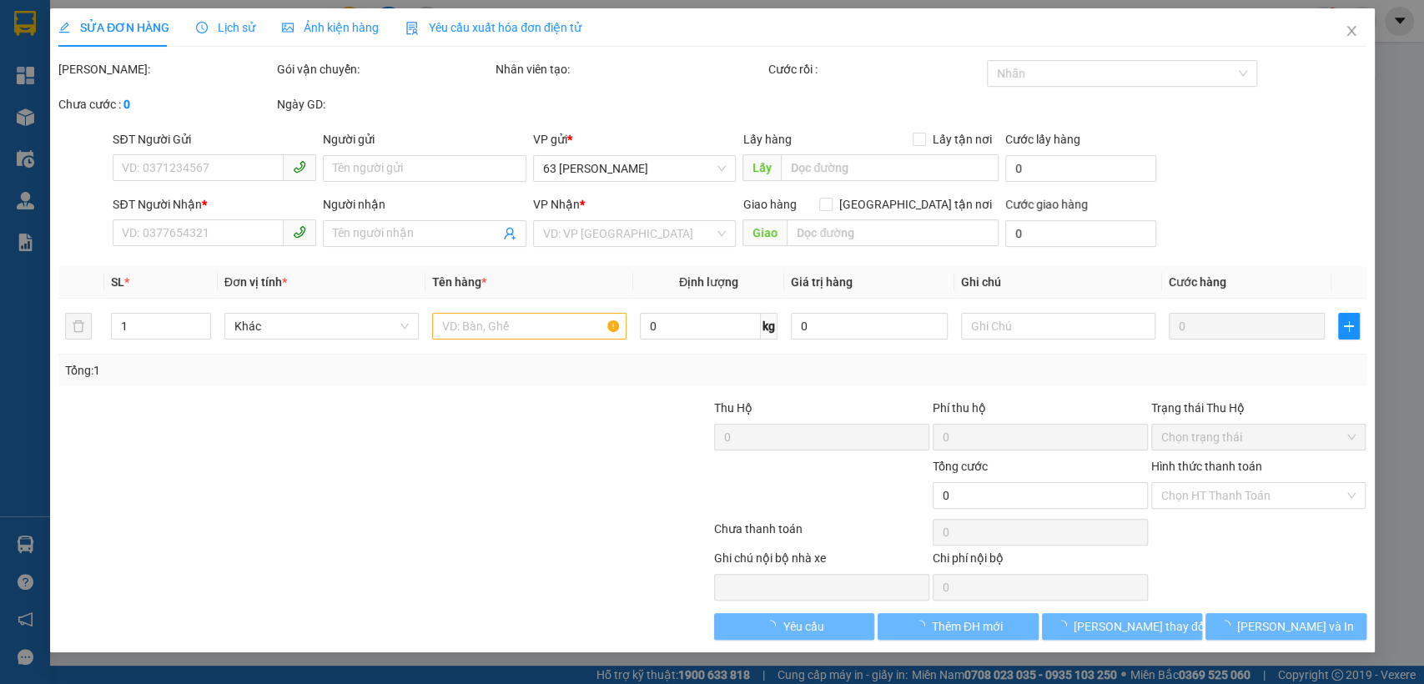
type input "0984349325"
type input "kiếm"
type input "0988500571"
type input "[PERSON_NAME]"
type input "40.000"
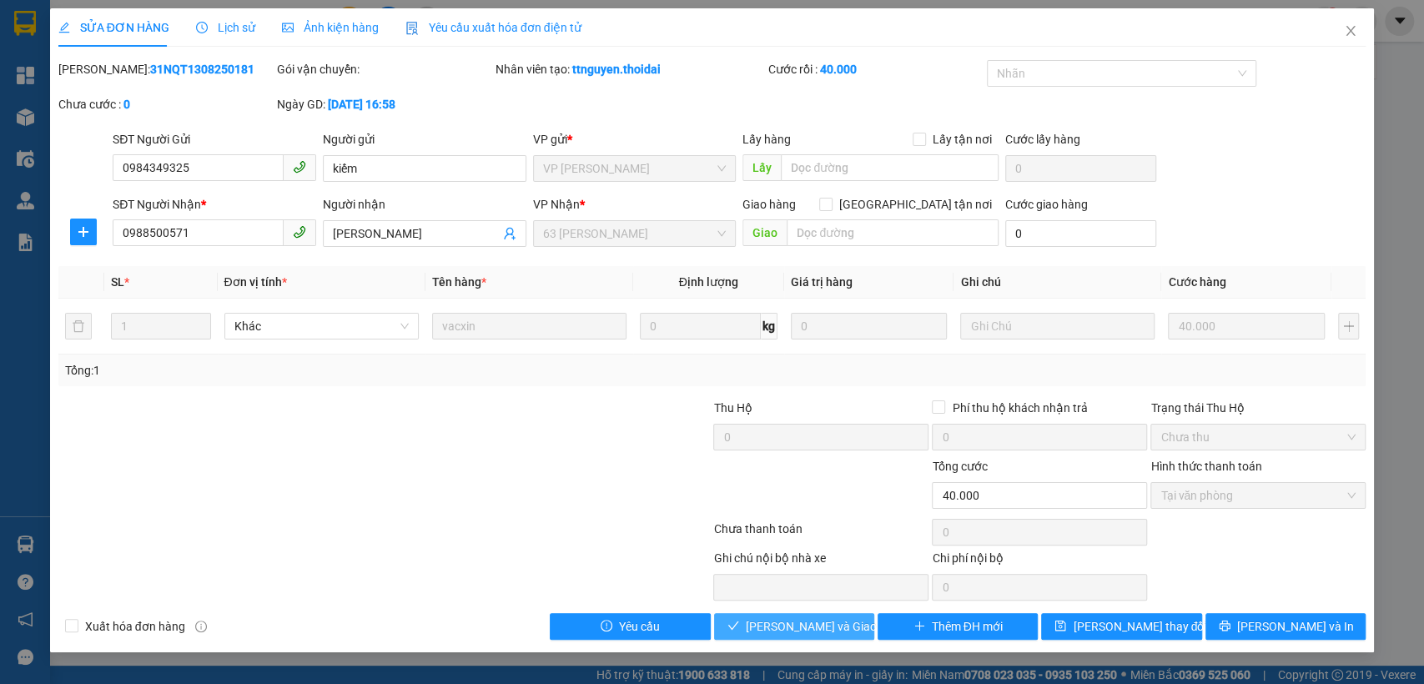
click at [791, 626] on span "[PERSON_NAME] và Giao hàng" at bounding box center [826, 626] width 160 height 18
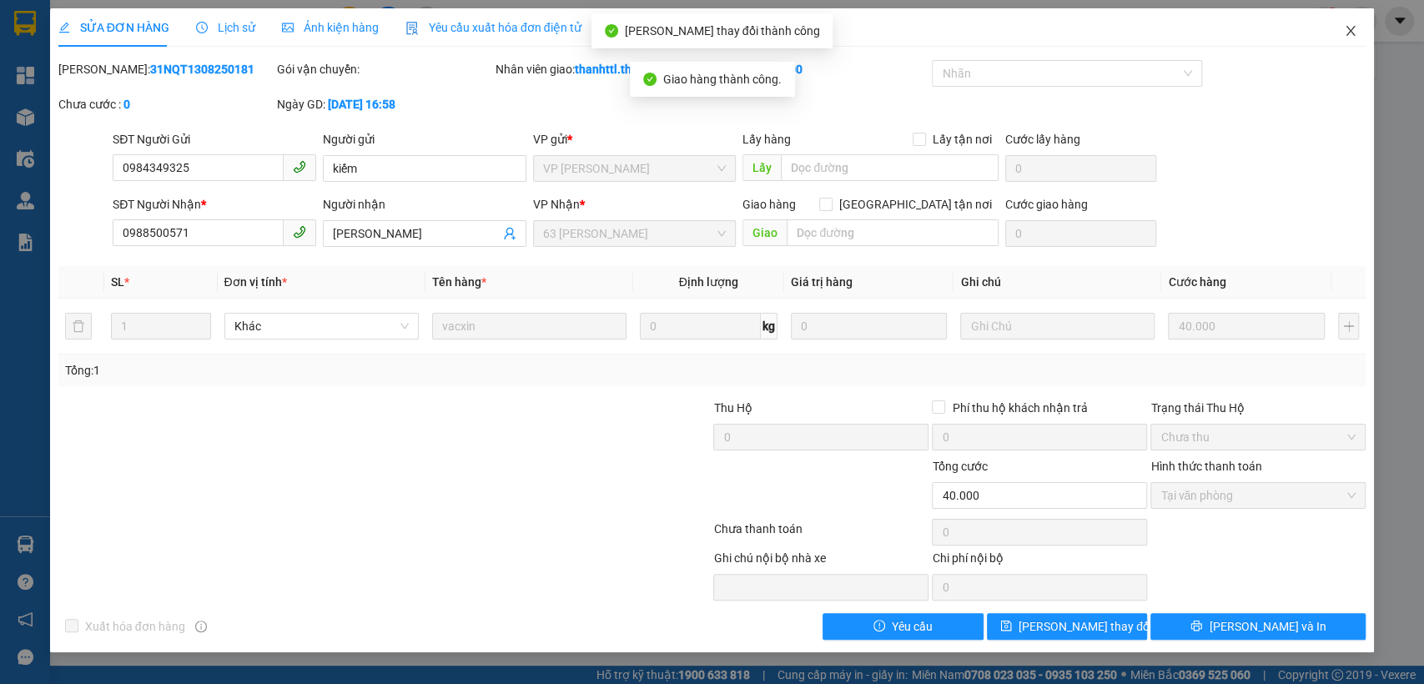
click at [1350, 37] on icon "close" at bounding box center [1350, 30] width 13 height 13
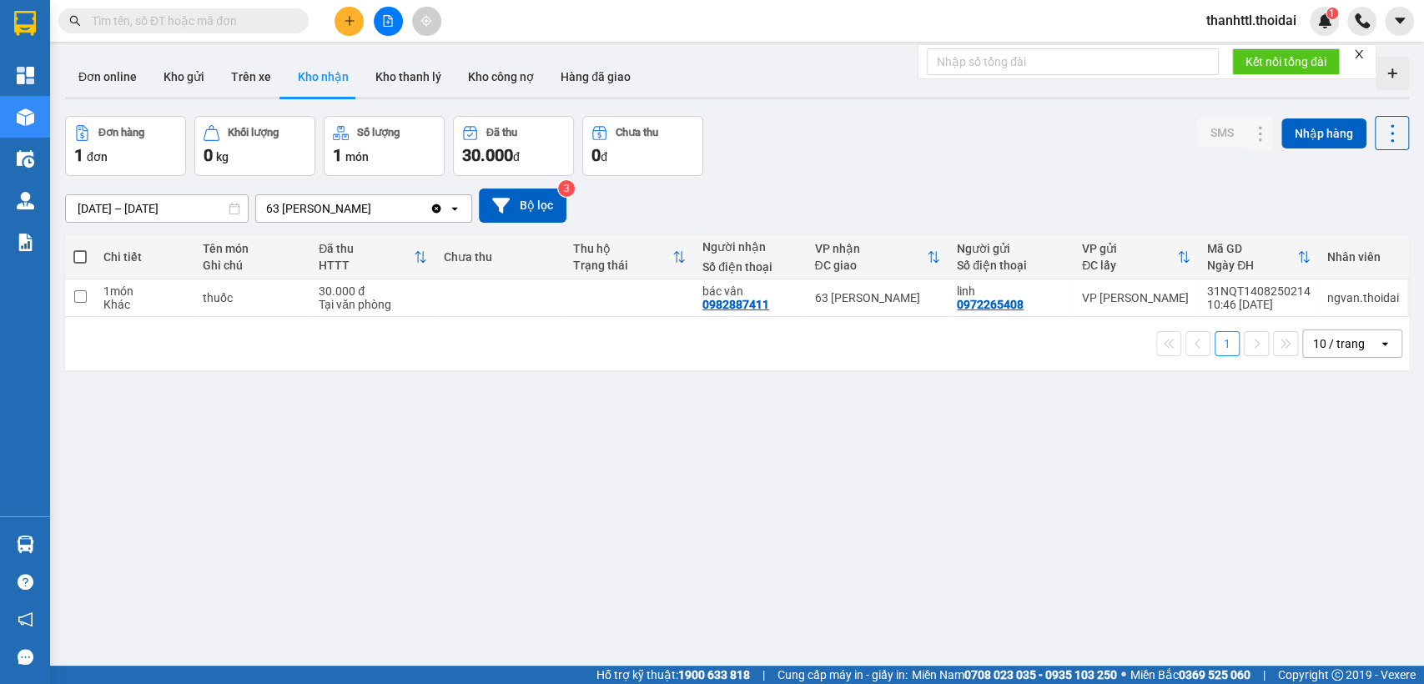
click at [456, 210] on icon "open" at bounding box center [454, 208] width 13 height 13
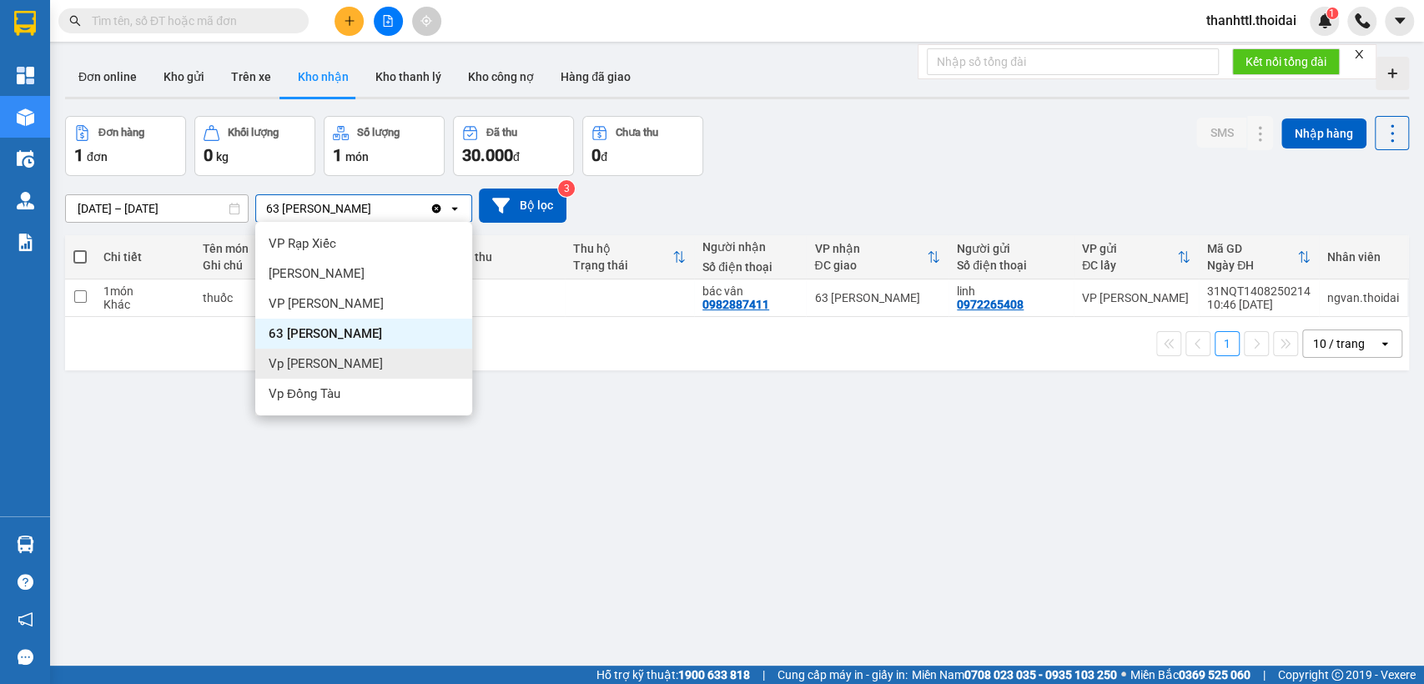
click at [321, 359] on span "Vp [PERSON_NAME]" at bounding box center [326, 363] width 114 height 17
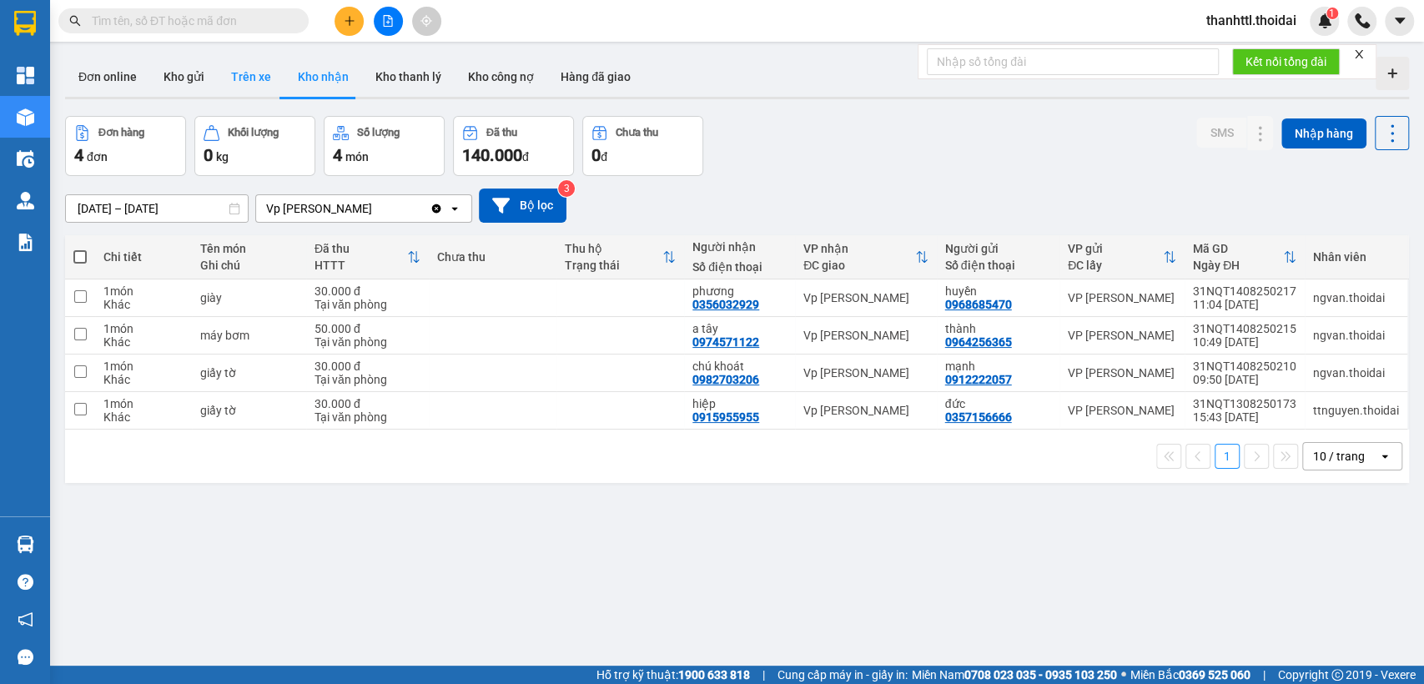
click at [247, 74] on button "Trên xe" at bounding box center [251, 77] width 67 height 40
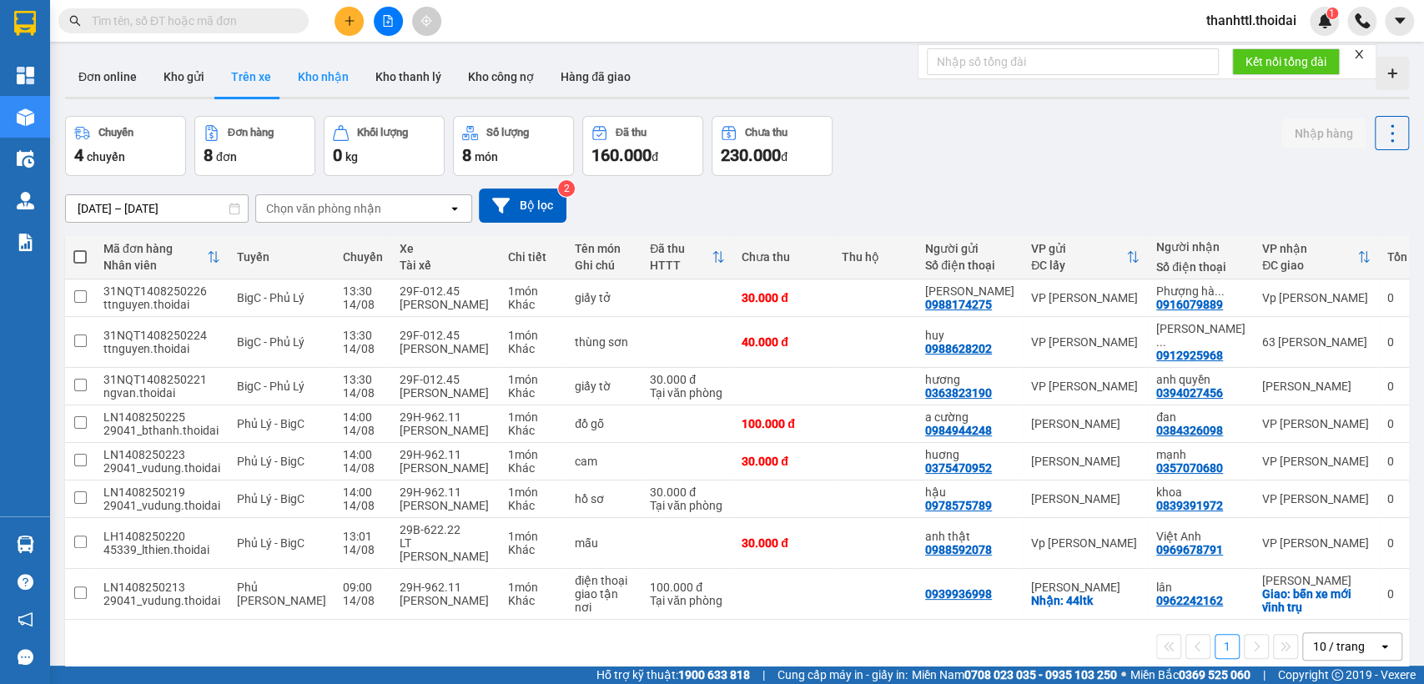
click at [304, 80] on button "Kho nhận" at bounding box center [323, 77] width 78 height 40
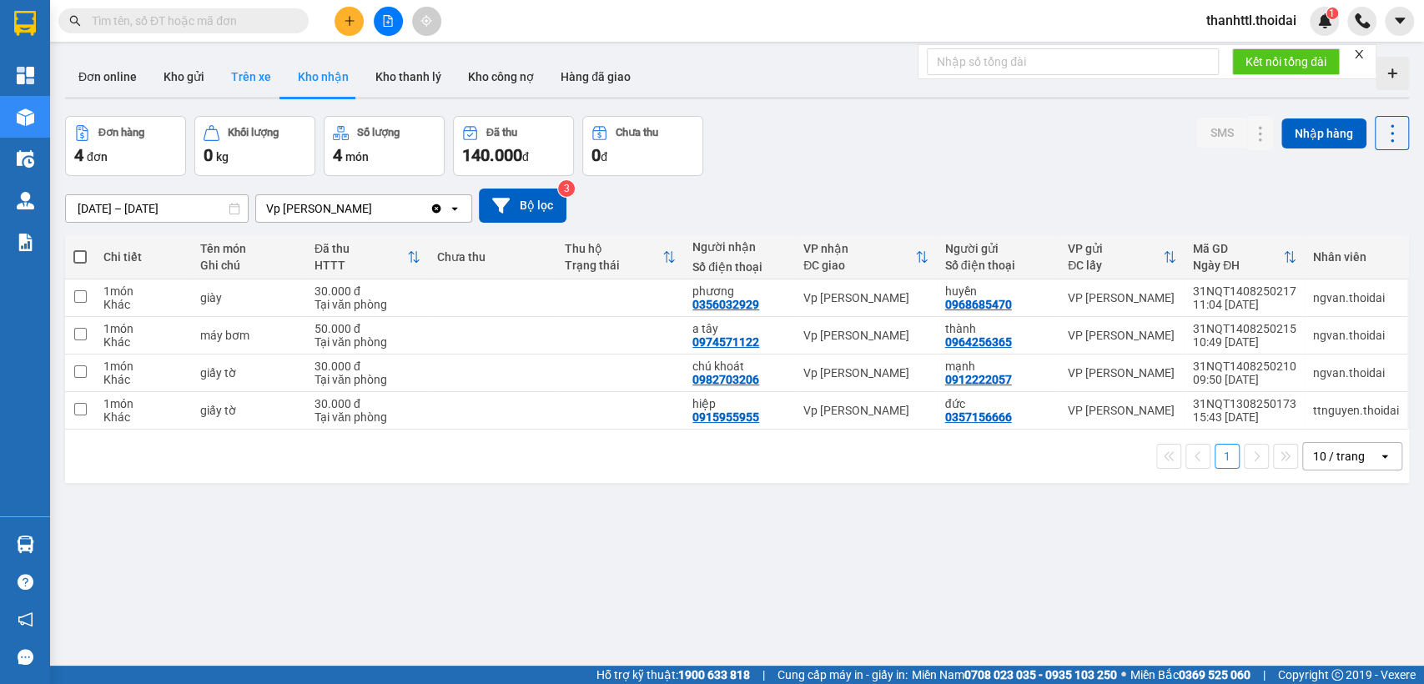
click at [254, 79] on button "Trên xe" at bounding box center [251, 77] width 67 height 40
